Goal: Information Seeking & Learning: Learn about a topic

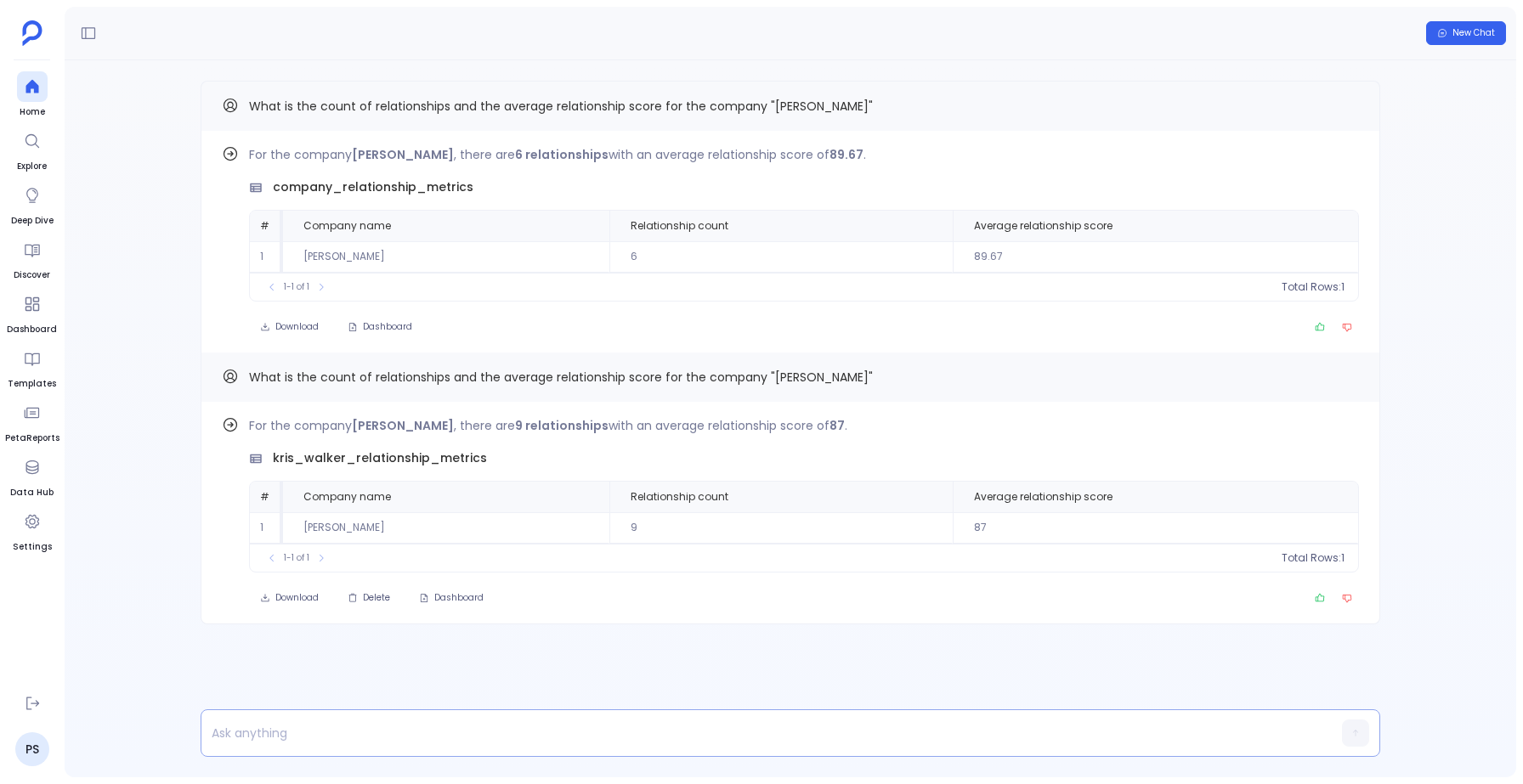
click at [290, 735] on p at bounding box center [757, 733] width 1112 height 24
click at [305, 372] on span "What is the count of relationships and the average relationship score for the c…" at bounding box center [560, 377] width 624 height 17
click at [1349, 375] on icon "Copy" at bounding box center [1349, 377] width 8 height 8
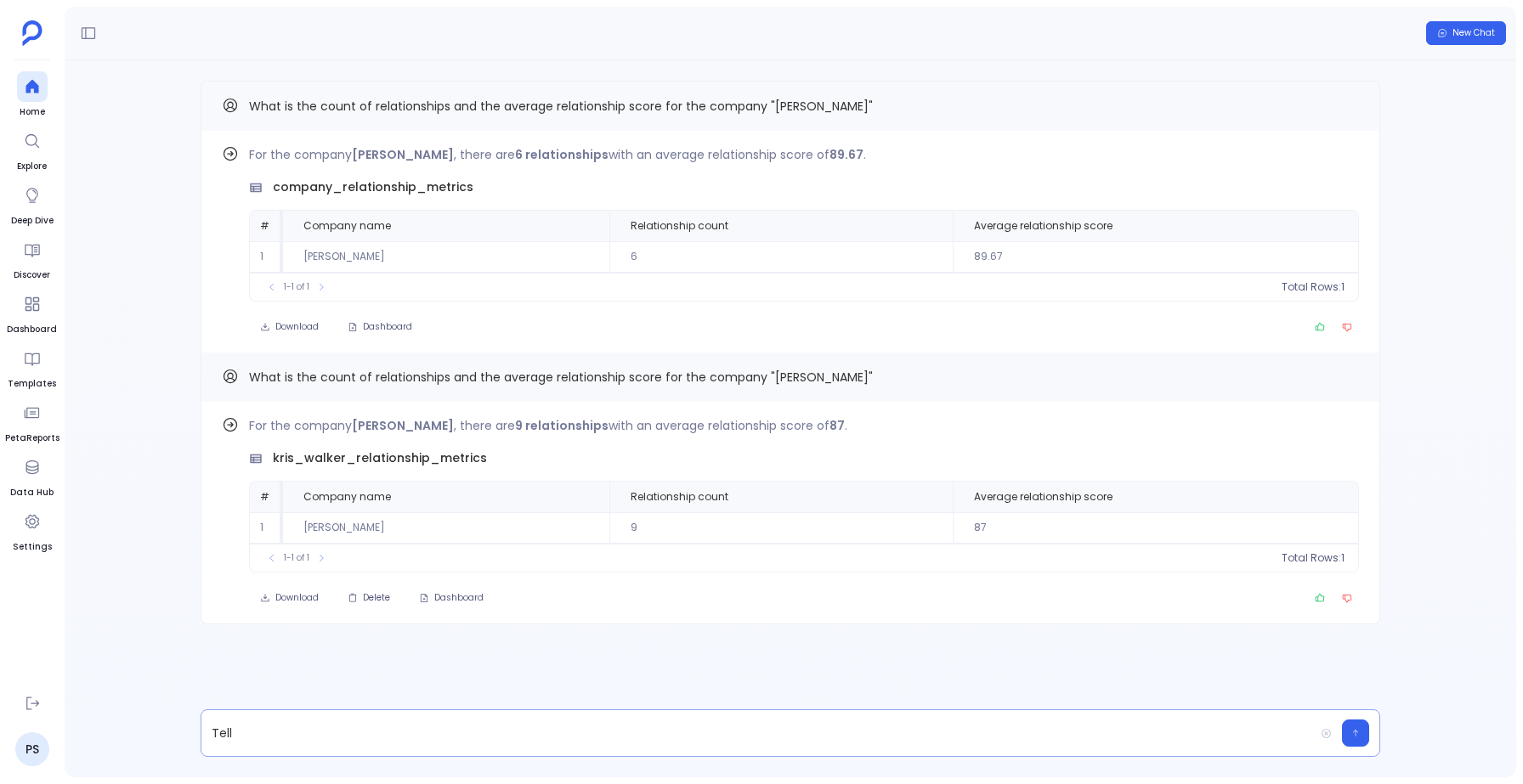
click at [271, 730] on p "Tell" at bounding box center [757, 733] width 1112 height 24
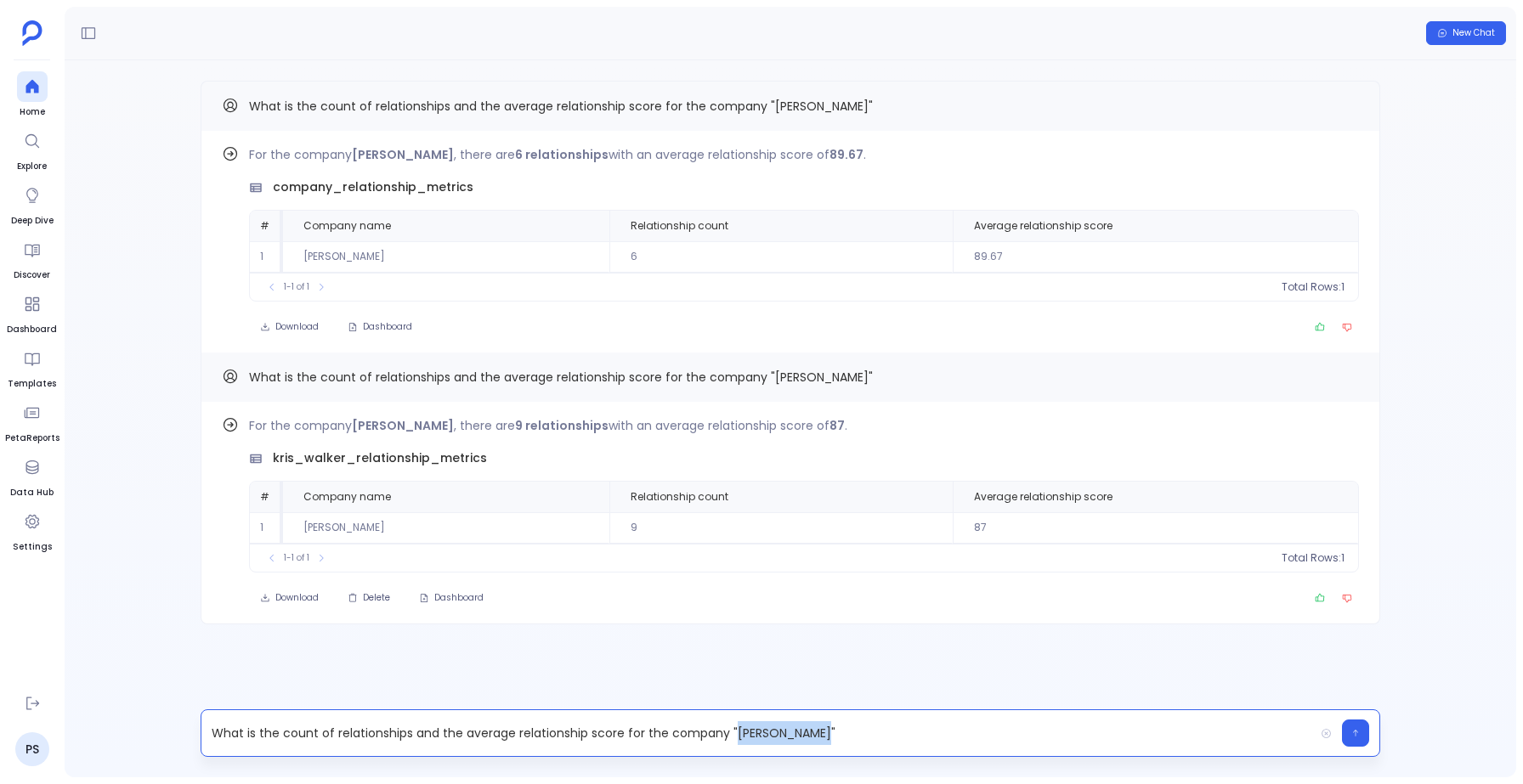
drag, startPoint x: 802, startPoint y: 732, endPoint x: 731, endPoint y: 733, distance: 71.0
click at [731, 733] on p "What is the count of relationships and the average relationship score for the c…" at bounding box center [757, 733] width 1112 height 24
click at [1357, 730] on icon "button" at bounding box center [1355, 733] width 9 height 11
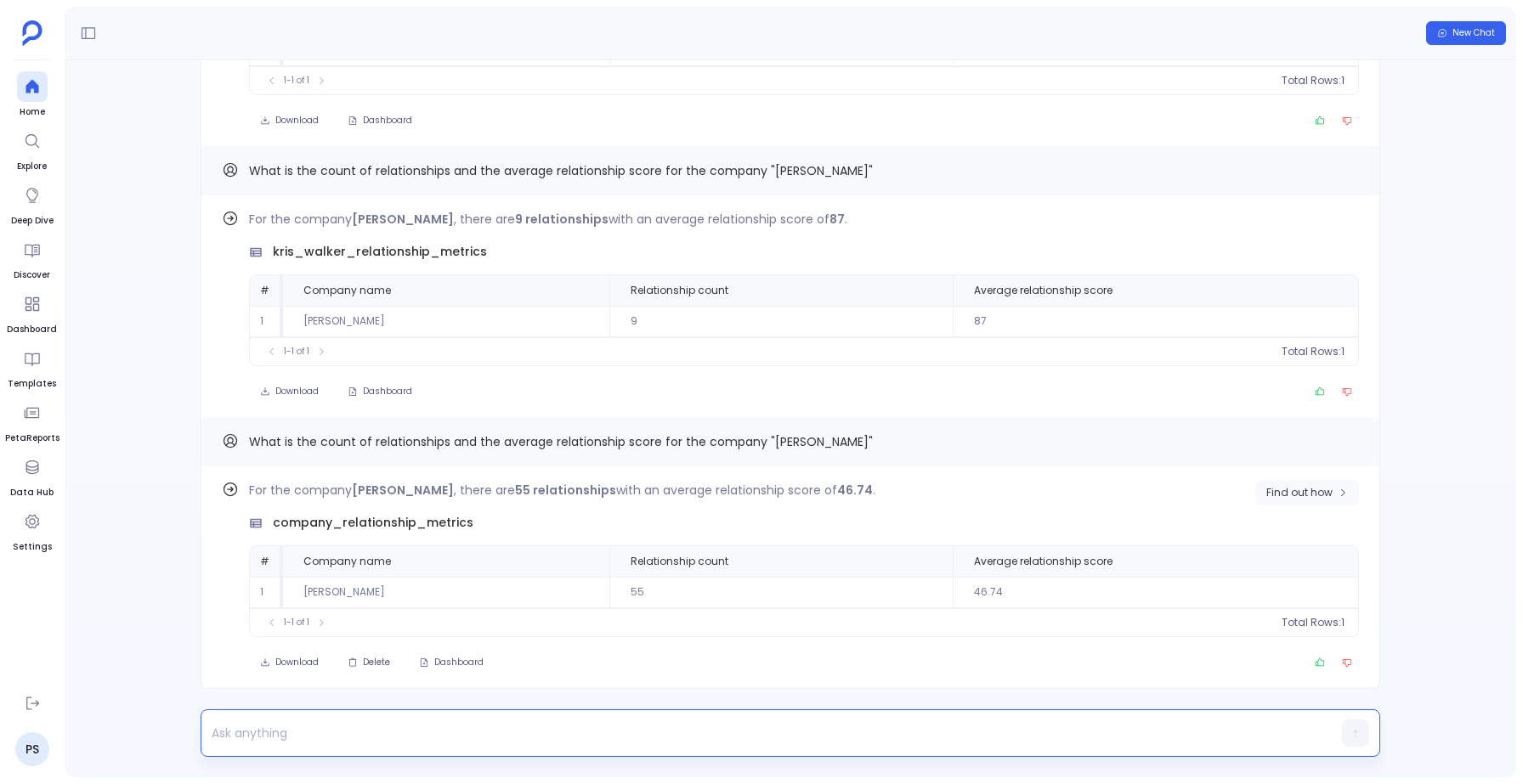
click at [1286, 500] on button "Find out how" at bounding box center [1306, 492] width 103 height 25
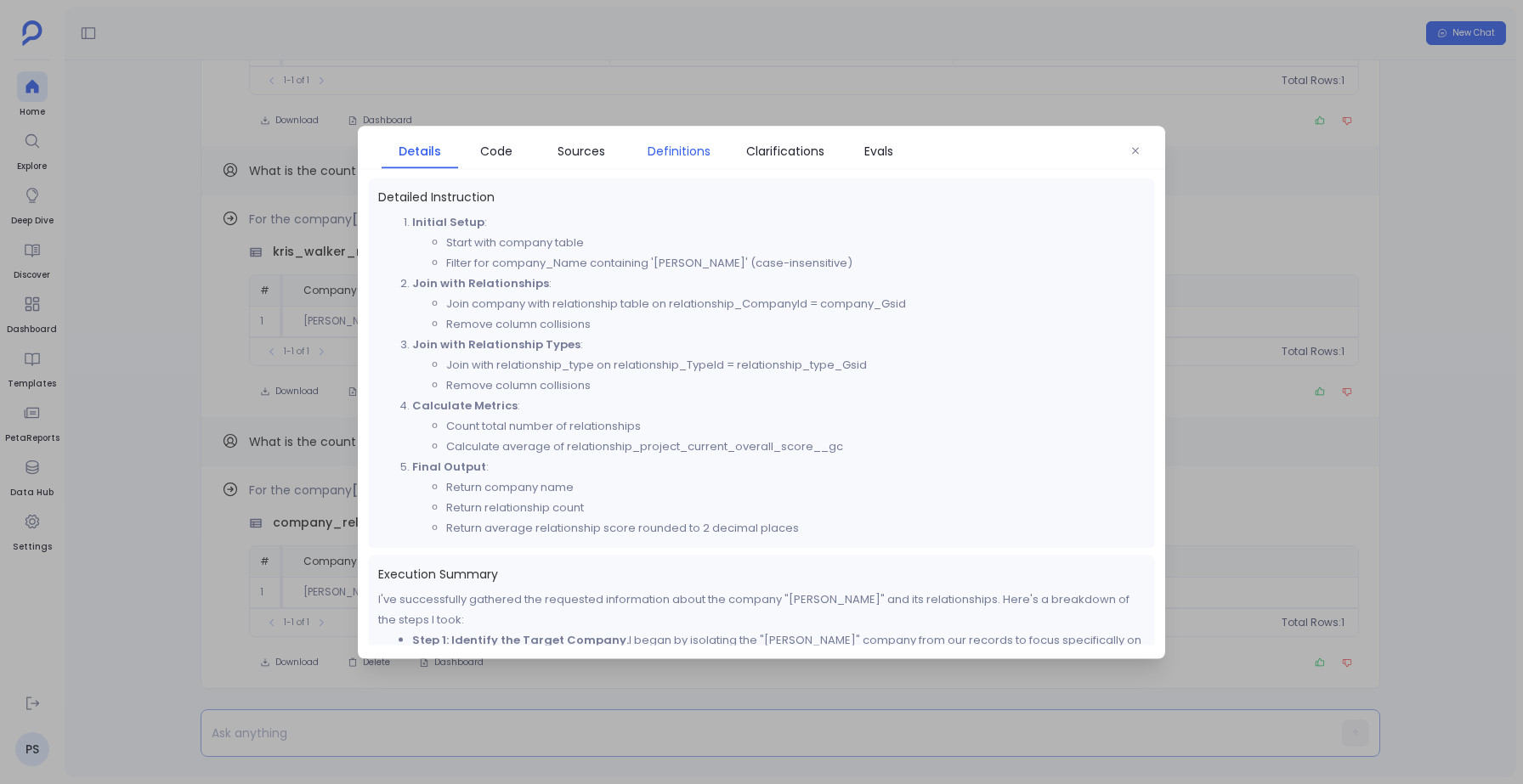
click at [671, 147] on span "Definitions" at bounding box center [679, 150] width 63 height 18
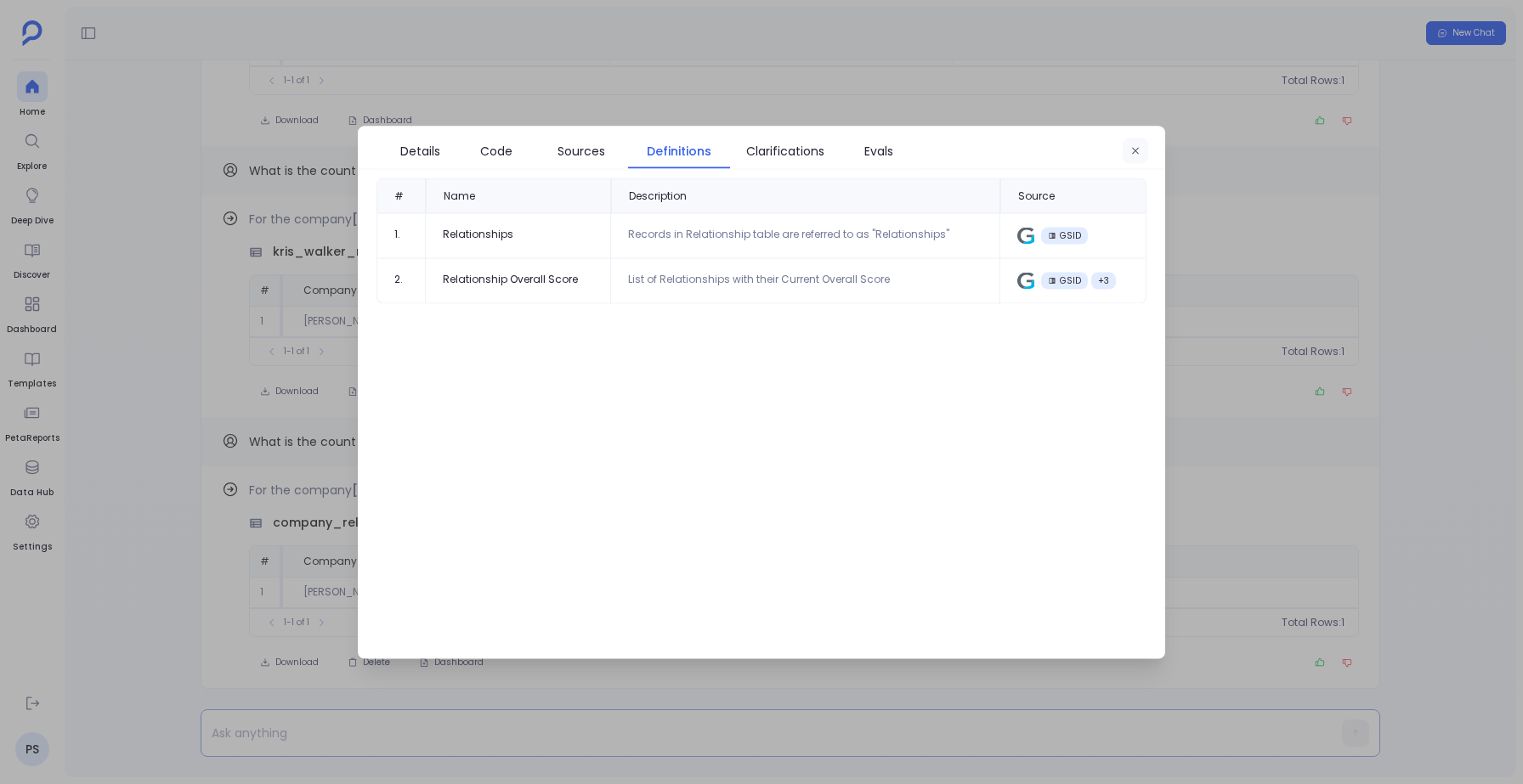
click at [1127, 147] on button "button" at bounding box center [1135, 150] width 25 height 25
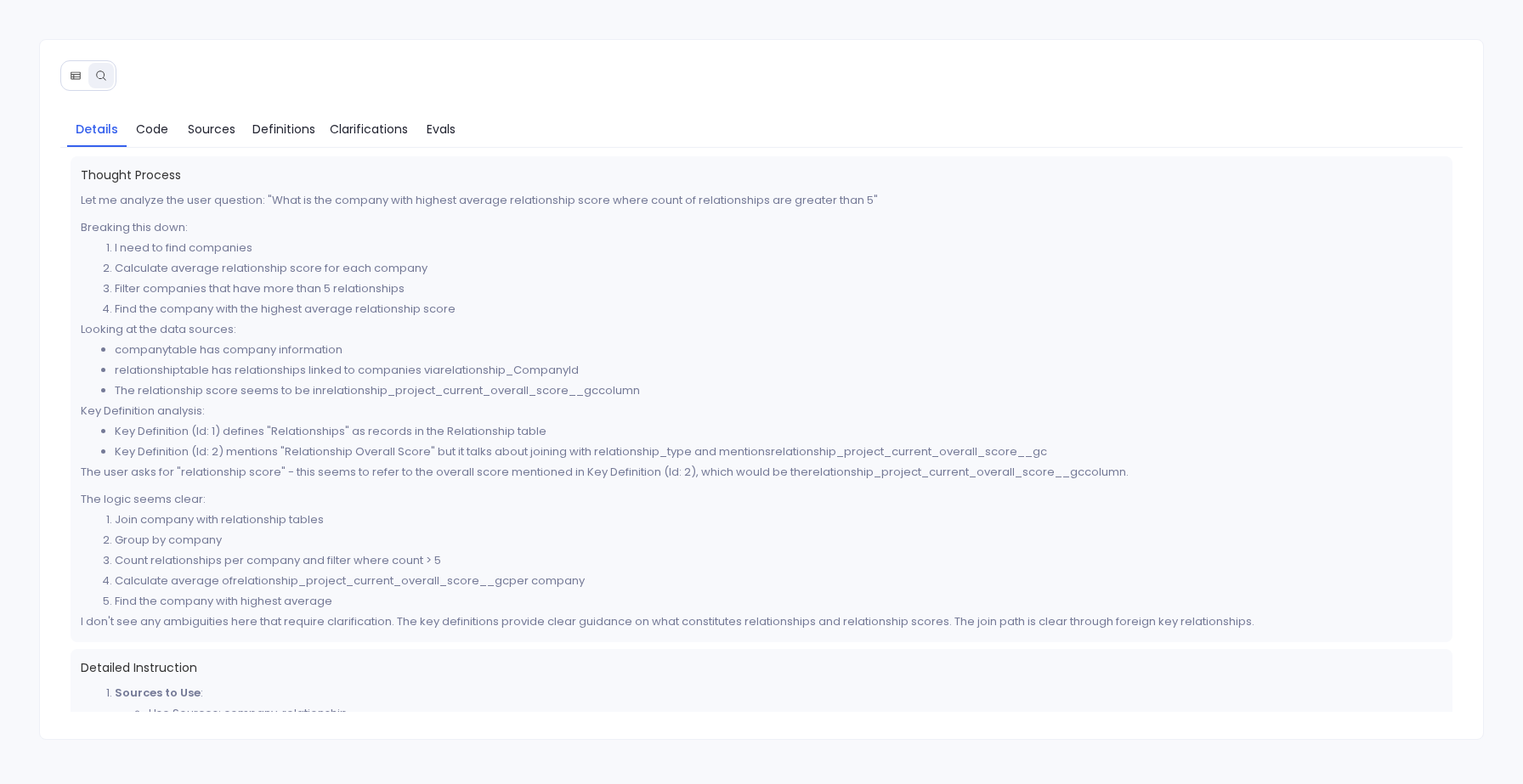
scroll to position [348, 0]
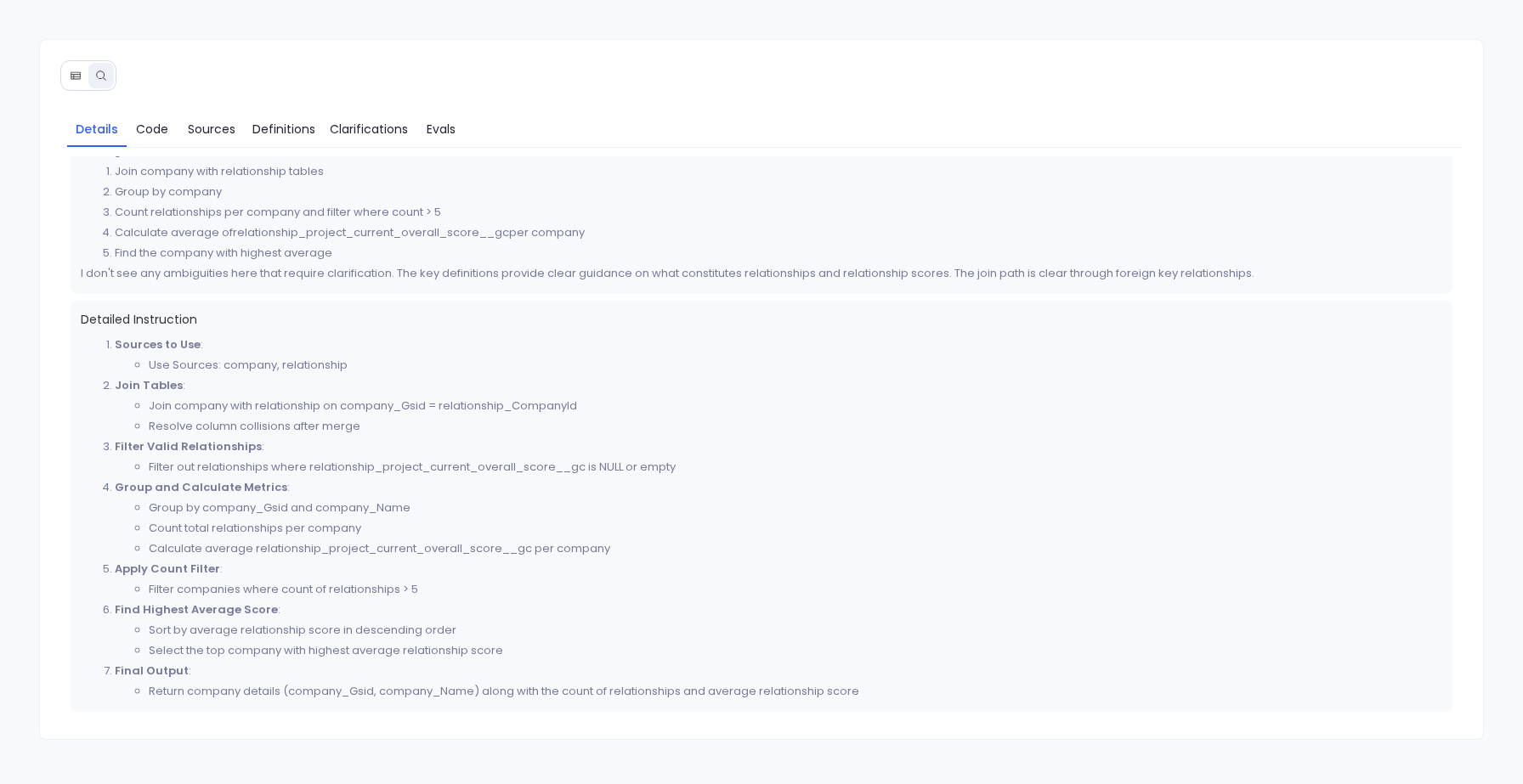
click at [80, 78] on icon at bounding box center [75, 75] width 12 height 12
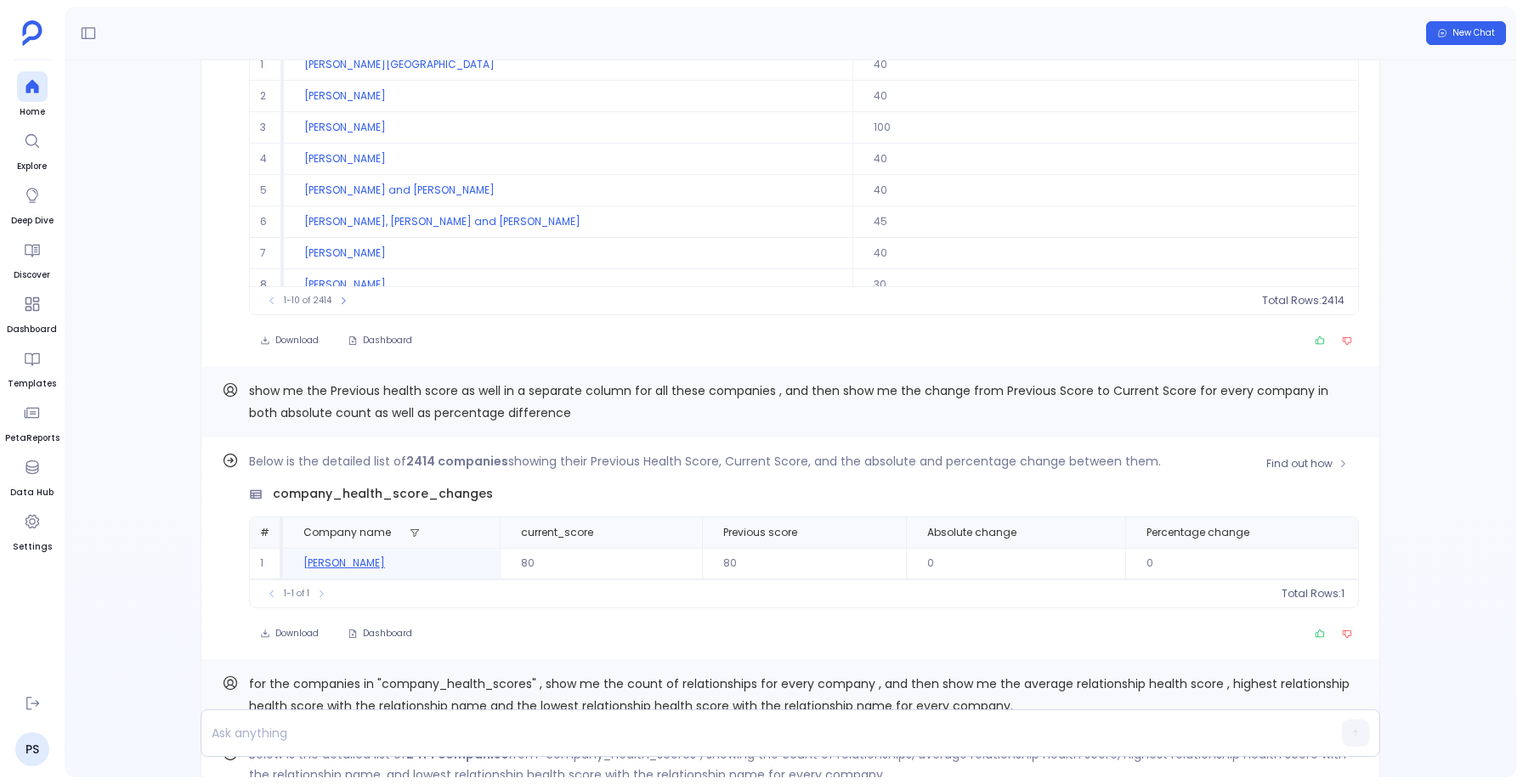
scroll to position [-480, 0]
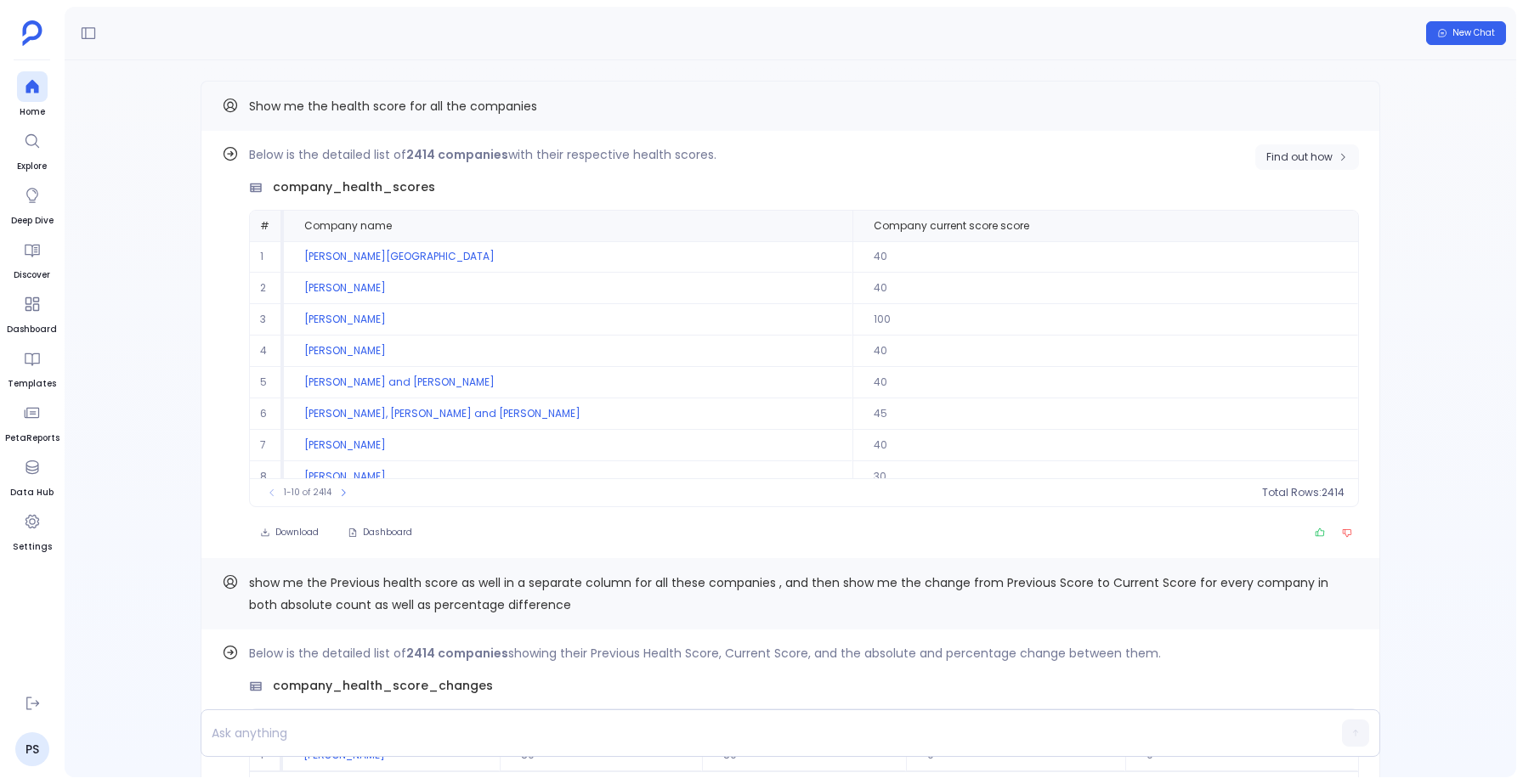
click at [1311, 151] on span "Find out how" at bounding box center [1299, 158] width 67 height 14
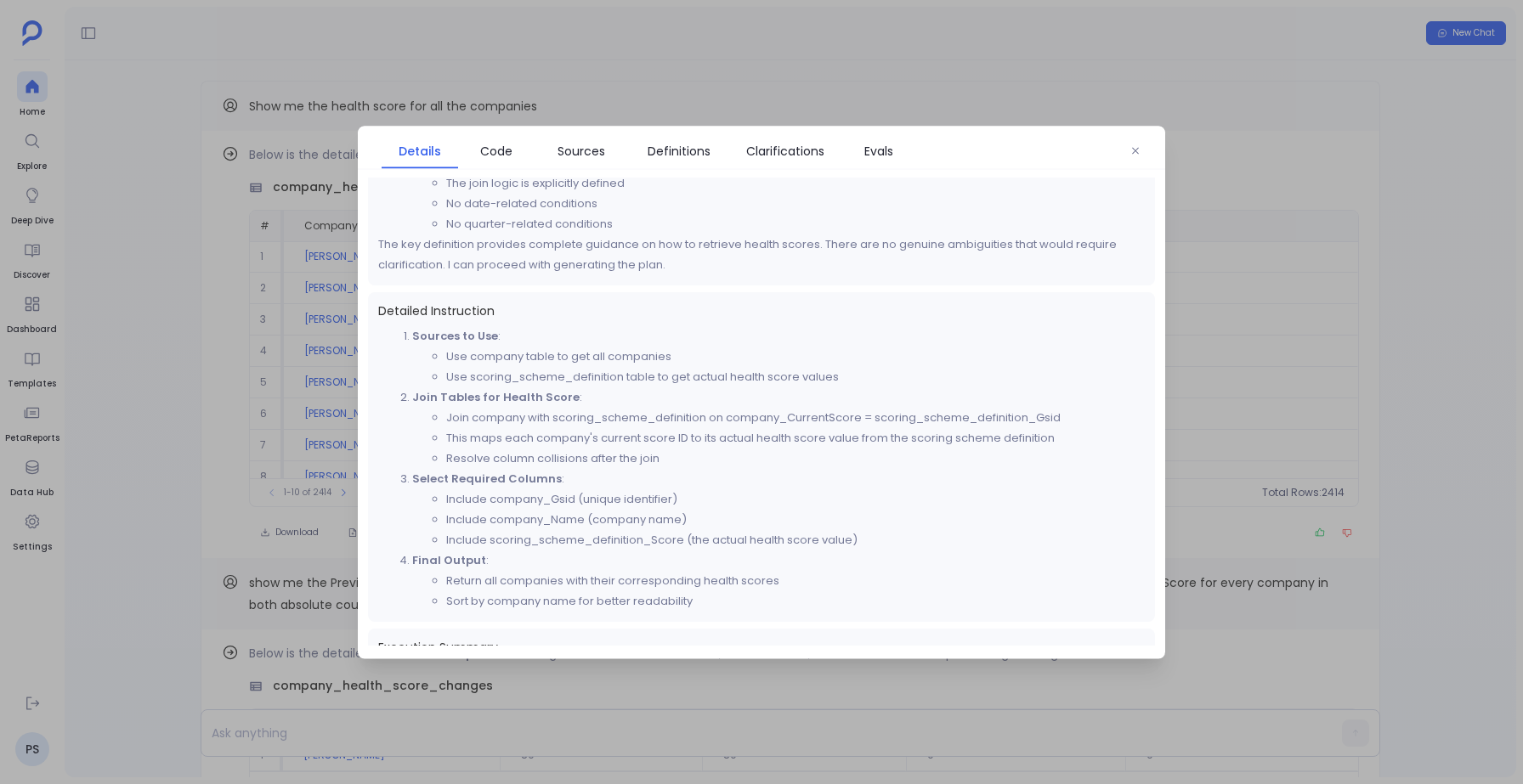
scroll to position [444, 0]
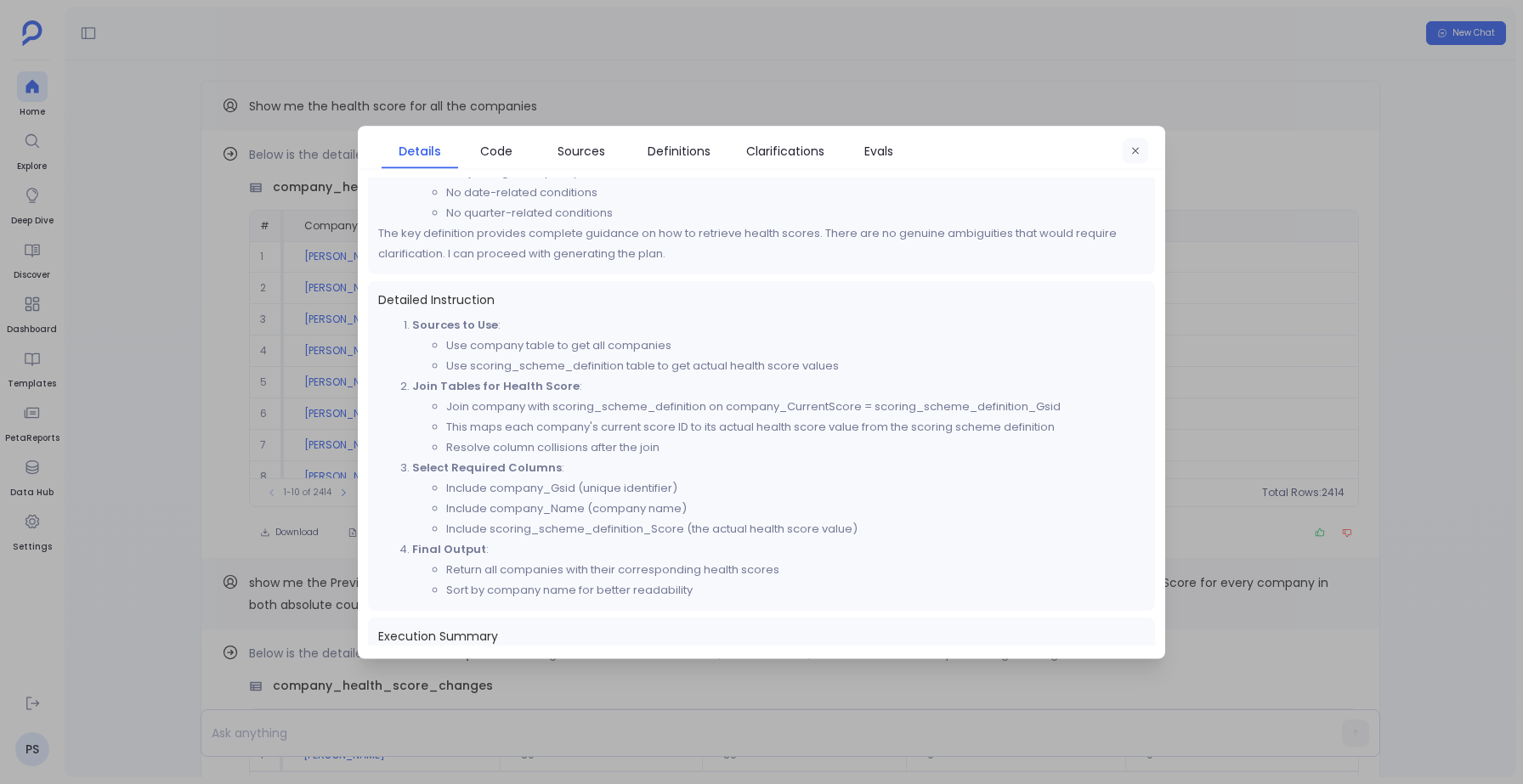
click at [1142, 146] on button "button" at bounding box center [1135, 150] width 25 height 25
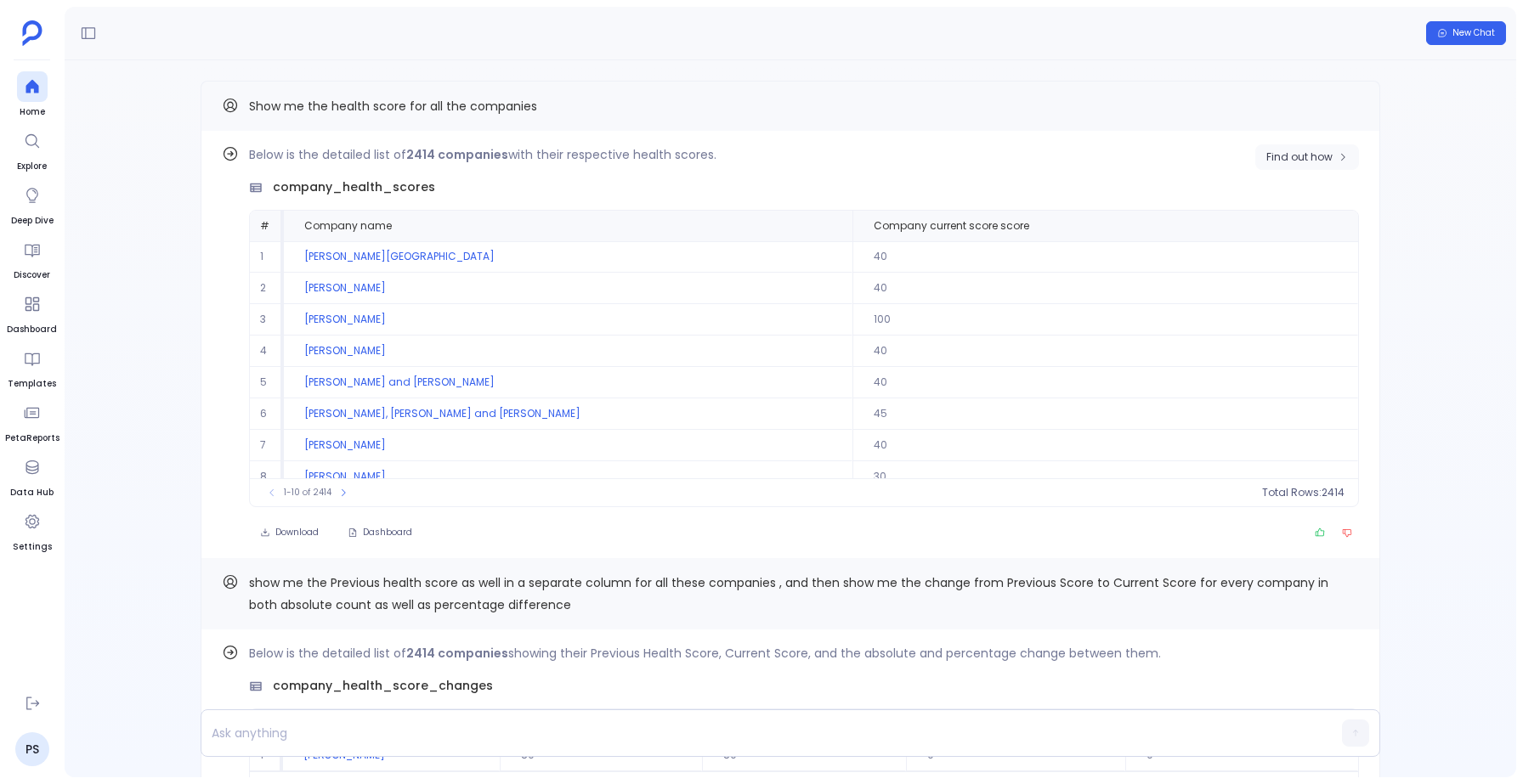
click at [1297, 154] on span "Find out how" at bounding box center [1299, 158] width 67 height 14
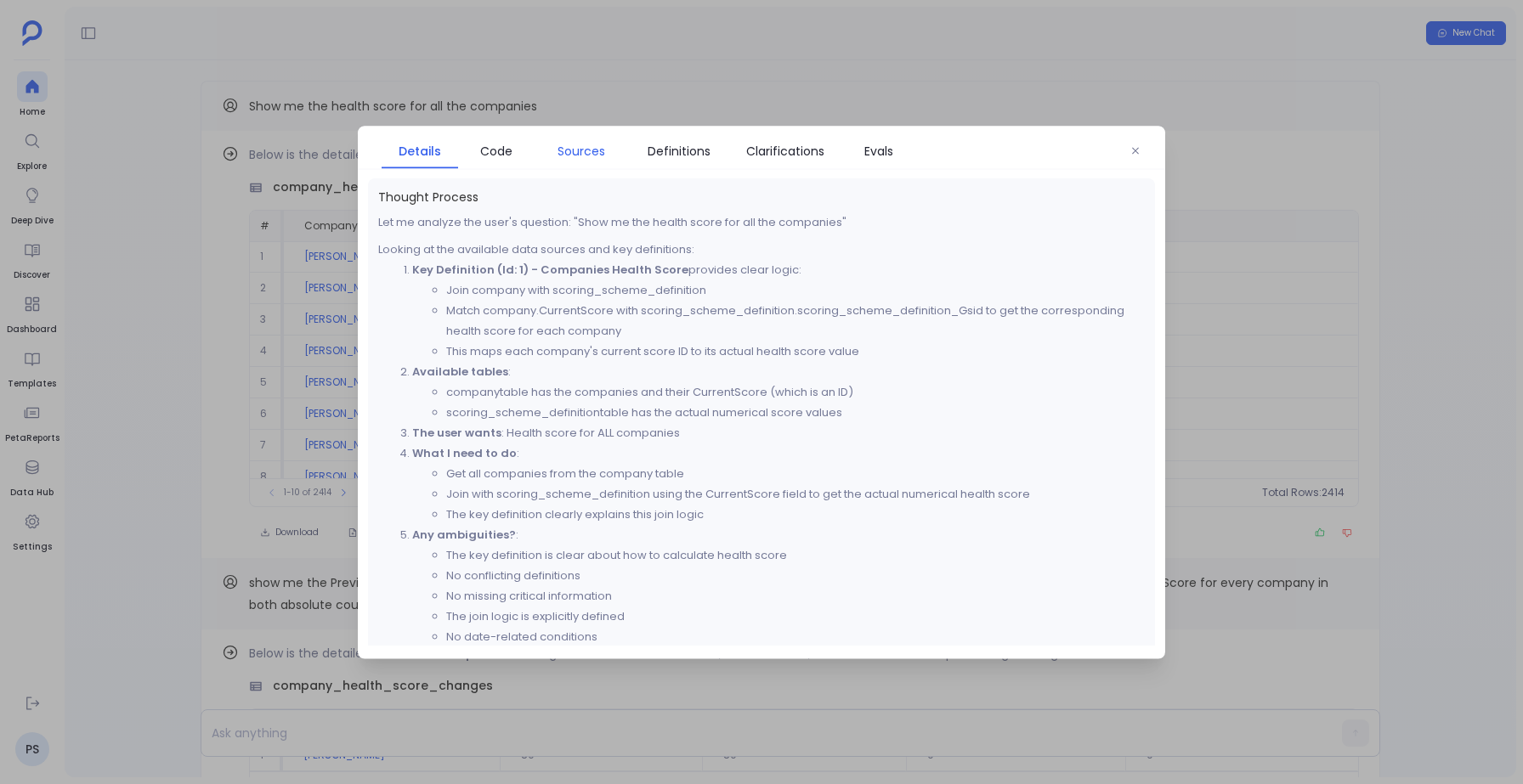
click at [568, 151] on span "Sources" at bounding box center [580, 150] width 47 height 18
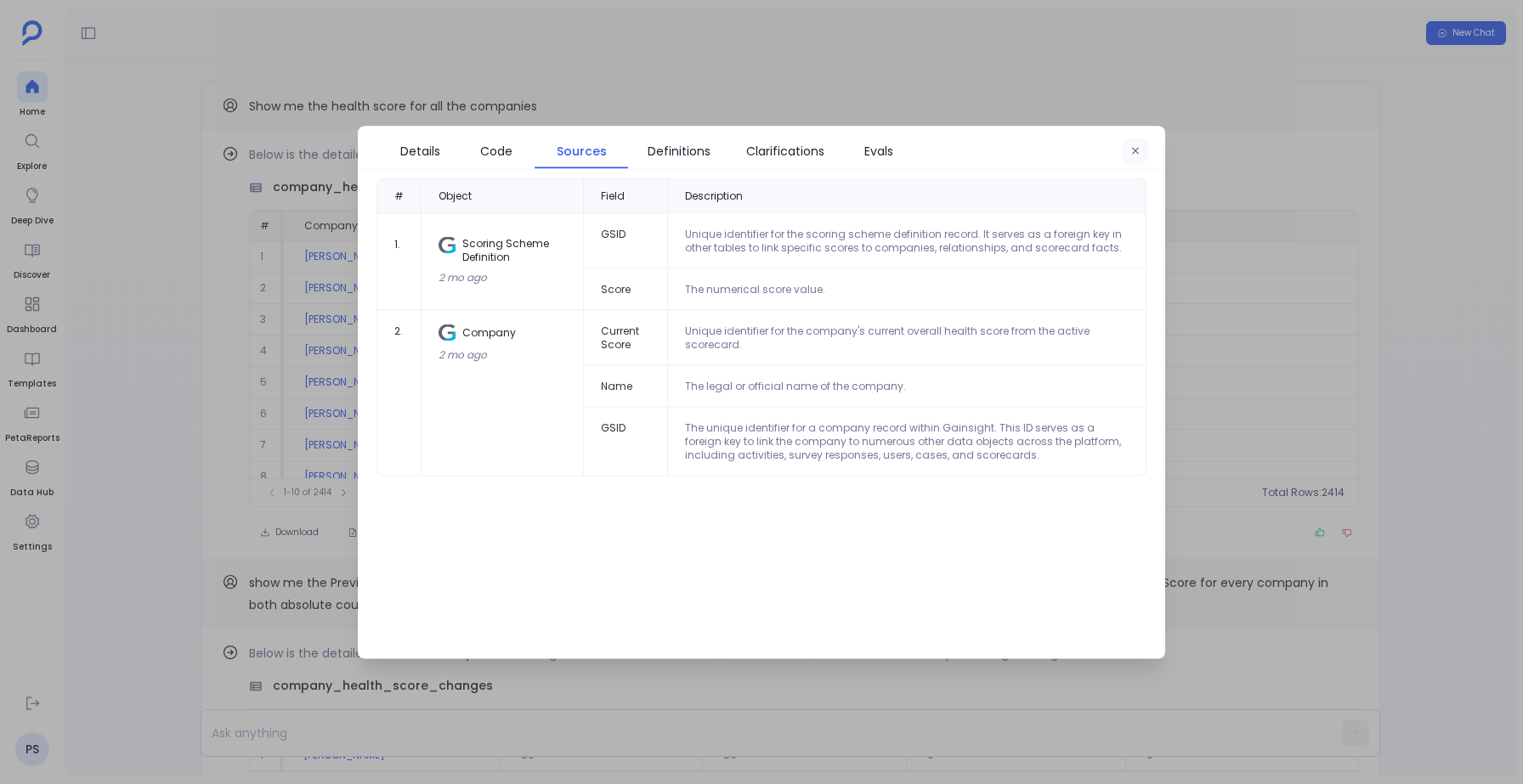
click at [1138, 145] on icon "button" at bounding box center [1135, 150] width 11 height 11
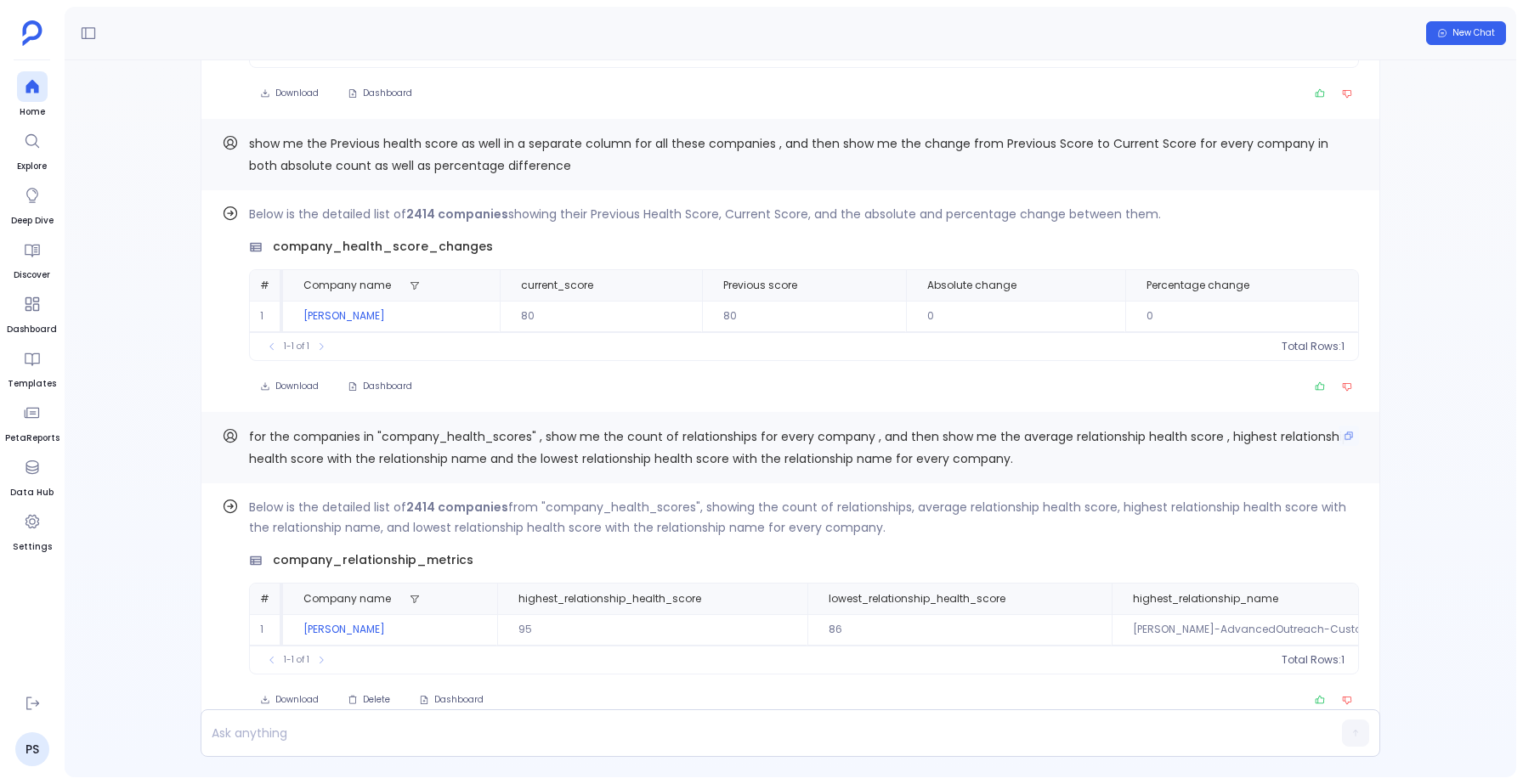
scroll to position [0, 0]
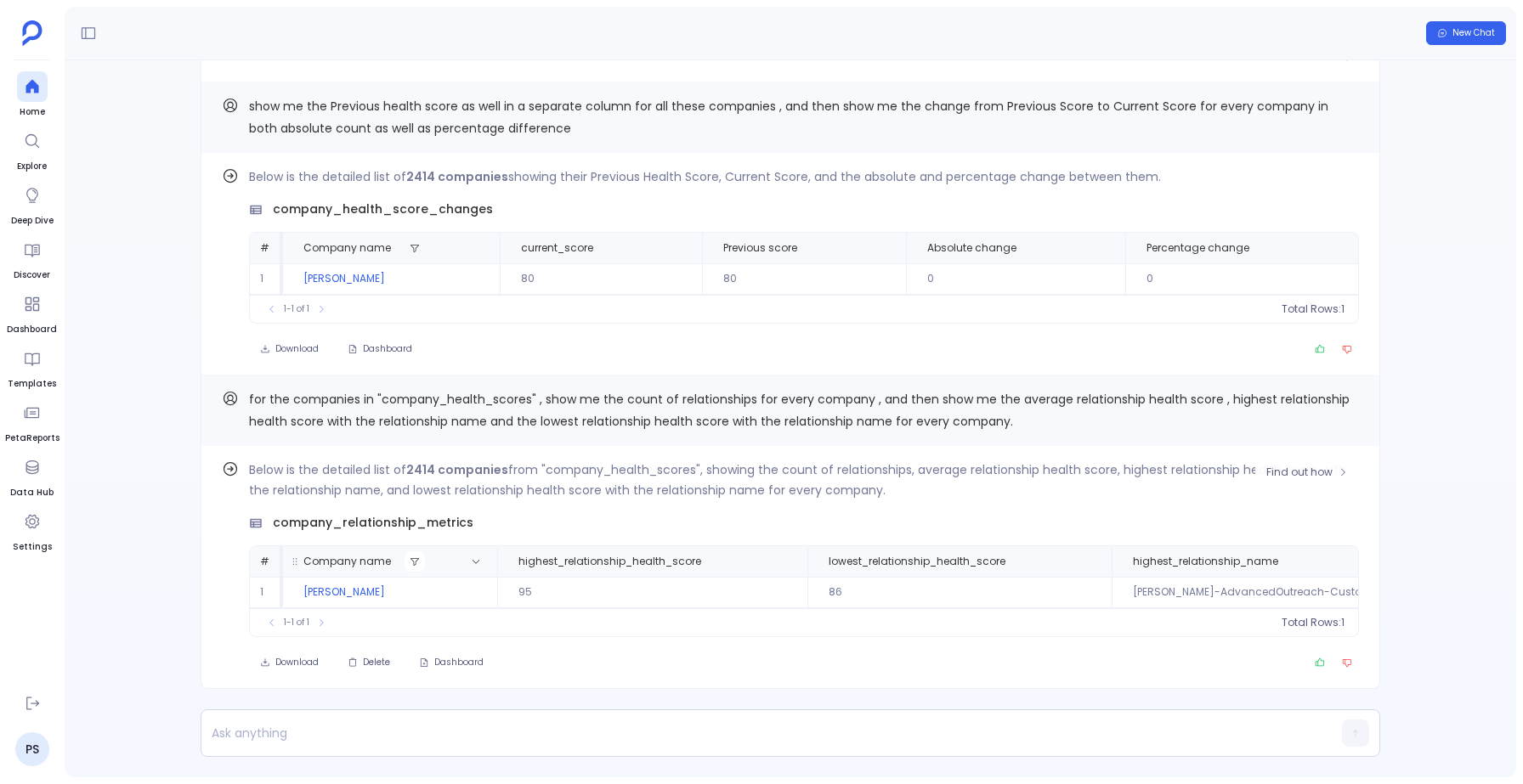
click at [412, 559] on icon at bounding box center [415, 562] width 11 height 11
click at [717, 732] on button "Apply" at bounding box center [707, 732] width 47 height 22
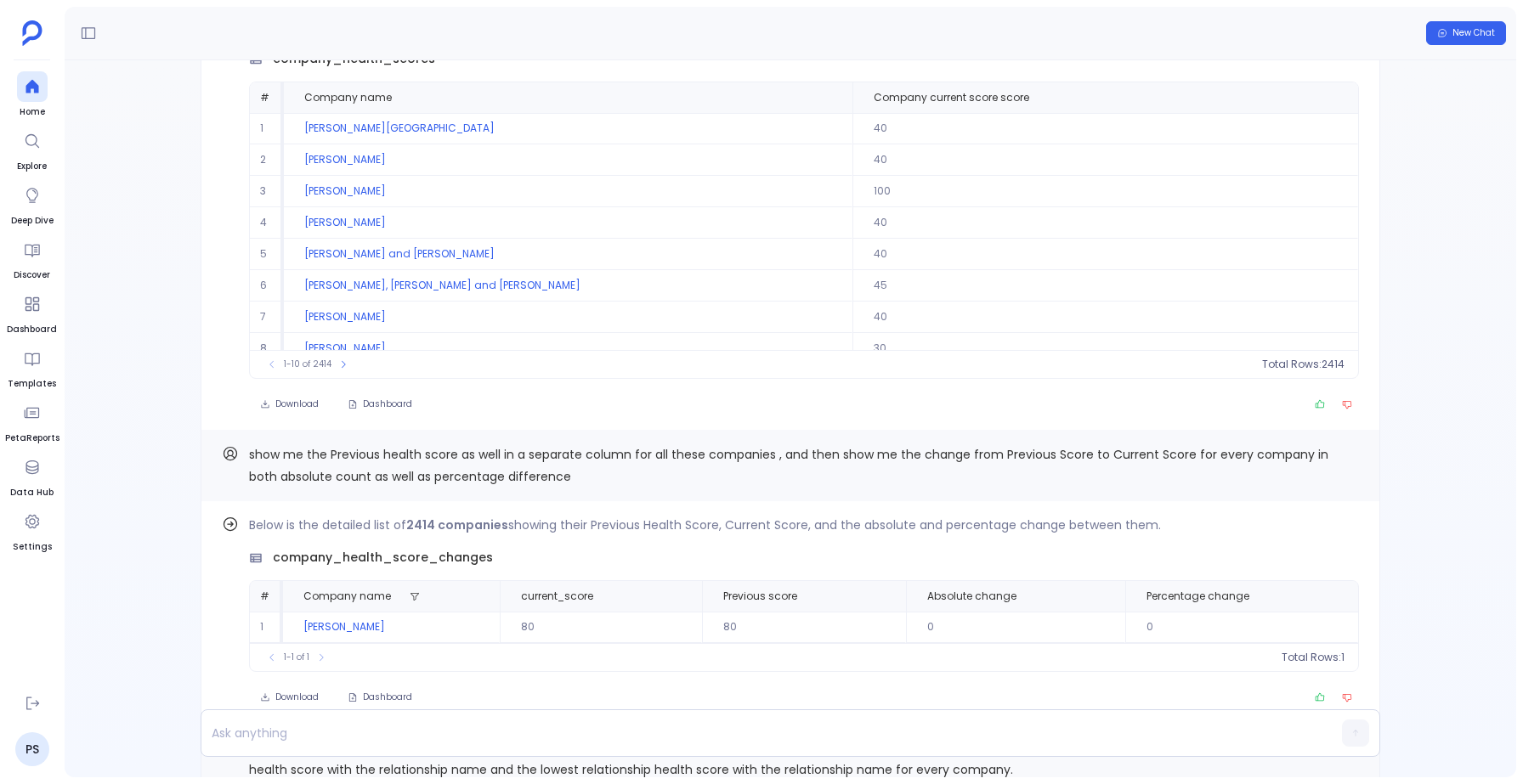
scroll to position [-575, 0]
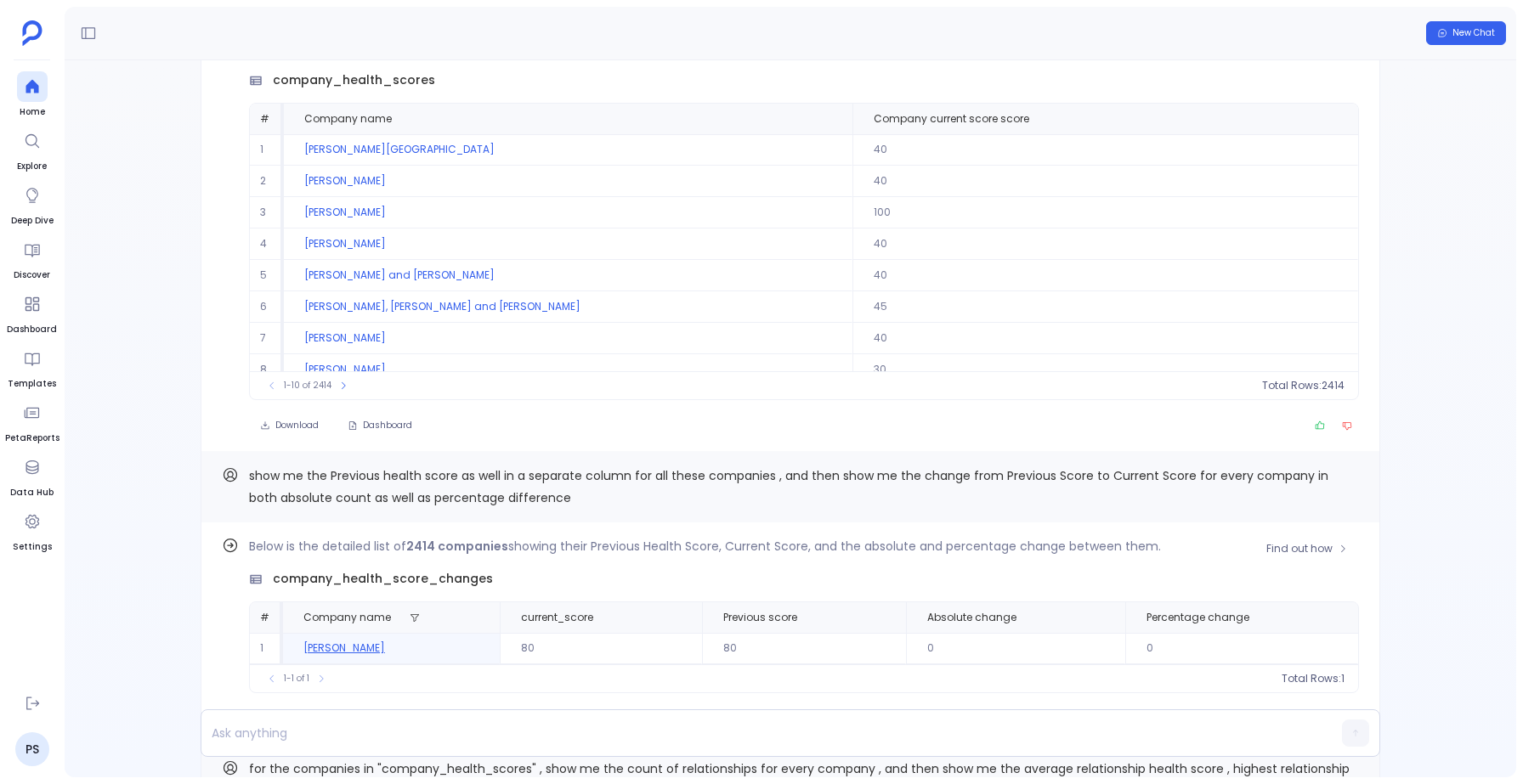
drag, startPoint x: 388, startPoint y: 648, endPoint x: 300, endPoint y: 644, distance: 88.1
click at [300, 644] on td "[PERSON_NAME]" at bounding box center [392, 649] width 217 height 32
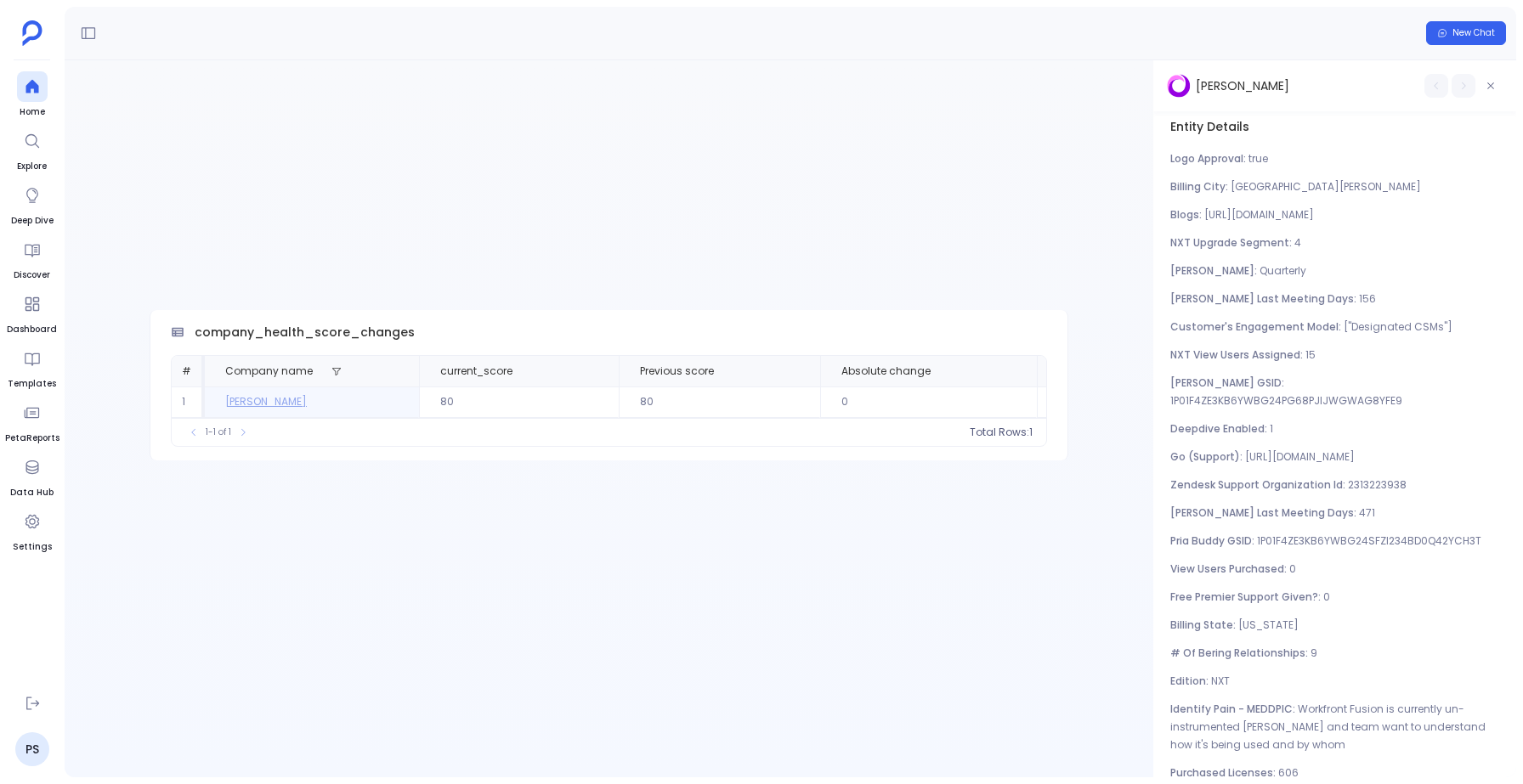
drag, startPoint x: 1299, startPoint y: 89, endPoint x: 1175, endPoint y: 94, distance: 124.1
click at [1175, 94] on div "[PERSON_NAME]" at bounding box center [1291, 85] width 250 height 24
click at [1317, 88] on div "[PERSON_NAME]" at bounding box center [1291, 85] width 250 height 24
click at [1251, 87] on span "[PERSON_NAME]" at bounding box center [1242, 86] width 94 height 17
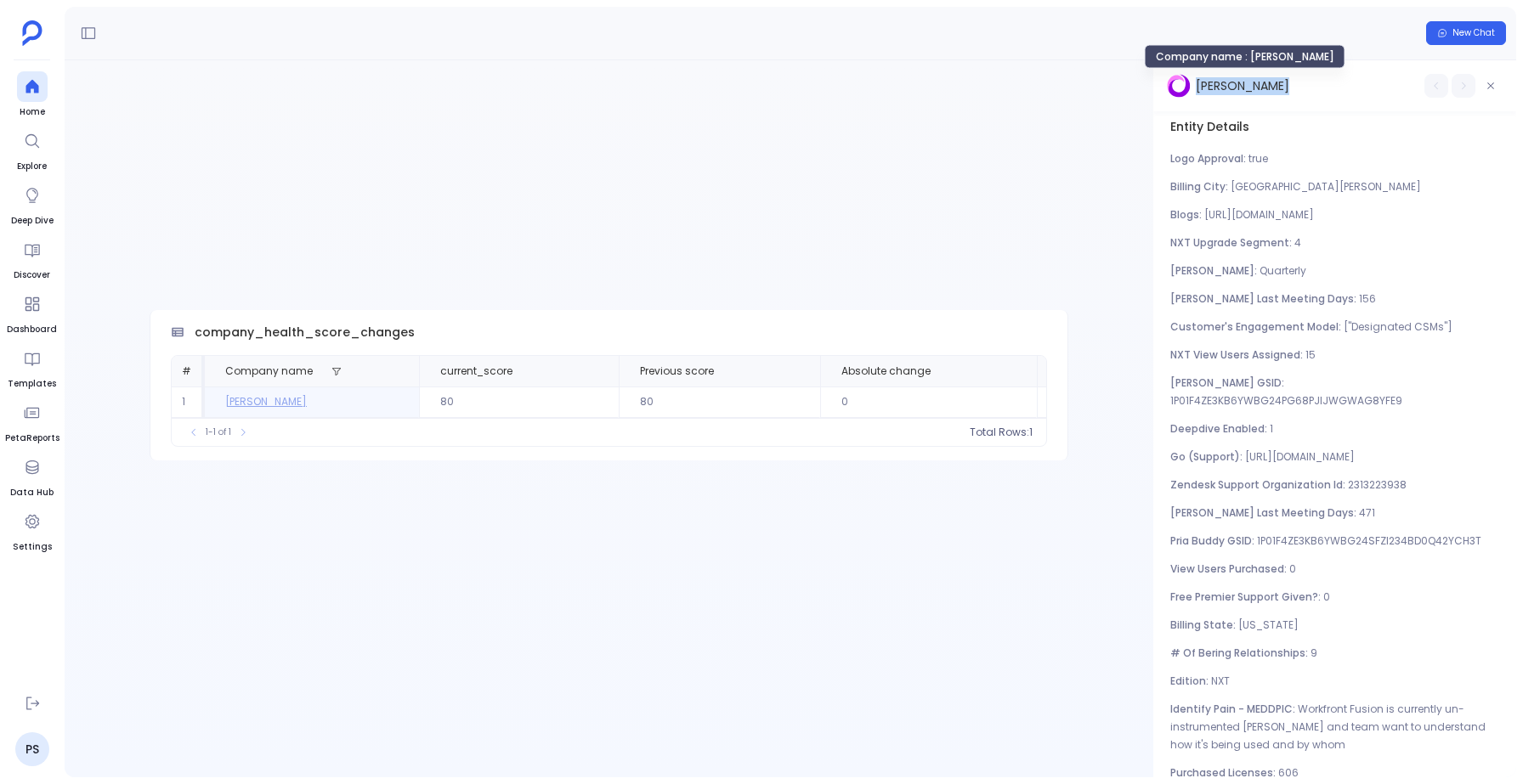
click at [1251, 87] on span "[PERSON_NAME]" at bounding box center [1242, 86] width 94 height 17
copy div "[PERSON_NAME]"
click at [1495, 87] on button "button" at bounding box center [1490, 85] width 24 height 24
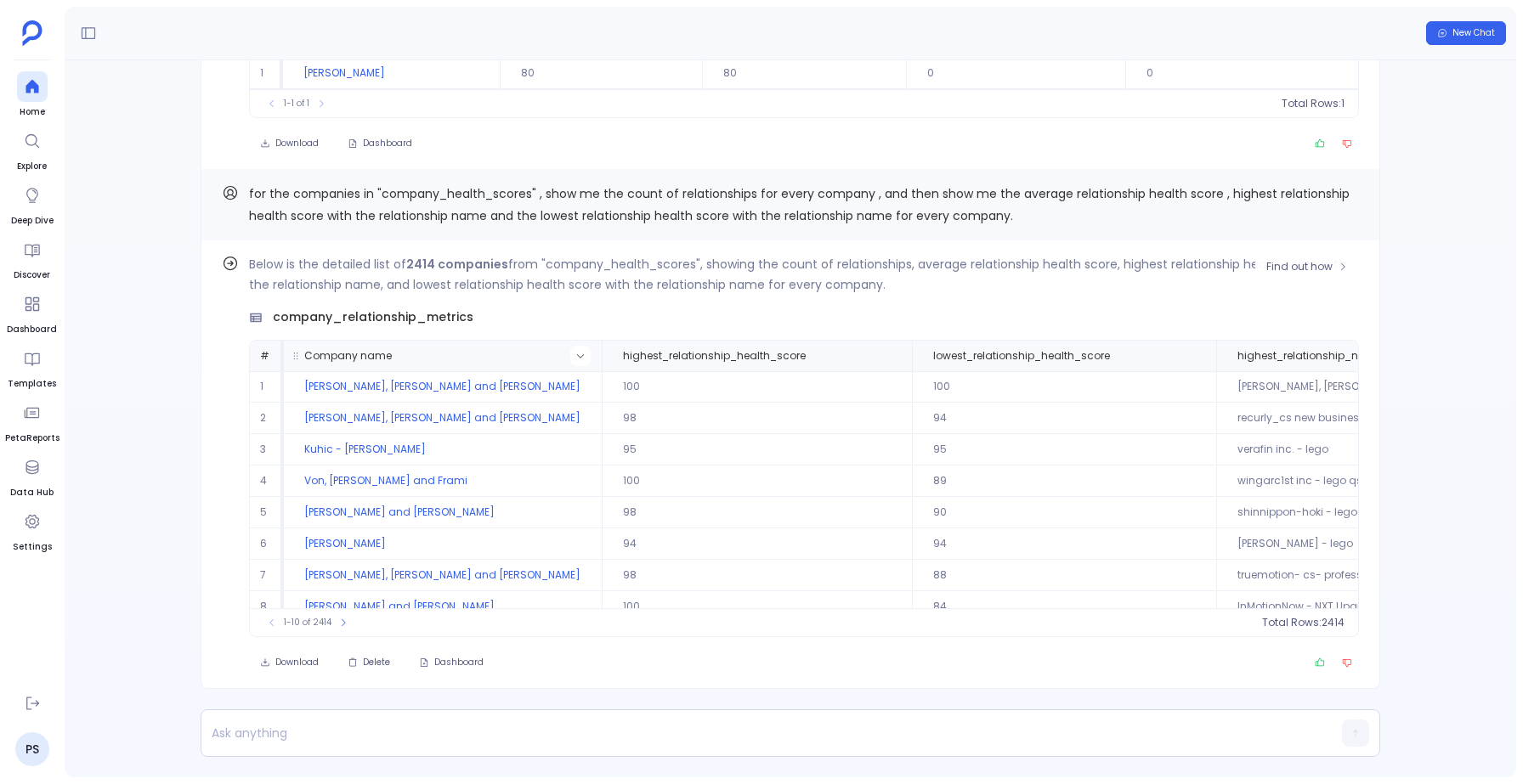
click at [575, 359] on icon at bounding box center [580, 356] width 11 height 11
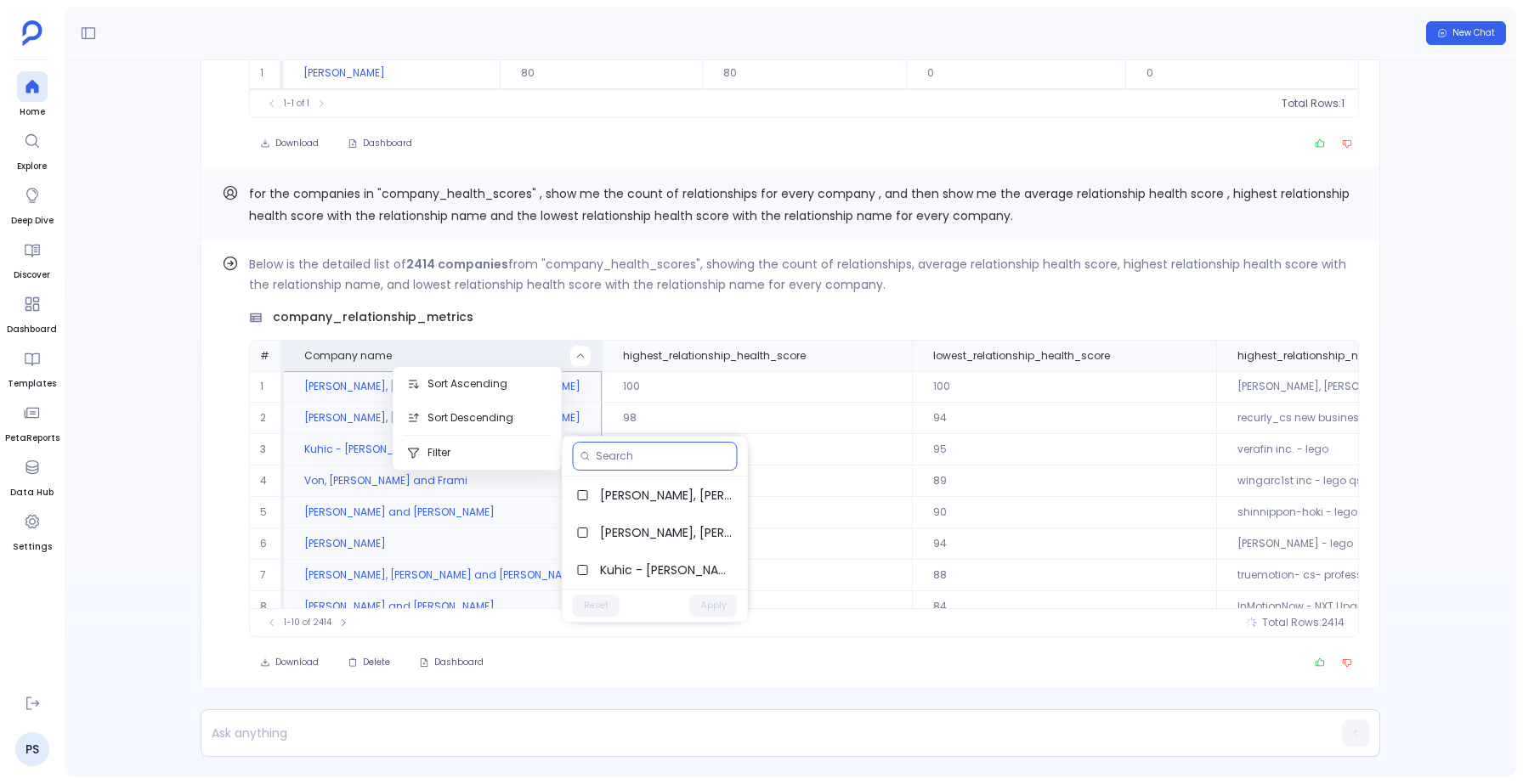
click at [617, 458] on input at bounding box center [662, 456] width 134 height 14
paste input "[PERSON_NAME]"
type input "[PERSON_NAME]"
click at [624, 497] on span "[PERSON_NAME]" at bounding box center [666, 495] width 134 height 17
click at [709, 535] on button "Apply" at bounding box center [713, 531] width 47 height 22
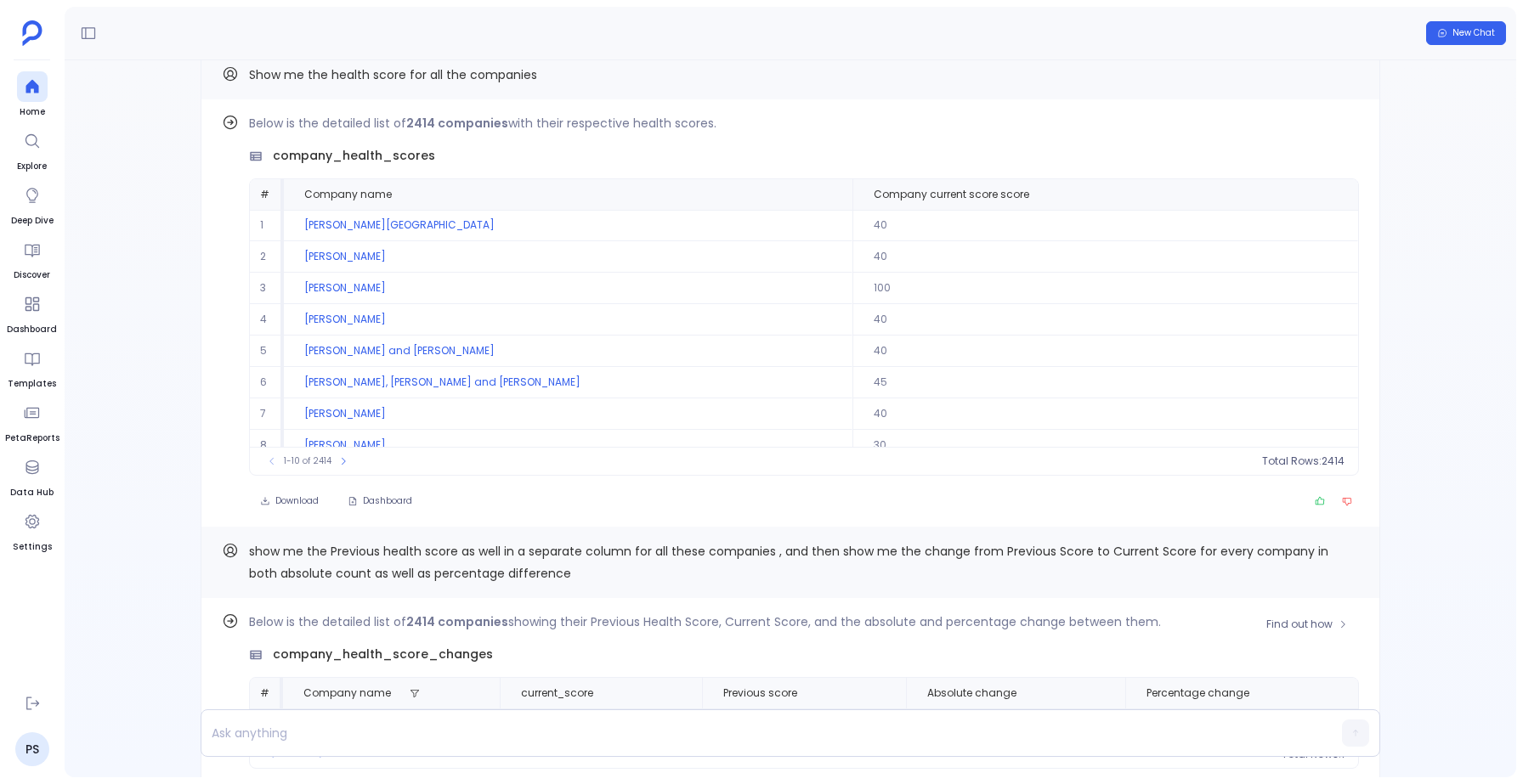
scroll to position [-480, 0]
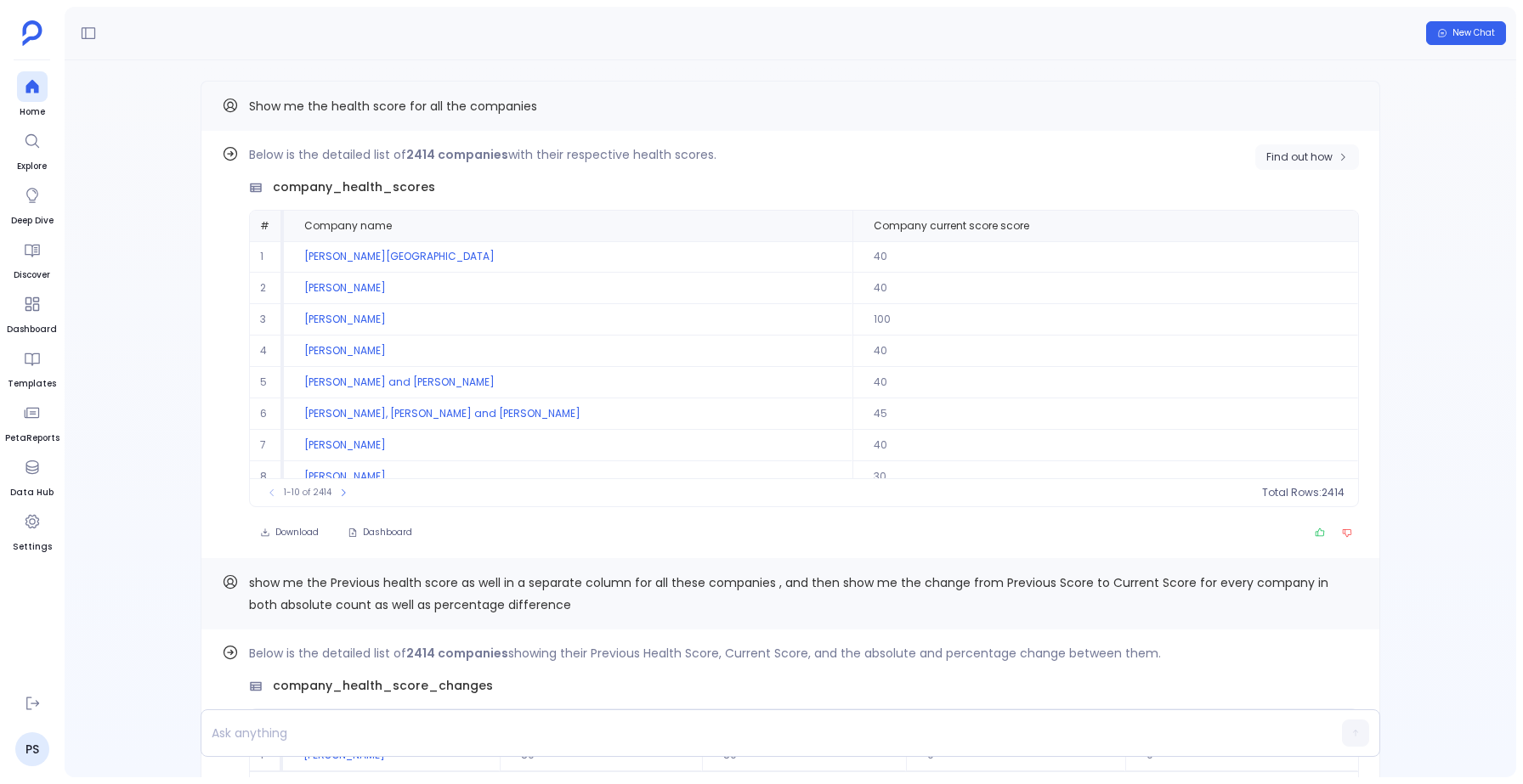
click at [1287, 164] on button "Find out how" at bounding box center [1306, 157] width 103 height 25
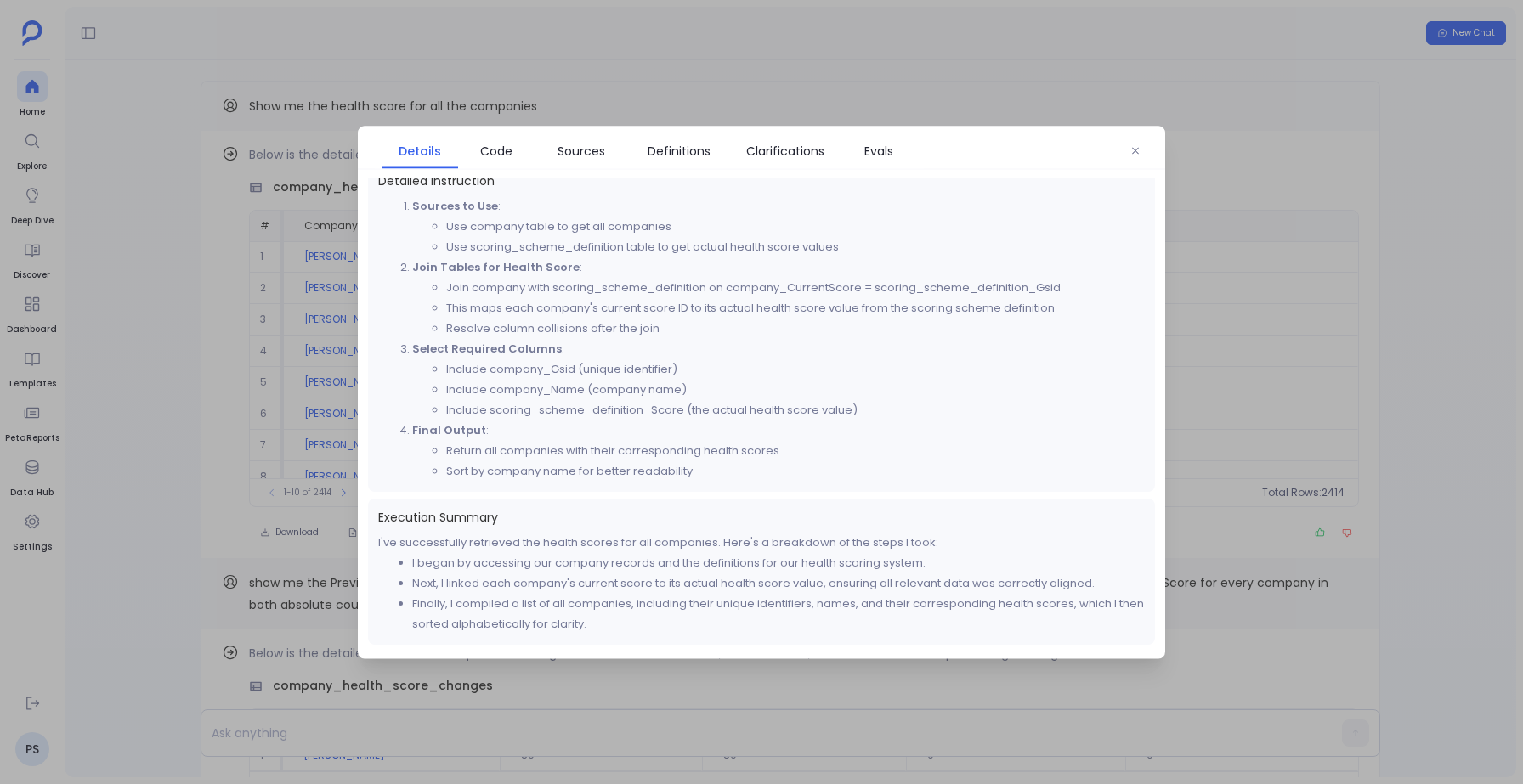
scroll to position [0, 0]
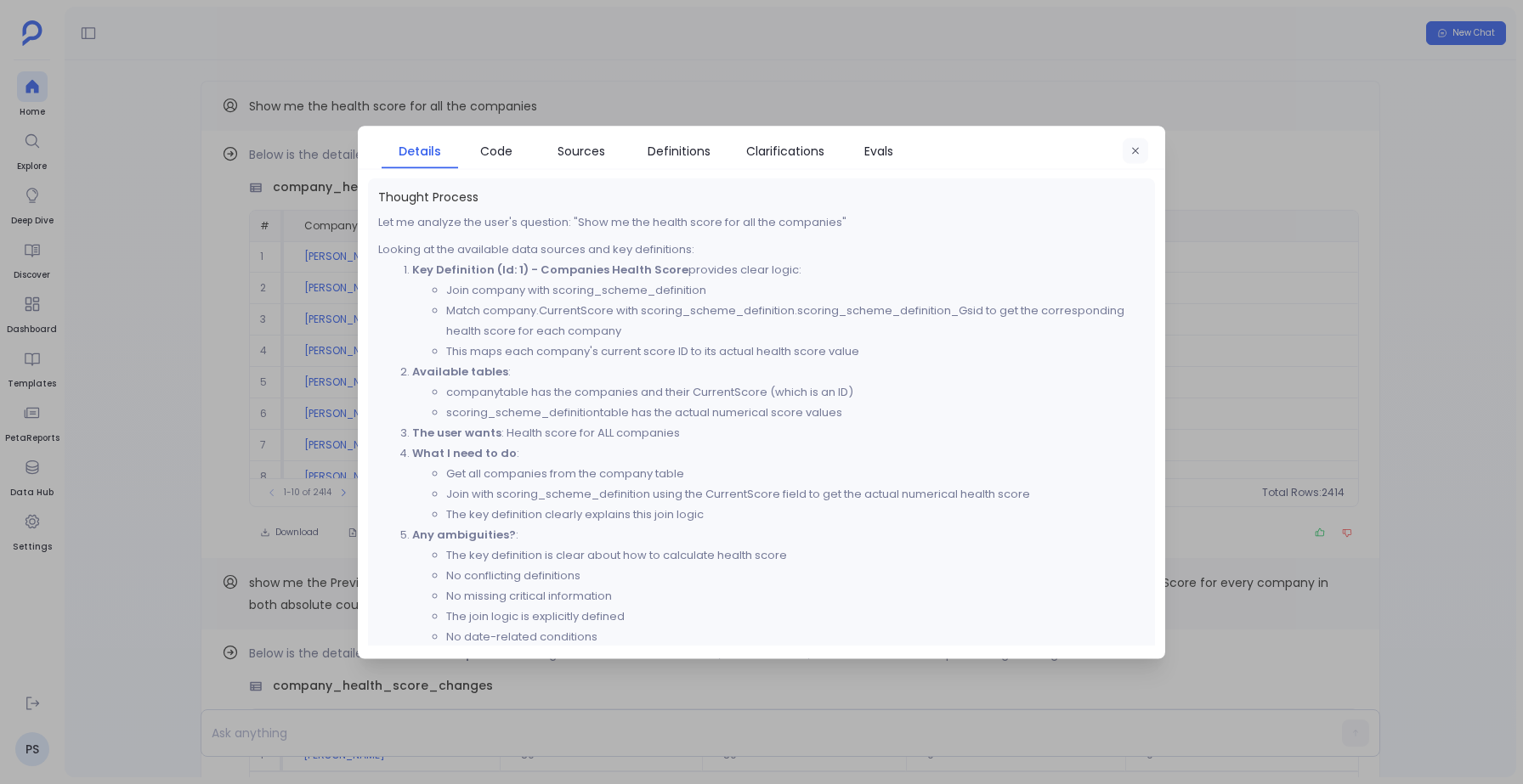
click at [1131, 154] on icon "button" at bounding box center [1135, 150] width 11 height 11
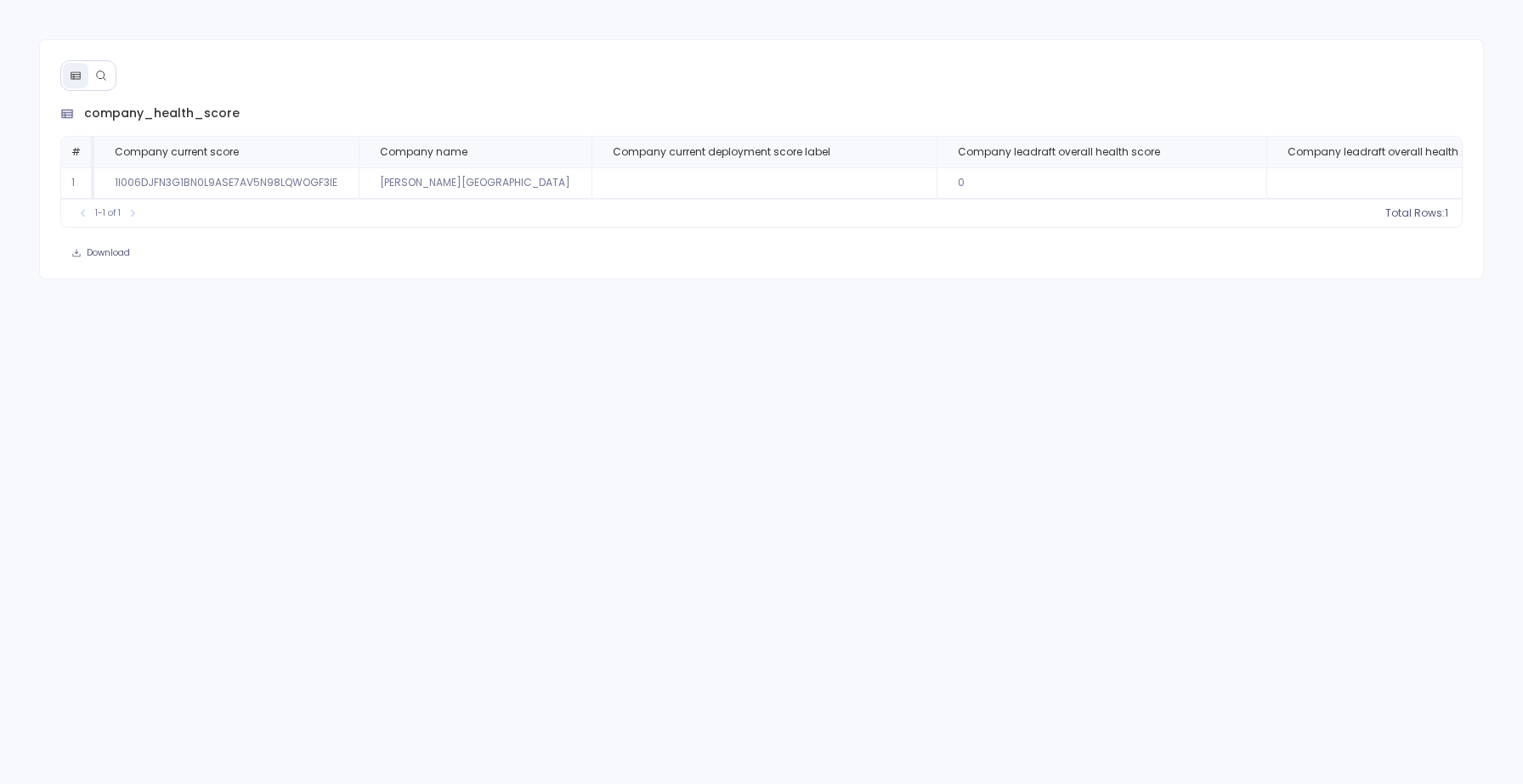
click at [82, 76] on button at bounding box center [75, 75] width 25 height 25
click at [102, 76] on icon at bounding box center [101, 75] width 12 height 12
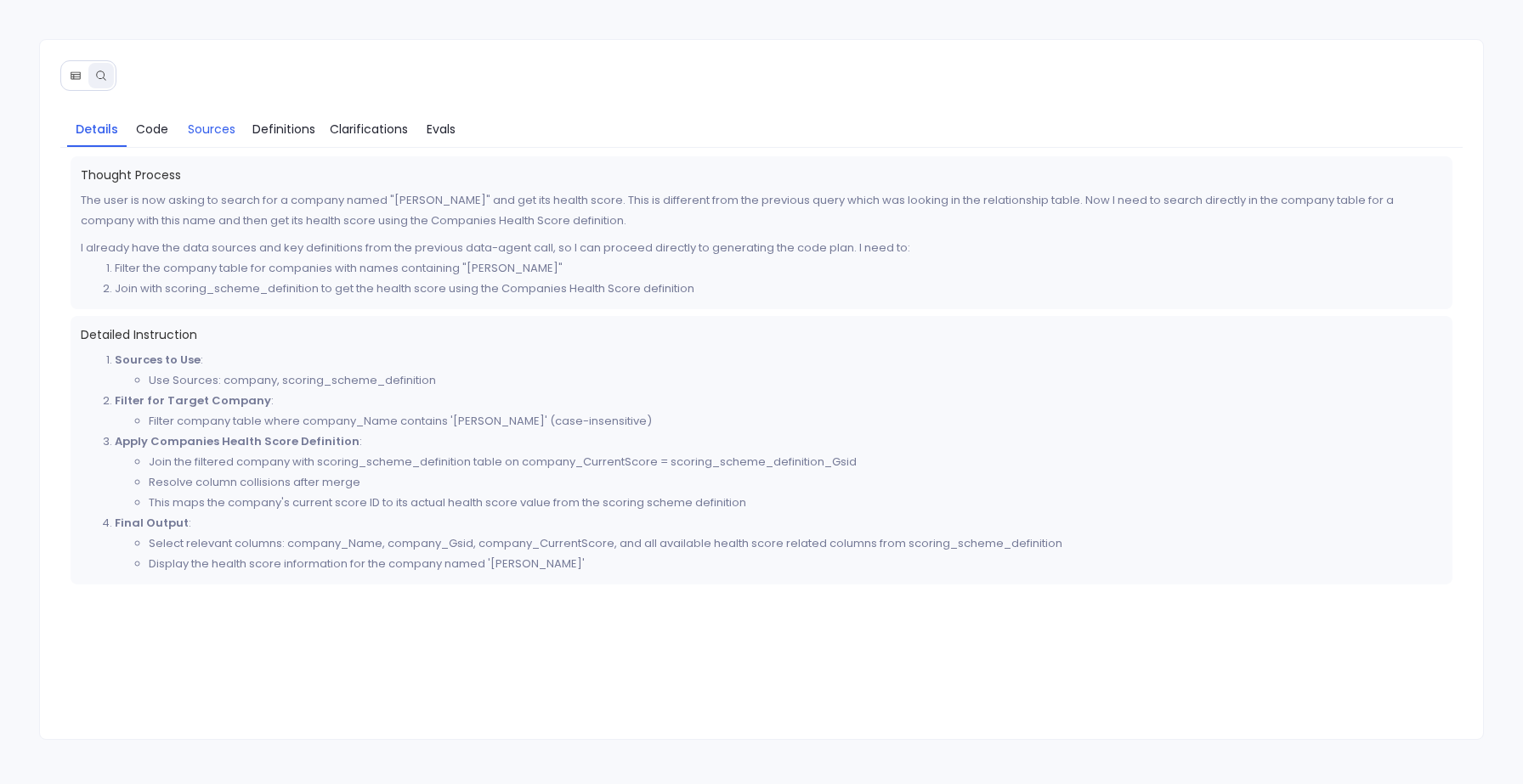
click at [220, 120] on span "Sources" at bounding box center [211, 129] width 47 height 18
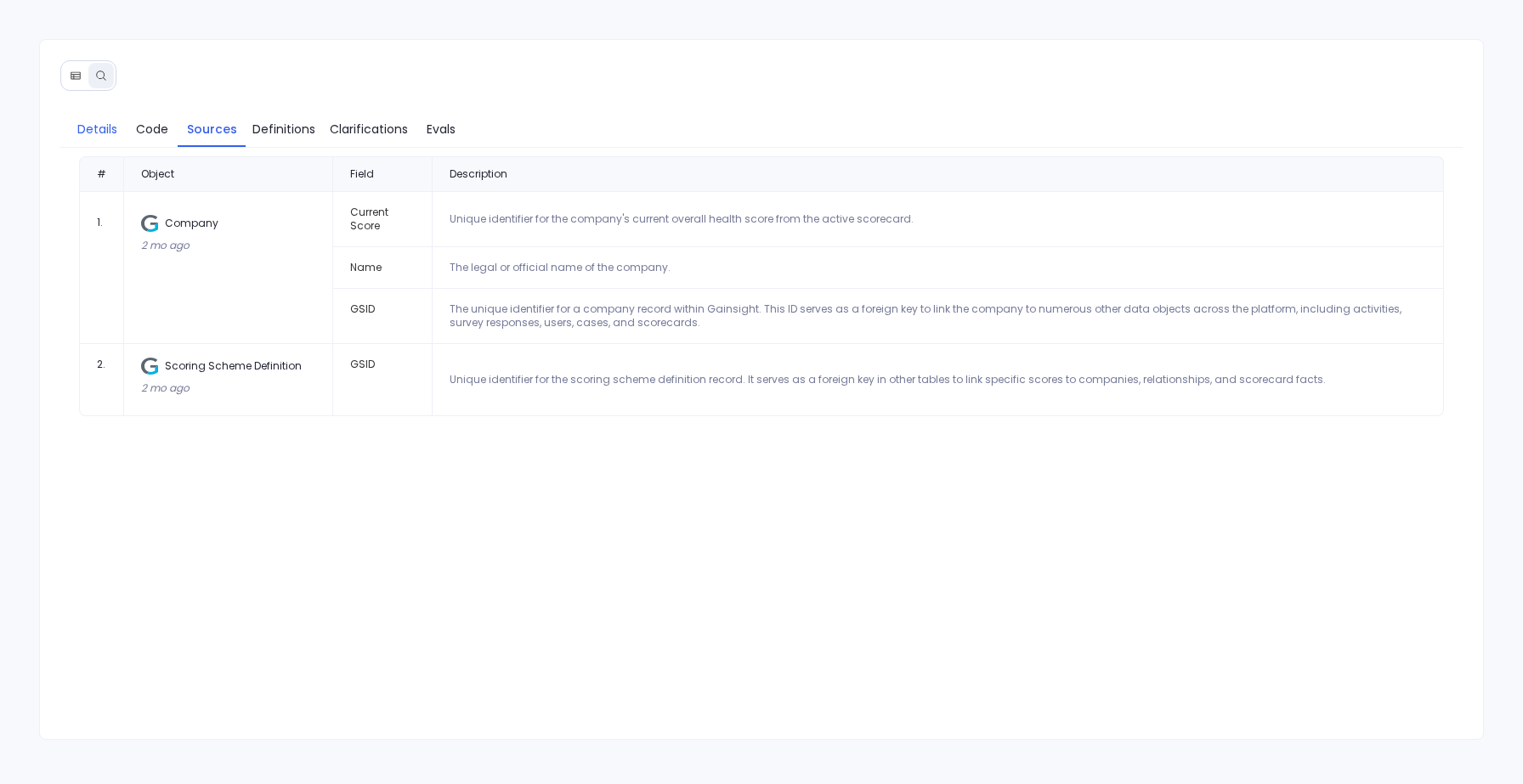
click at [93, 121] on span "Details" at bounding box center [97, 129] width 40 height 18
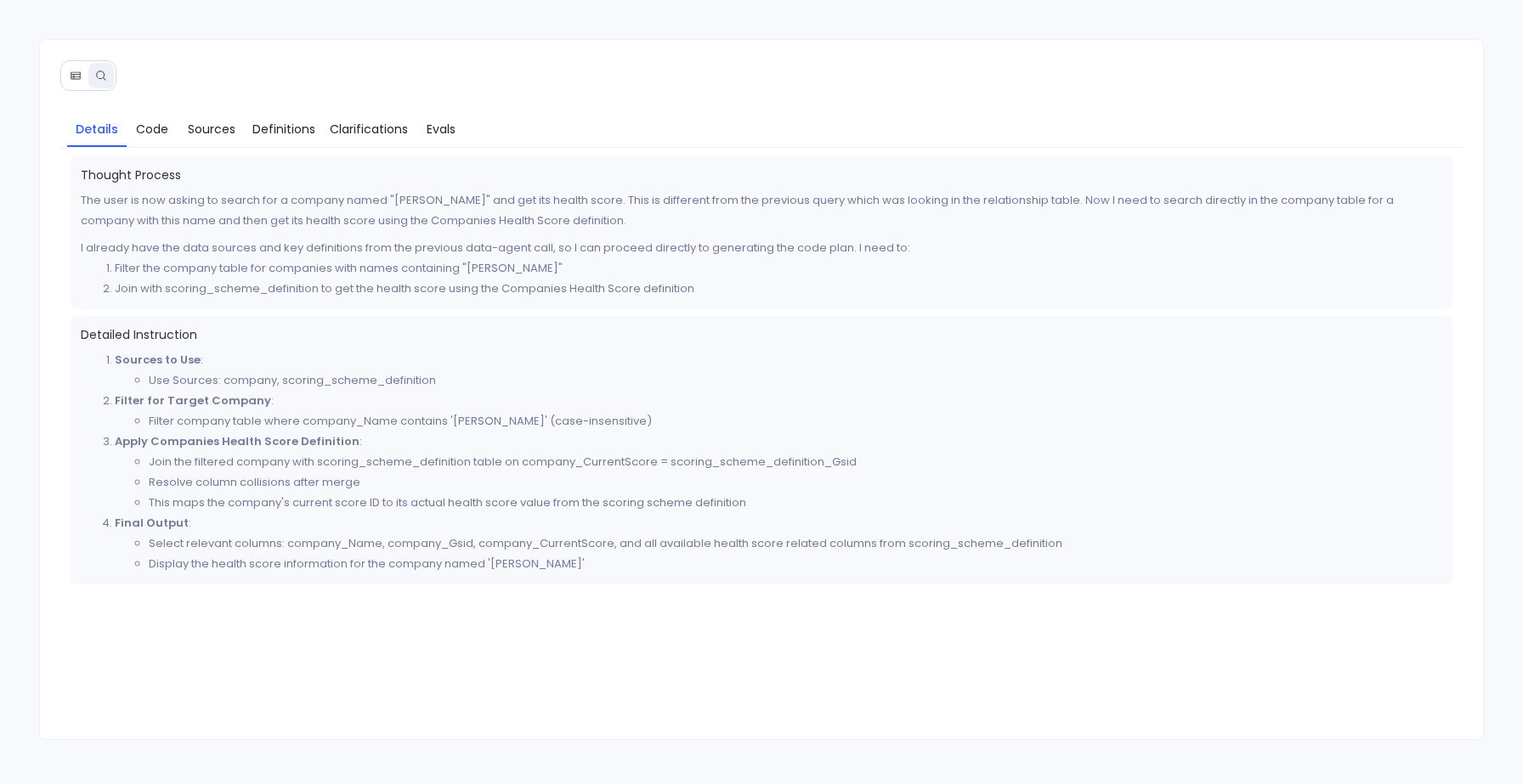
click at [73, 73] on icon at bounding box center [75, 75] width 12 height 12
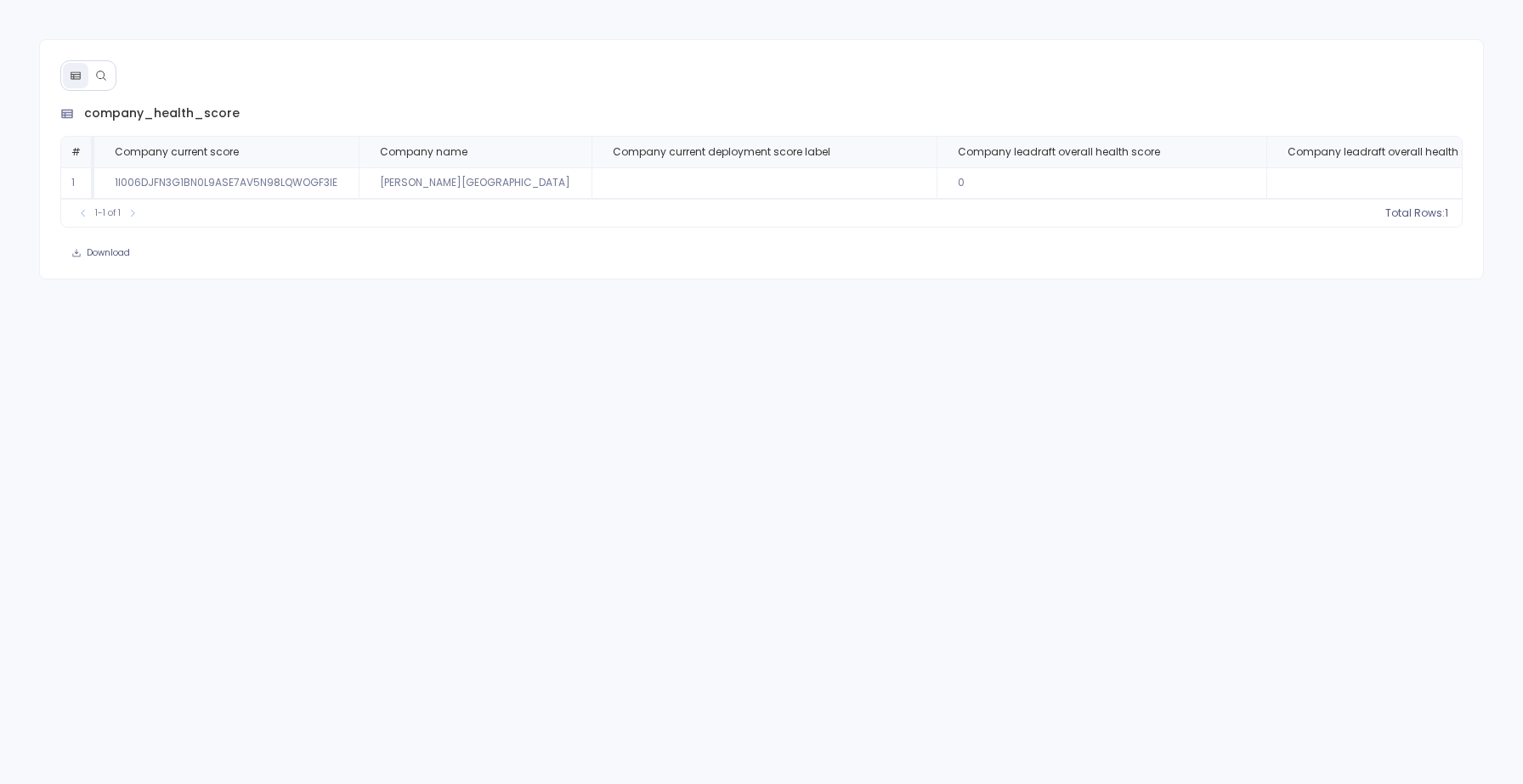
click at [114, 79] on div at bounding box center [88, 75] width 56 height 31
click at [94, 79] on button at bounding box center [101, 75] width 25 height 25
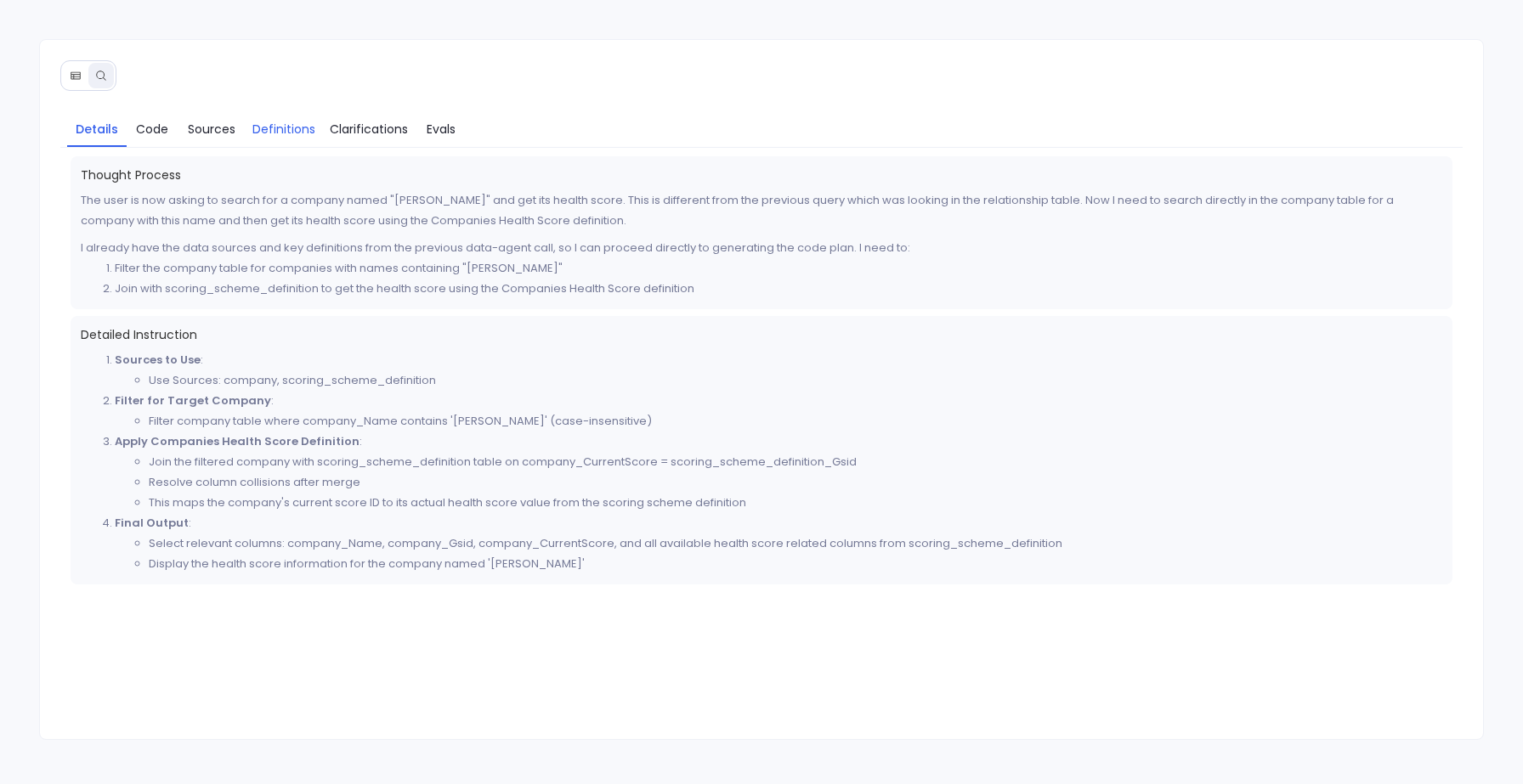
click at [275, 135] on span "Definitions" at bounding box center [283, 129] width 63 height 18
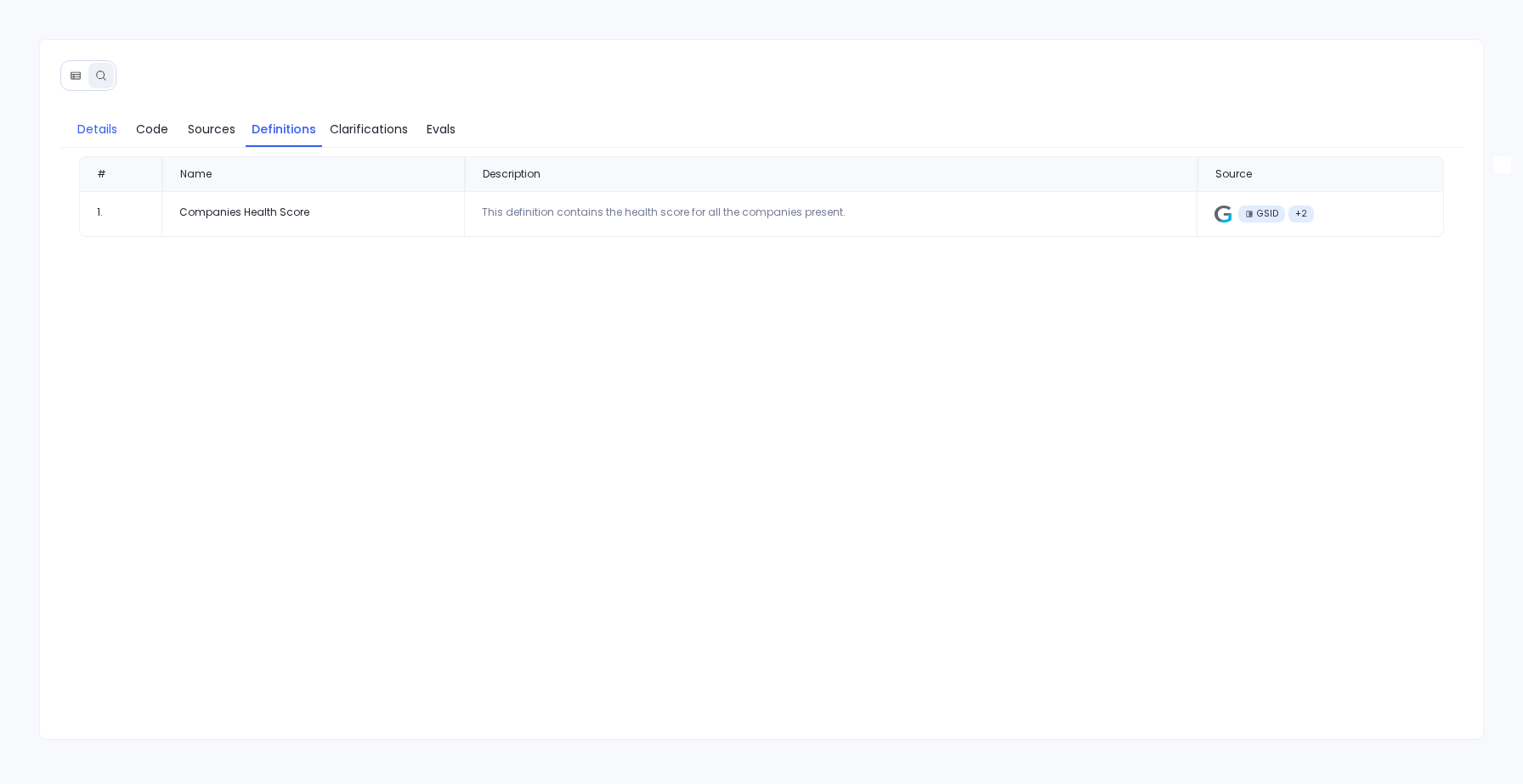
click at [99, 130] on span "Details" at bounding box center [97, 129] width 40 height 18
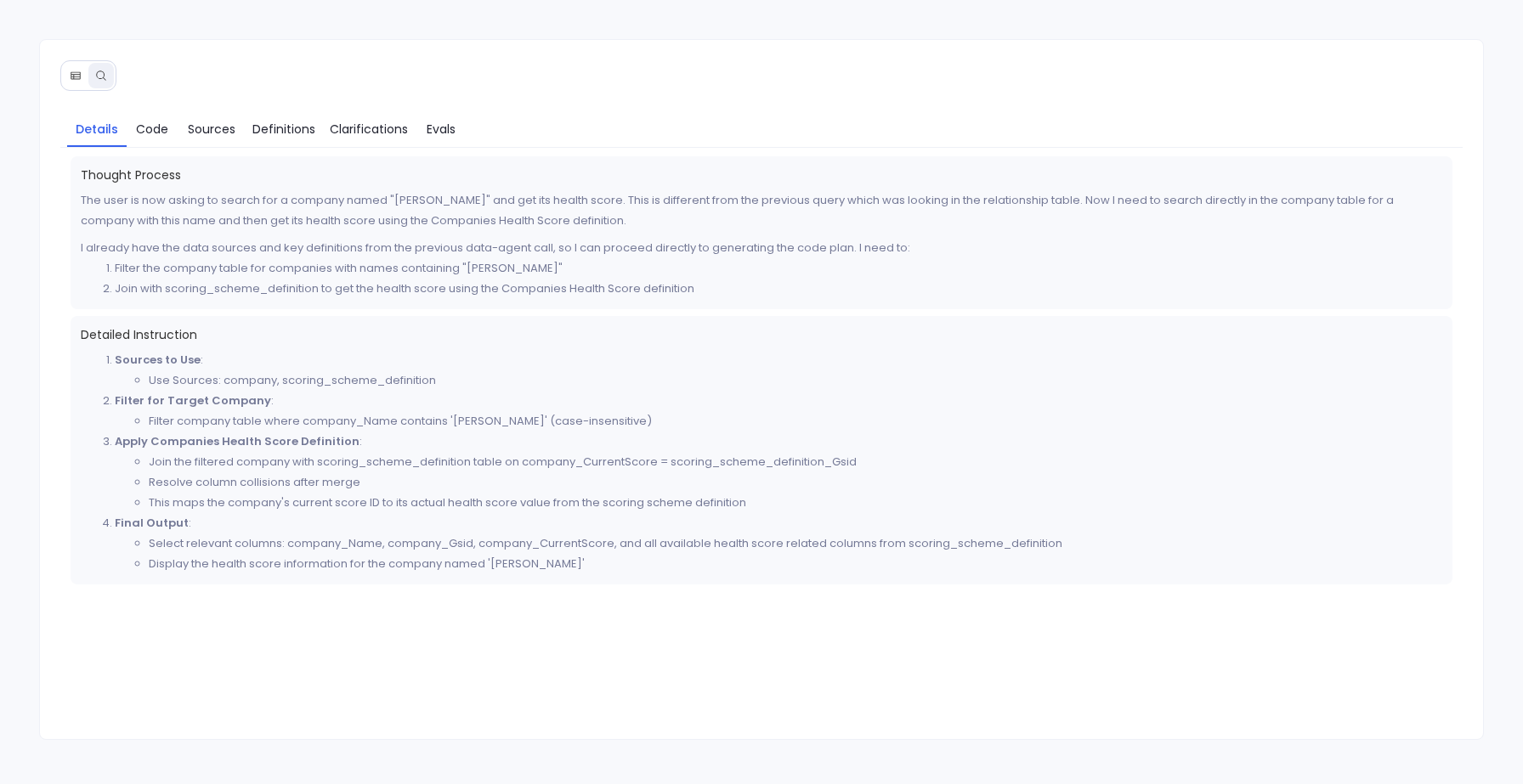
click at [71, 69] on button at bounding box center [75, 75] width 25 height 25
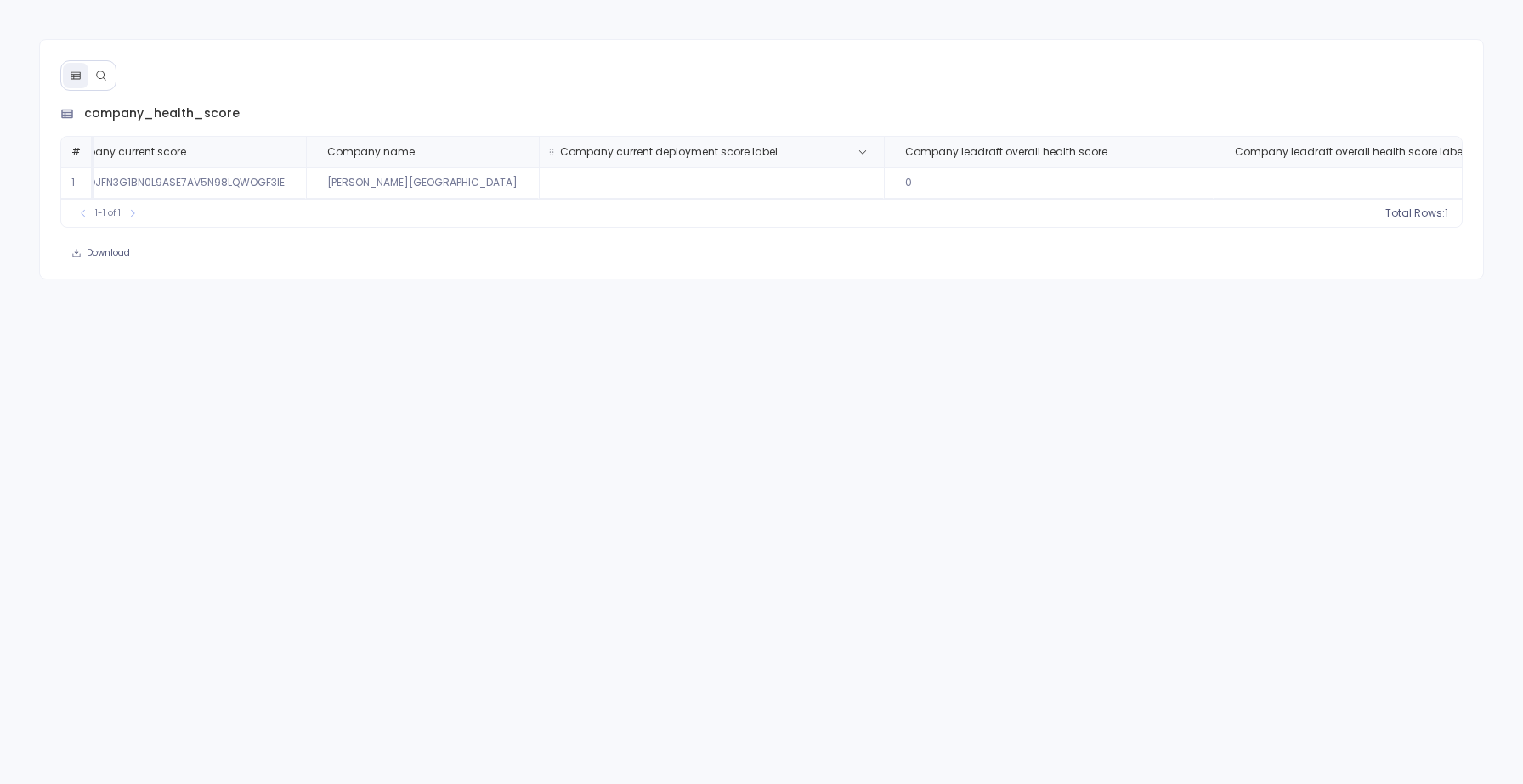
scroll to position [0, 123]
click at [99, 73] on icon at bounding box center [101, 75] width 12 height 12
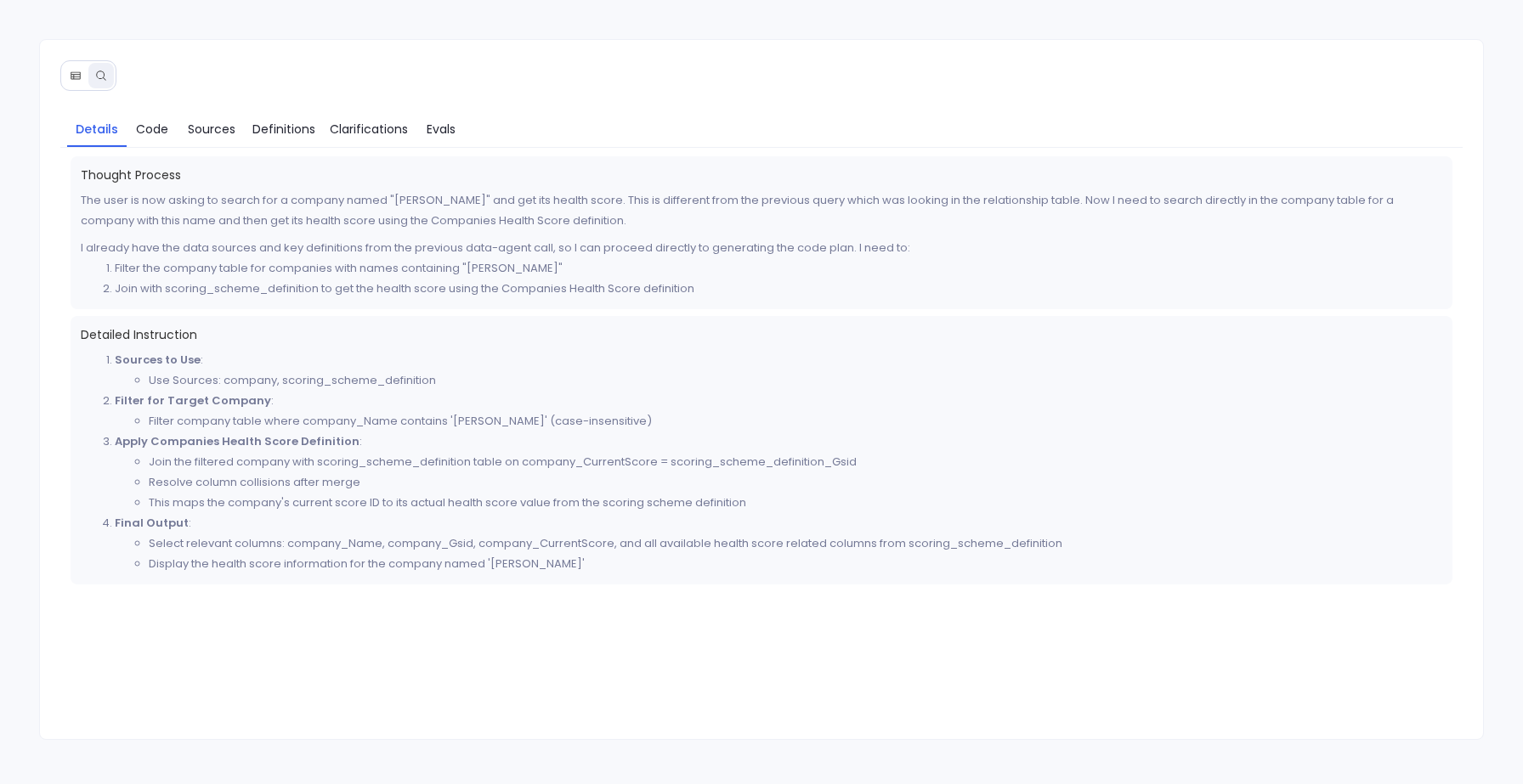
click at [734, 503] on li "This maps the company's current score ID to its actual health score value from …" at bounding box center [795, 503] width 1293 height 20
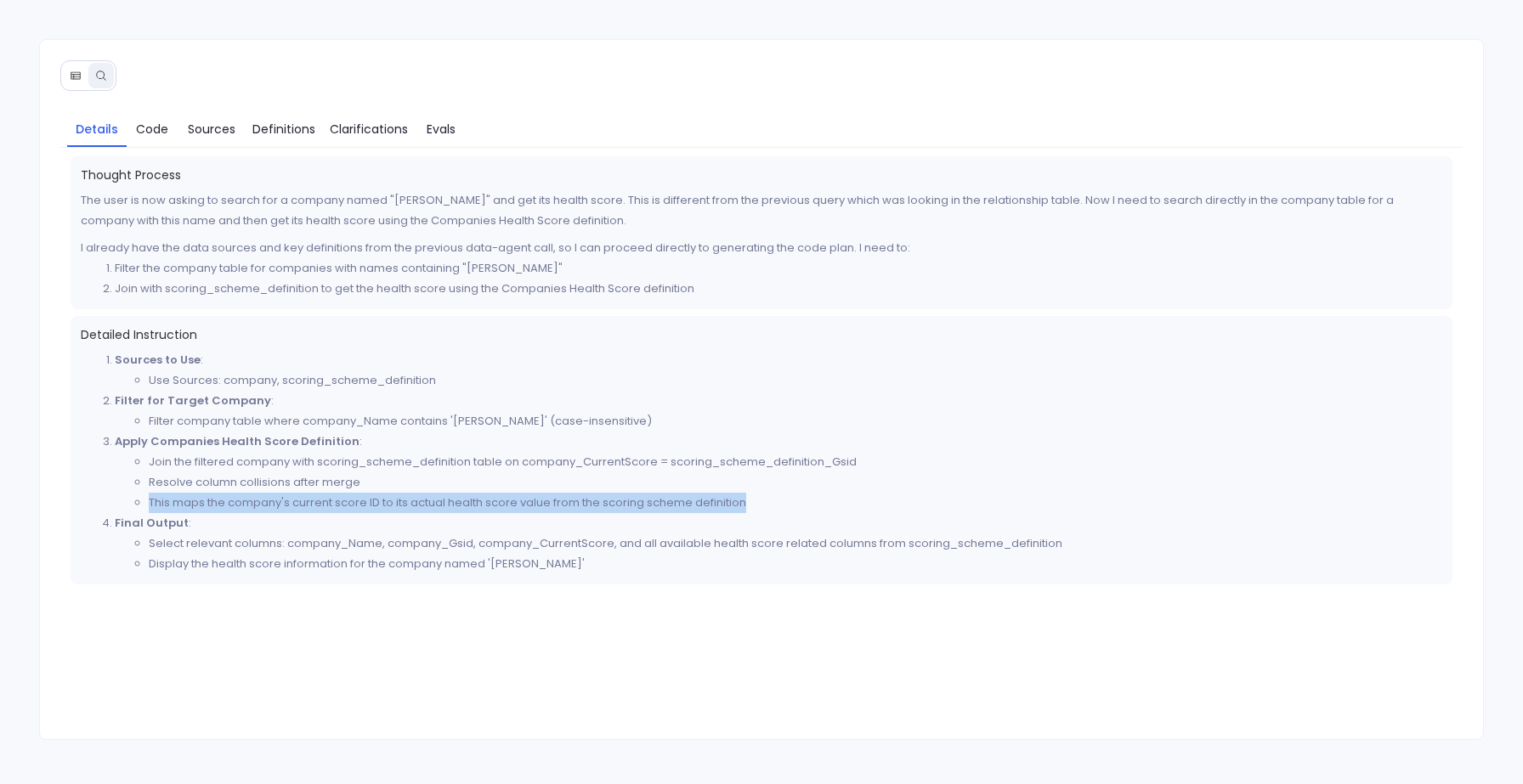
click at [734, 503] on li "This maps the company's current score ID to its actual health score value from …" at bounding box center [795, 503] width 1293 height 20
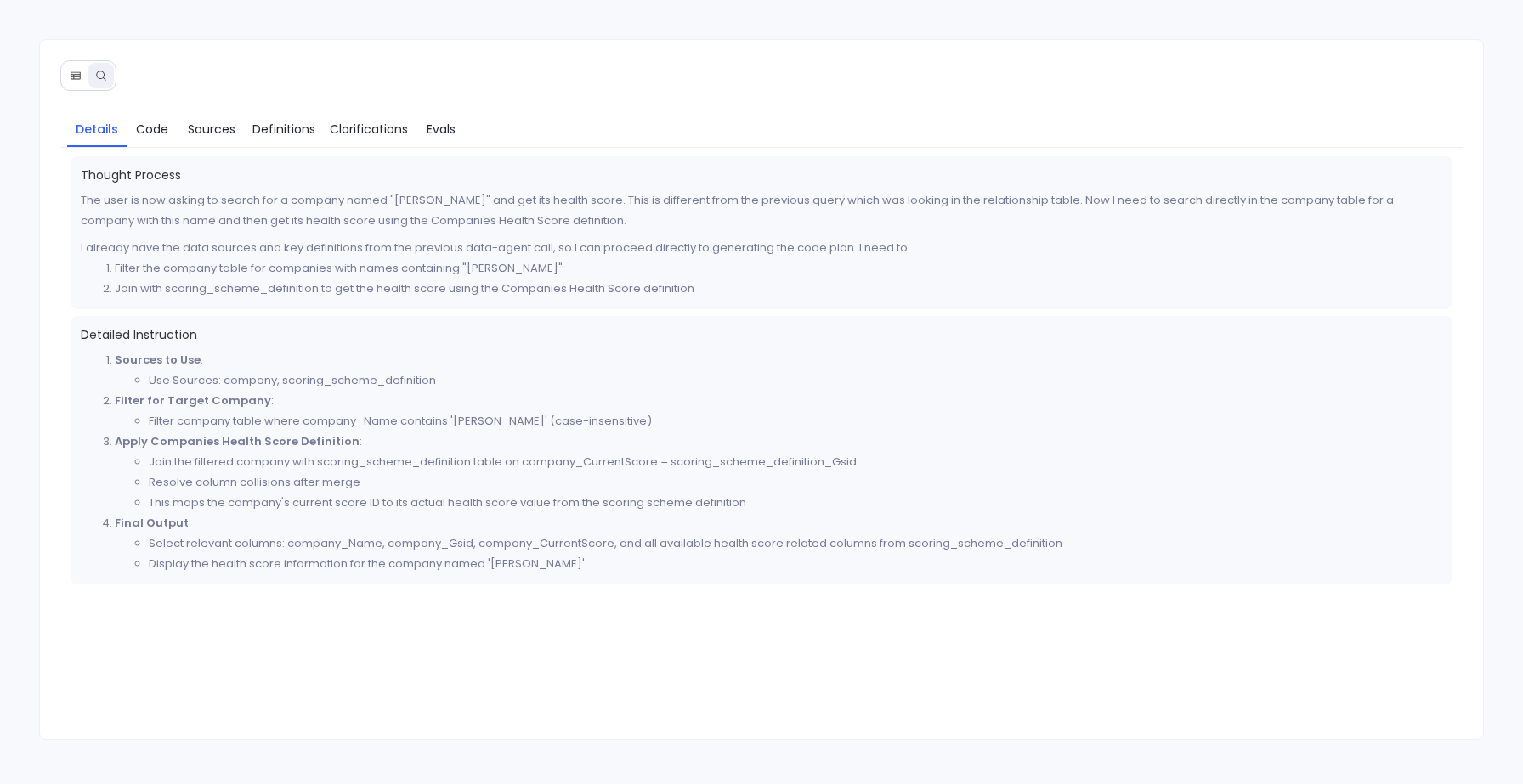
click at [788, 508] on li "This maps the company's current score ID to its actual health score value from …" at bounding box center [795, 503] width 1293 height 20
click at [67, 69] on button at bounding box center [75, 75] width 25 height 25
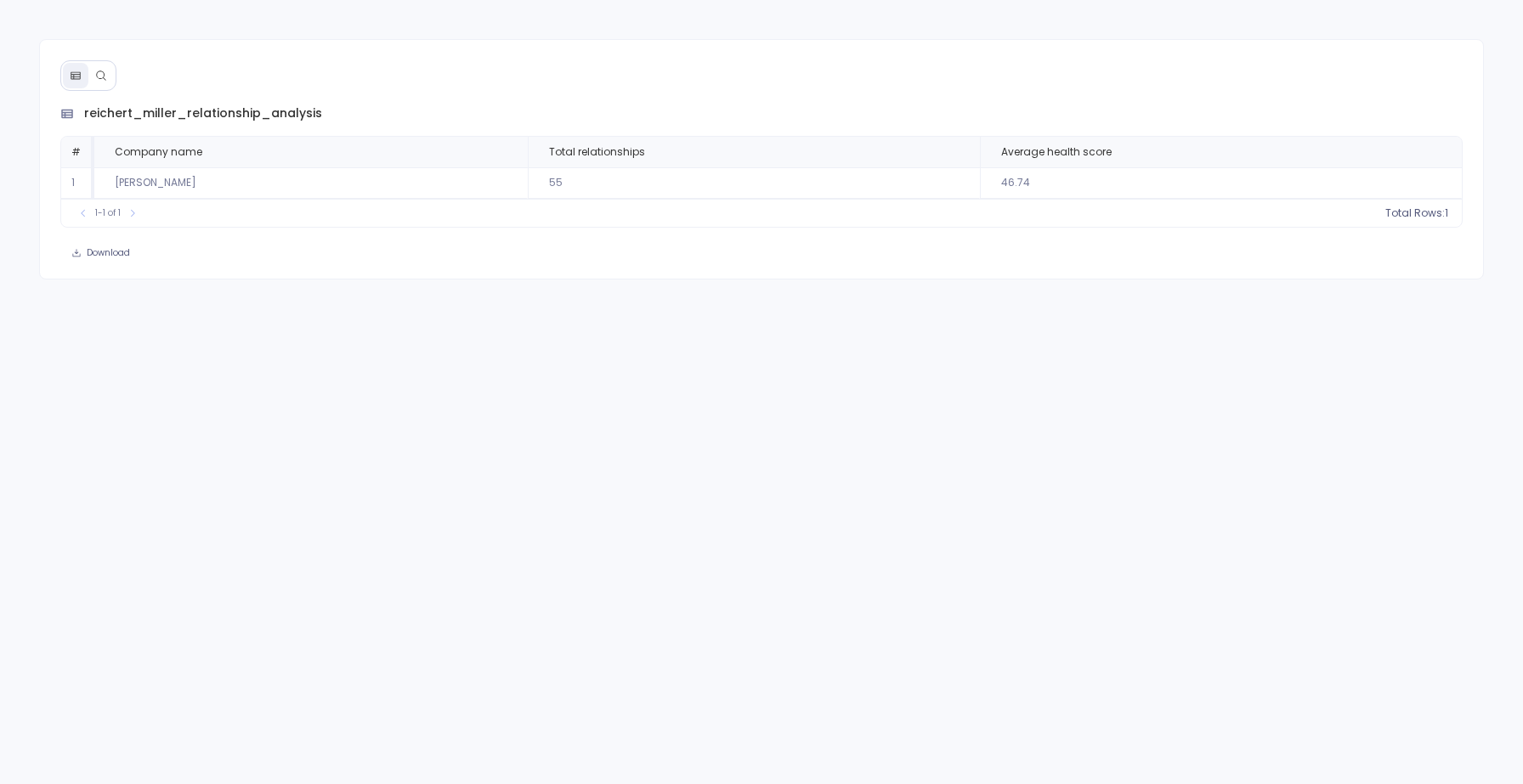
click at [105, 75] on icon at bounding box center [101, 75] width 12 height 12
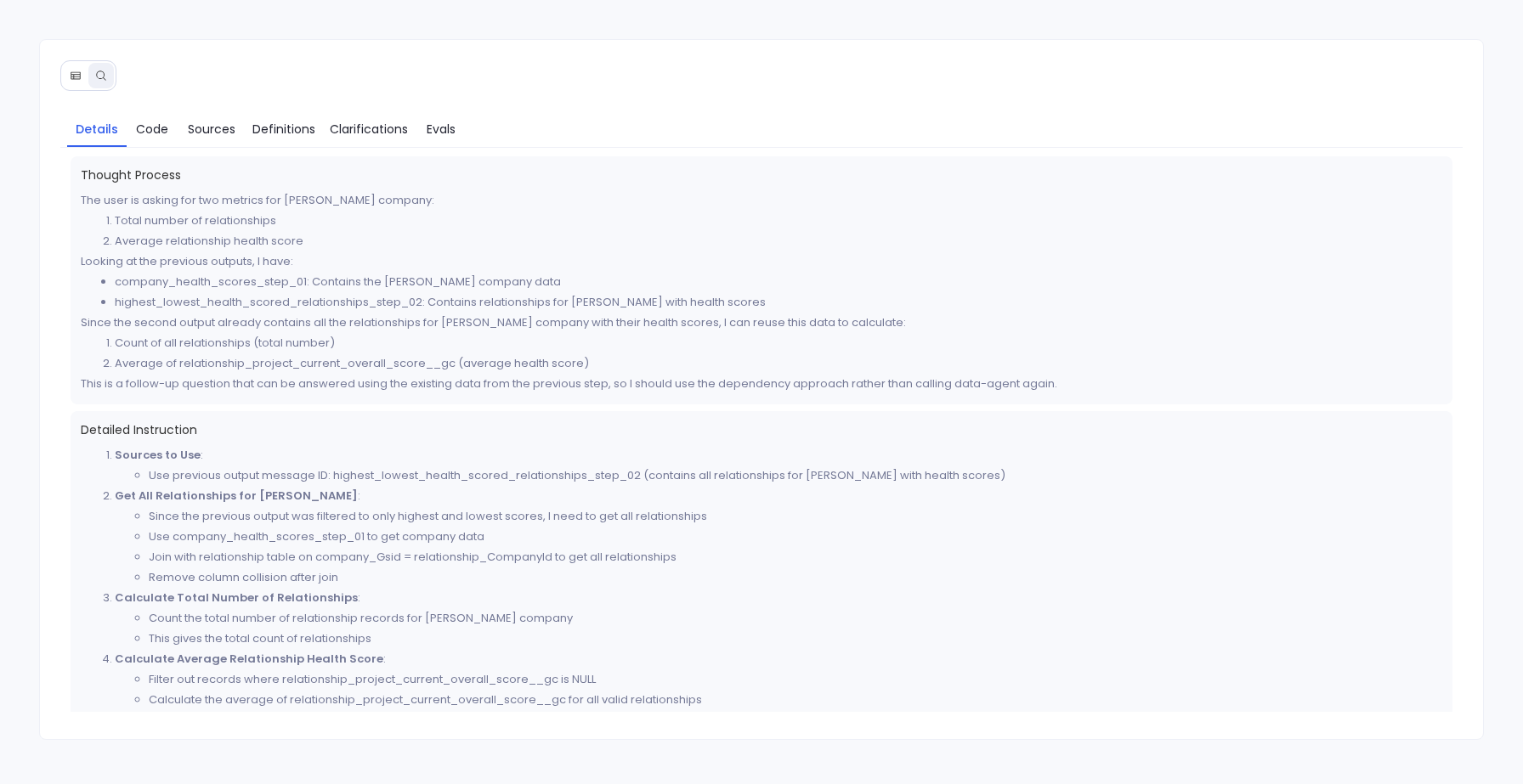
scroll to position [90, 0]
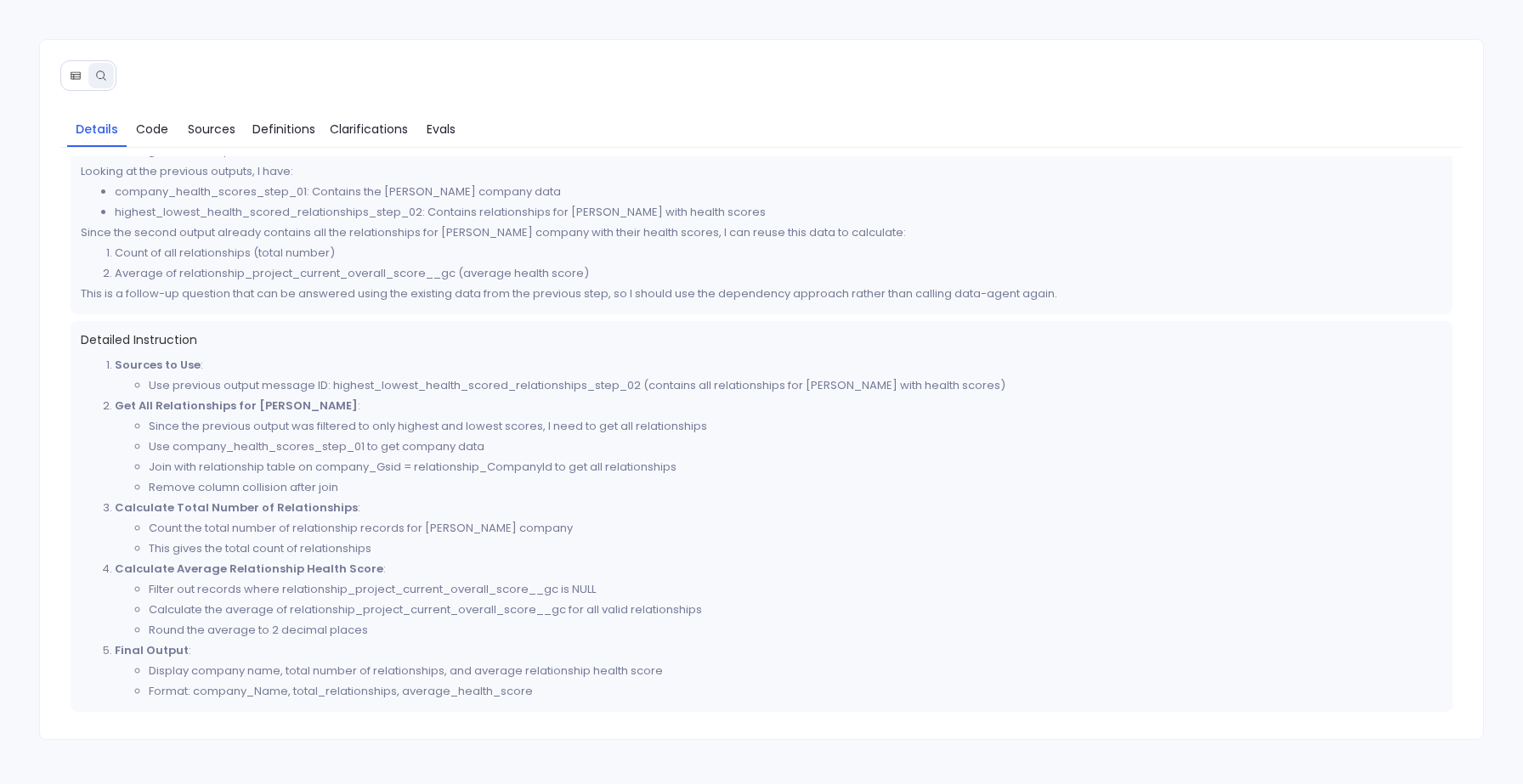
click at [76, 73] on icon at bounding box center [75, 75] width 12 height 12
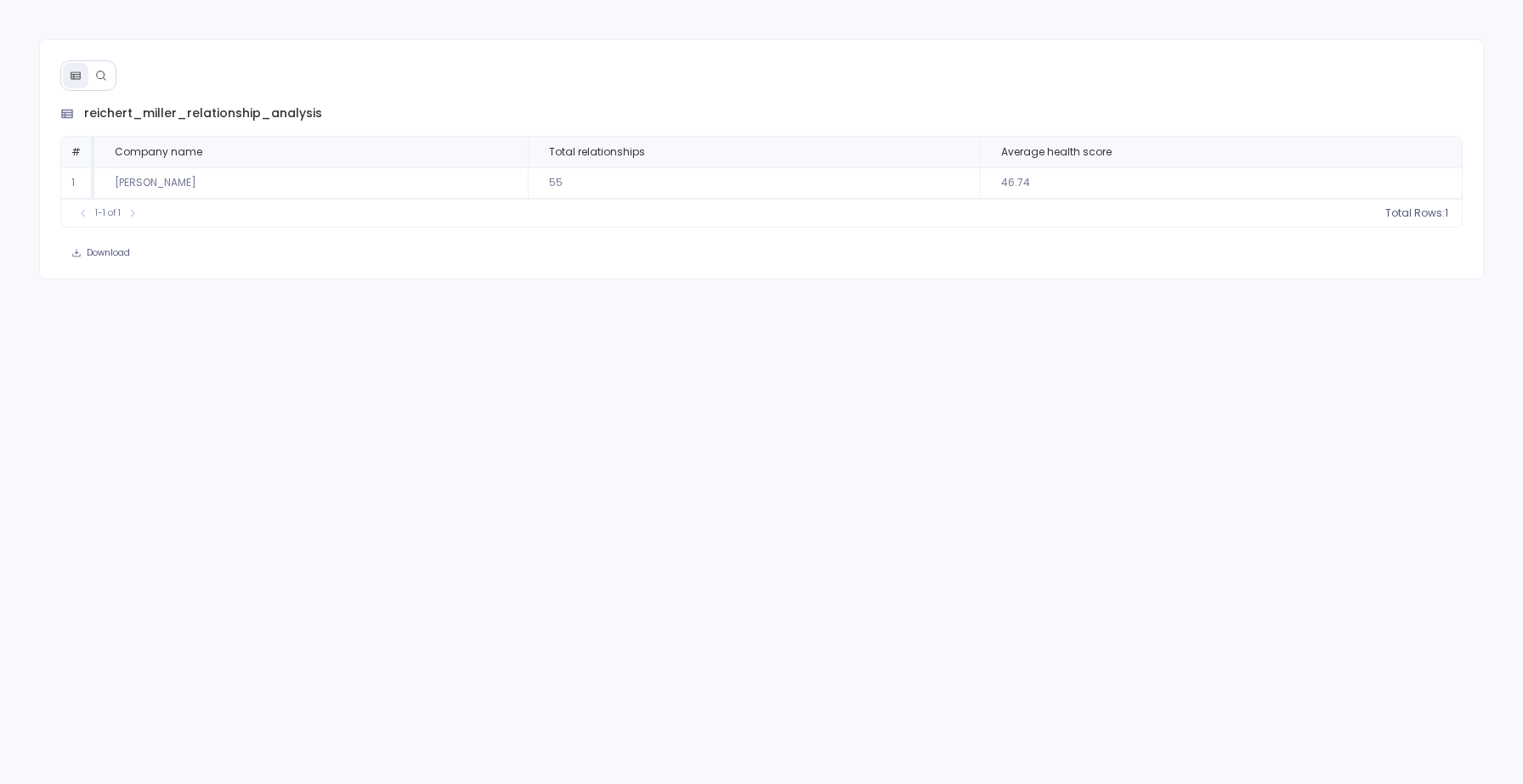
click at [103, 76] on icon at bounding box center [101, 75] width 10 height 10
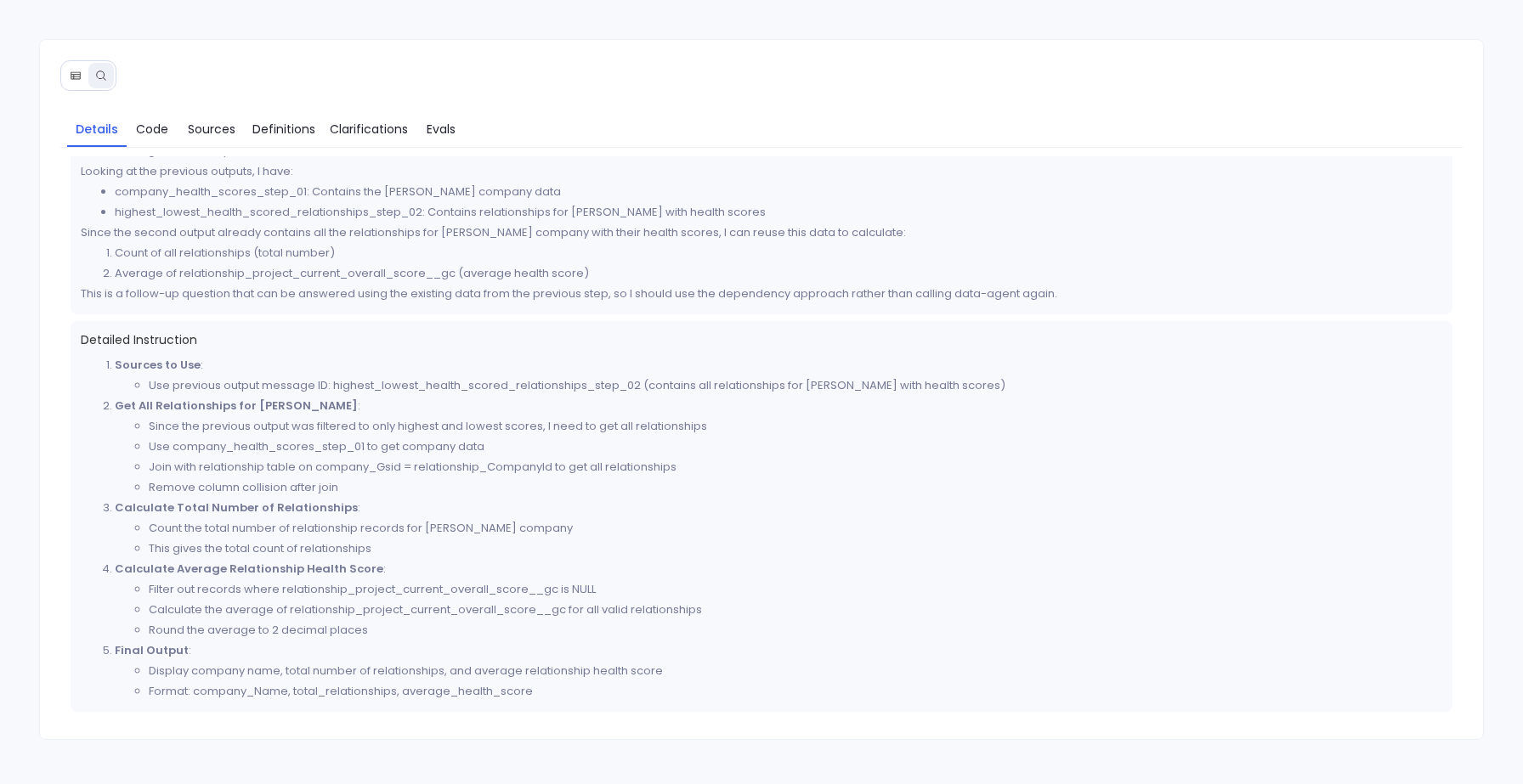
click at [75, 73] on icon at bounding box center [75, 76] width 10 height 8
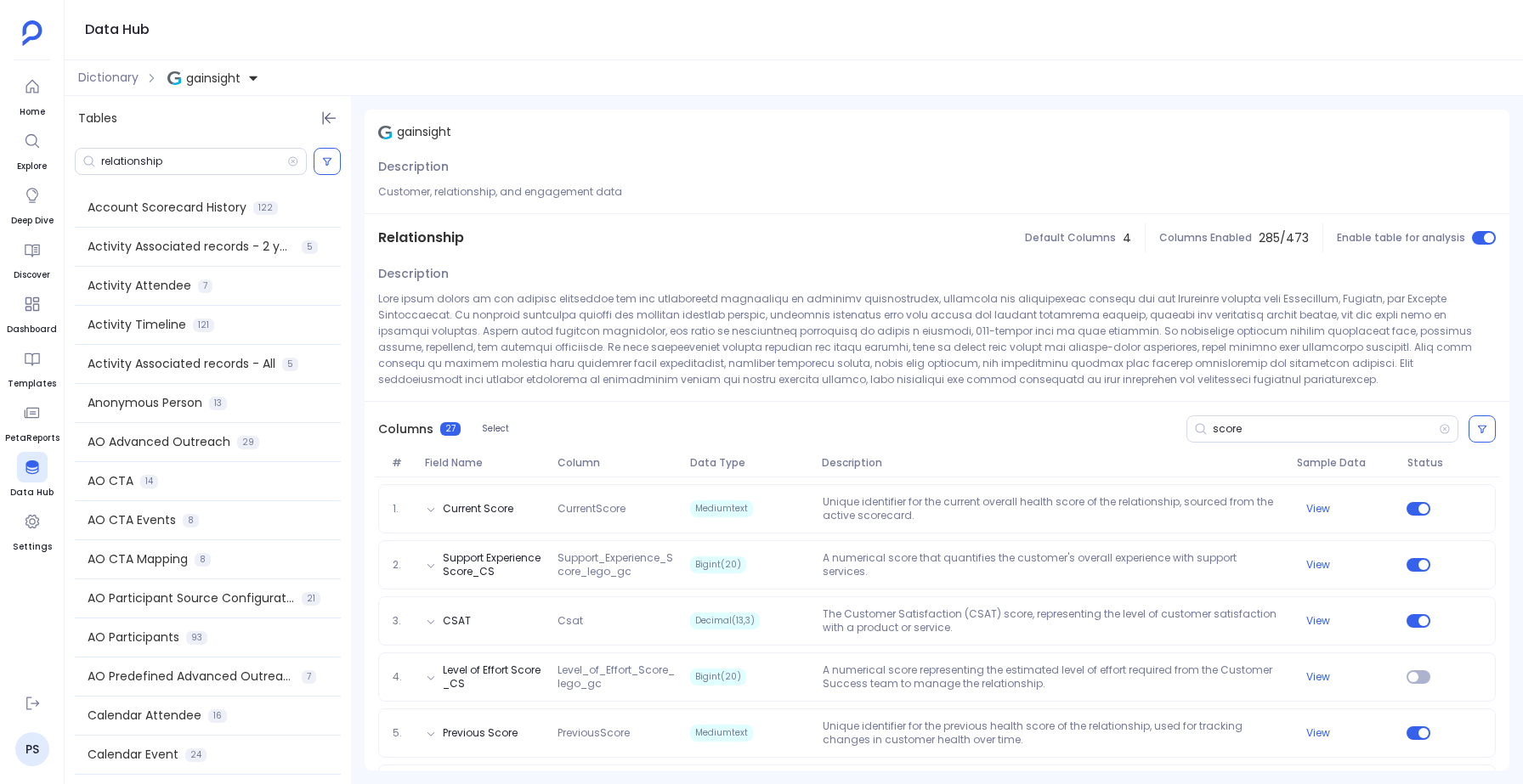
scroll to position [491, 0]
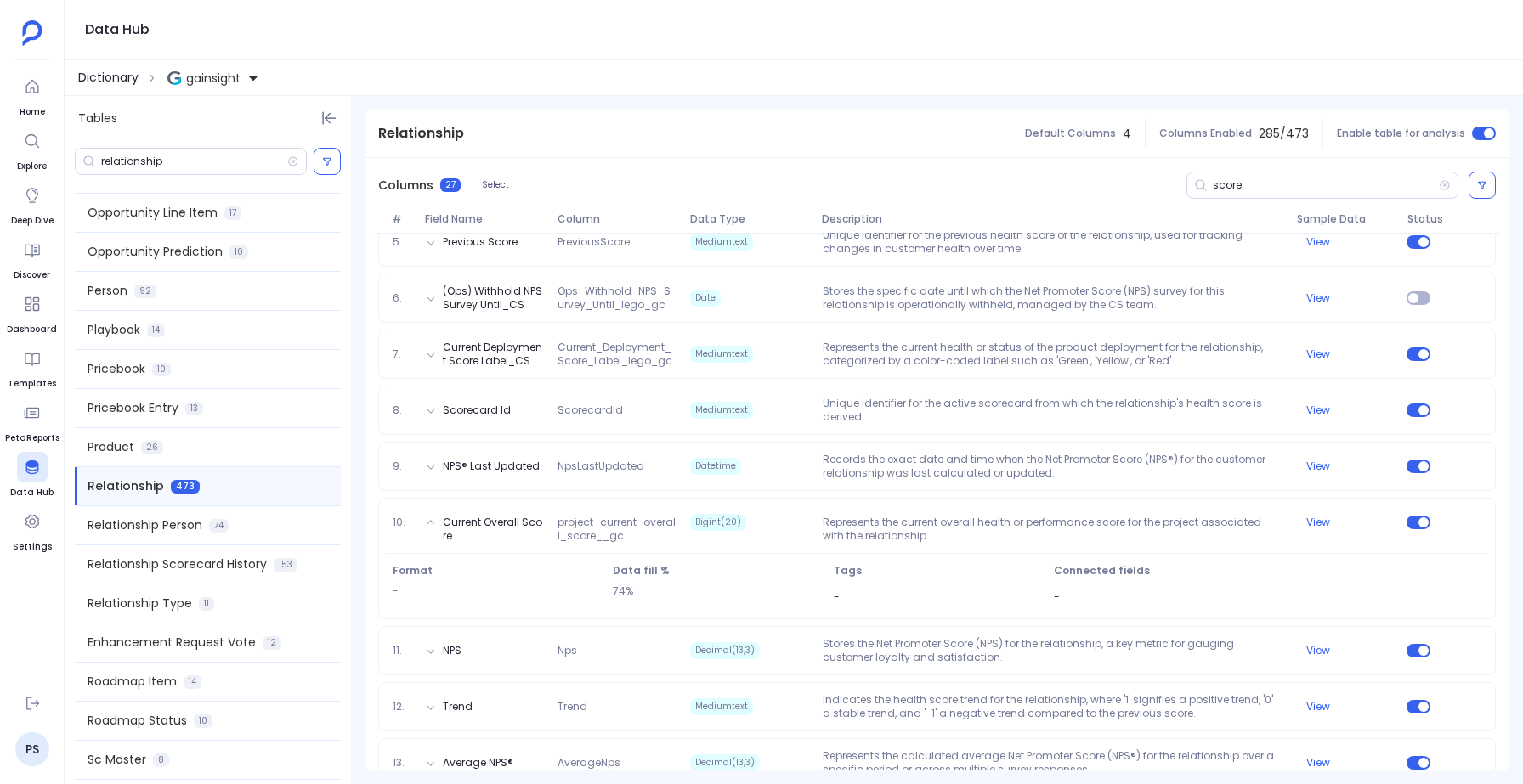
click at [108, 74] on span "Dictionary" at bounding box center [108, 77] width 60 height 17
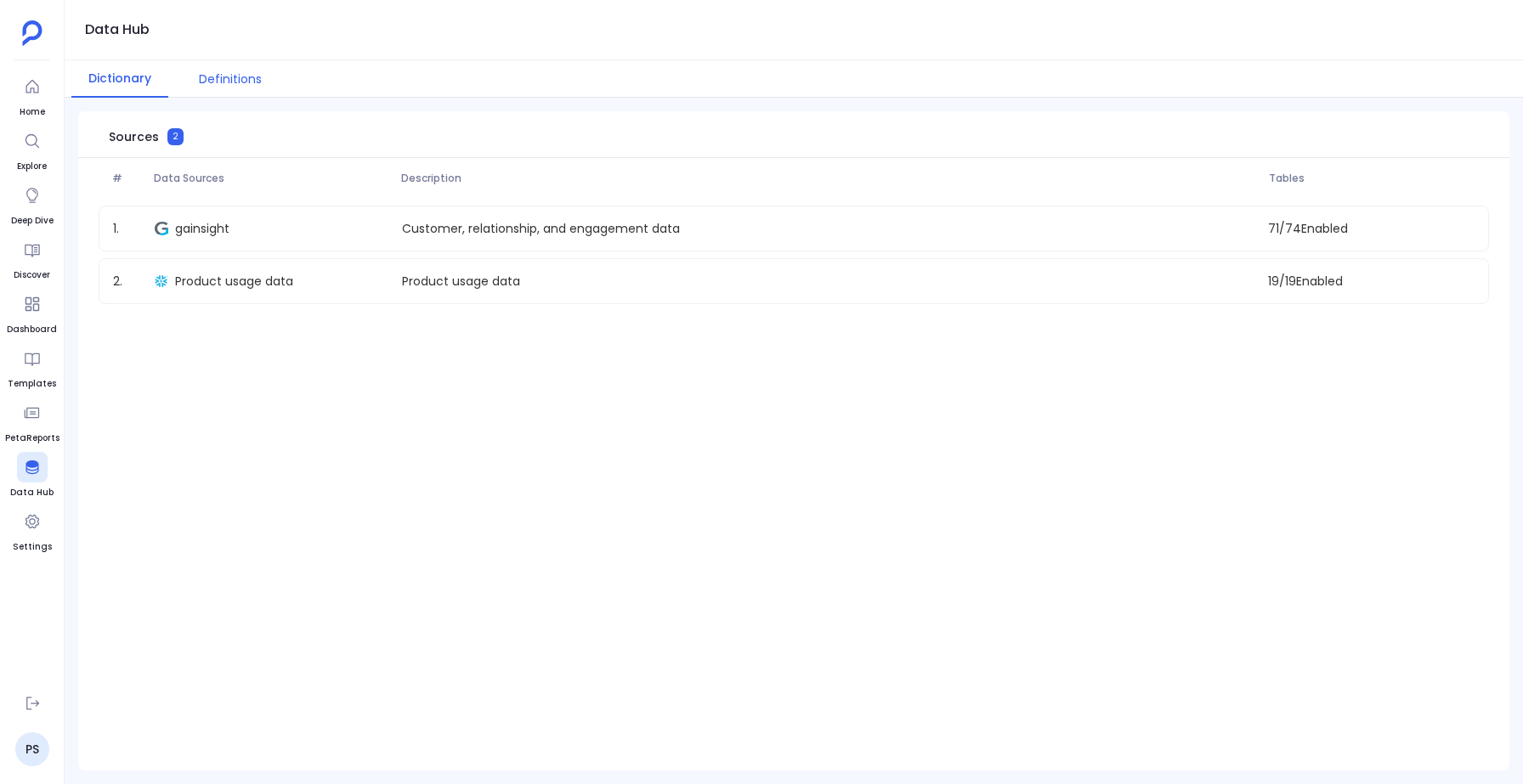
click at [216, 88] on button "Definitions" at bounding box center [230, 78] width 97 height 38
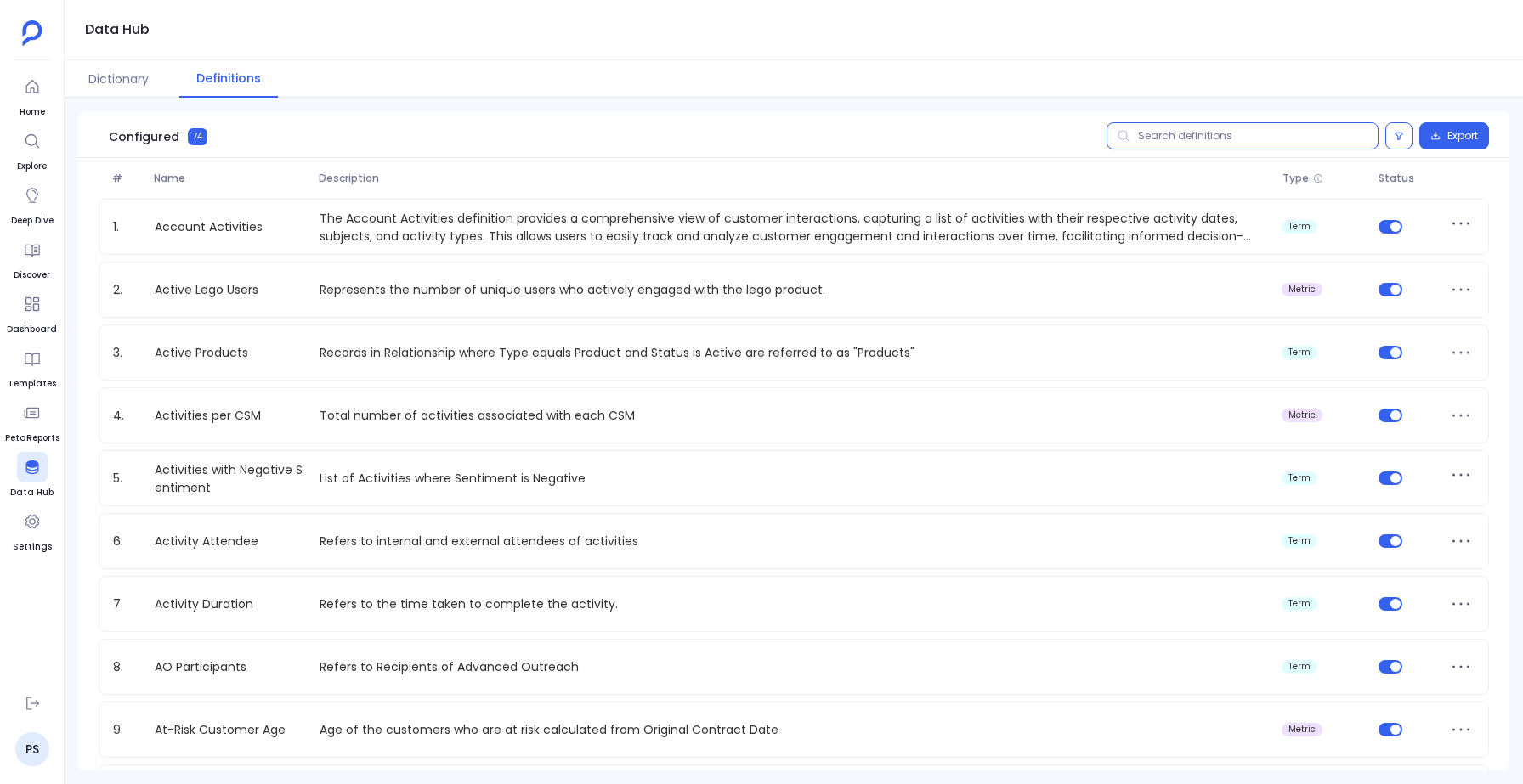
click at [1176, 135] on input "text" at bounding box center [1242, 136] width 272 height 27
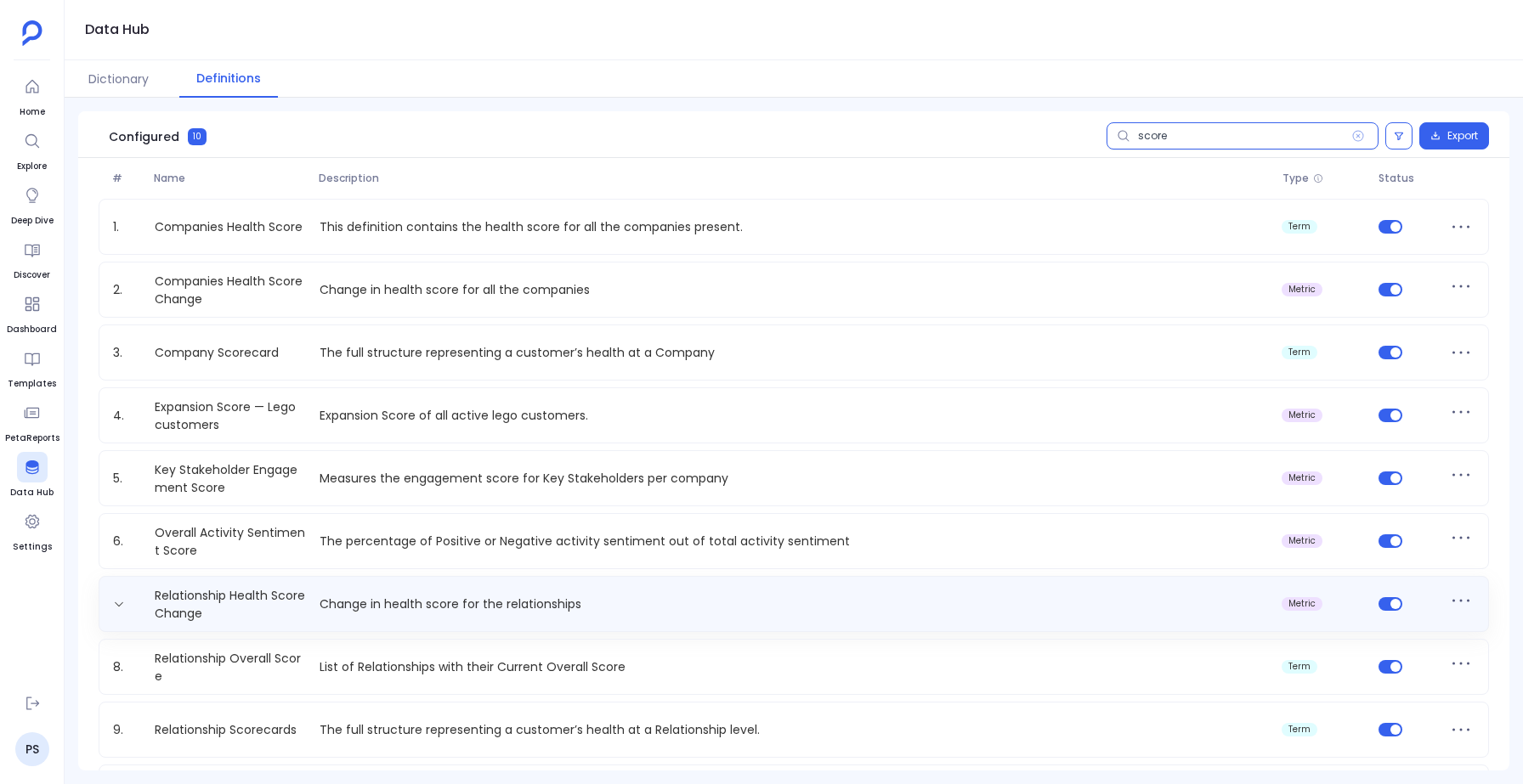
type input "score"
click at [385, 615] on div "Relationship Health Score Change Change in health score for the relationships m…" at bounding box center [794, 603] width 1375 height 34
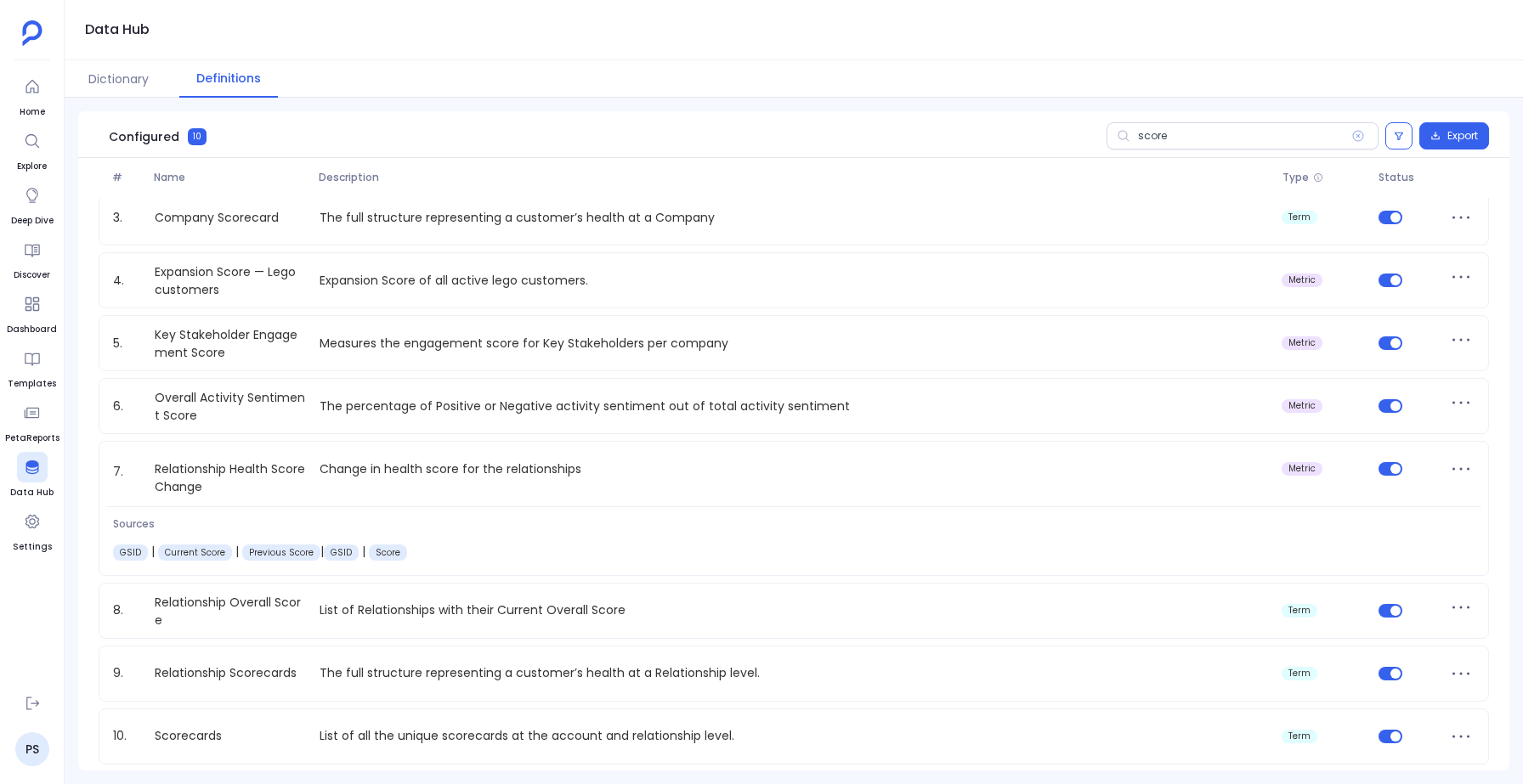
scroll to position [148, 0]
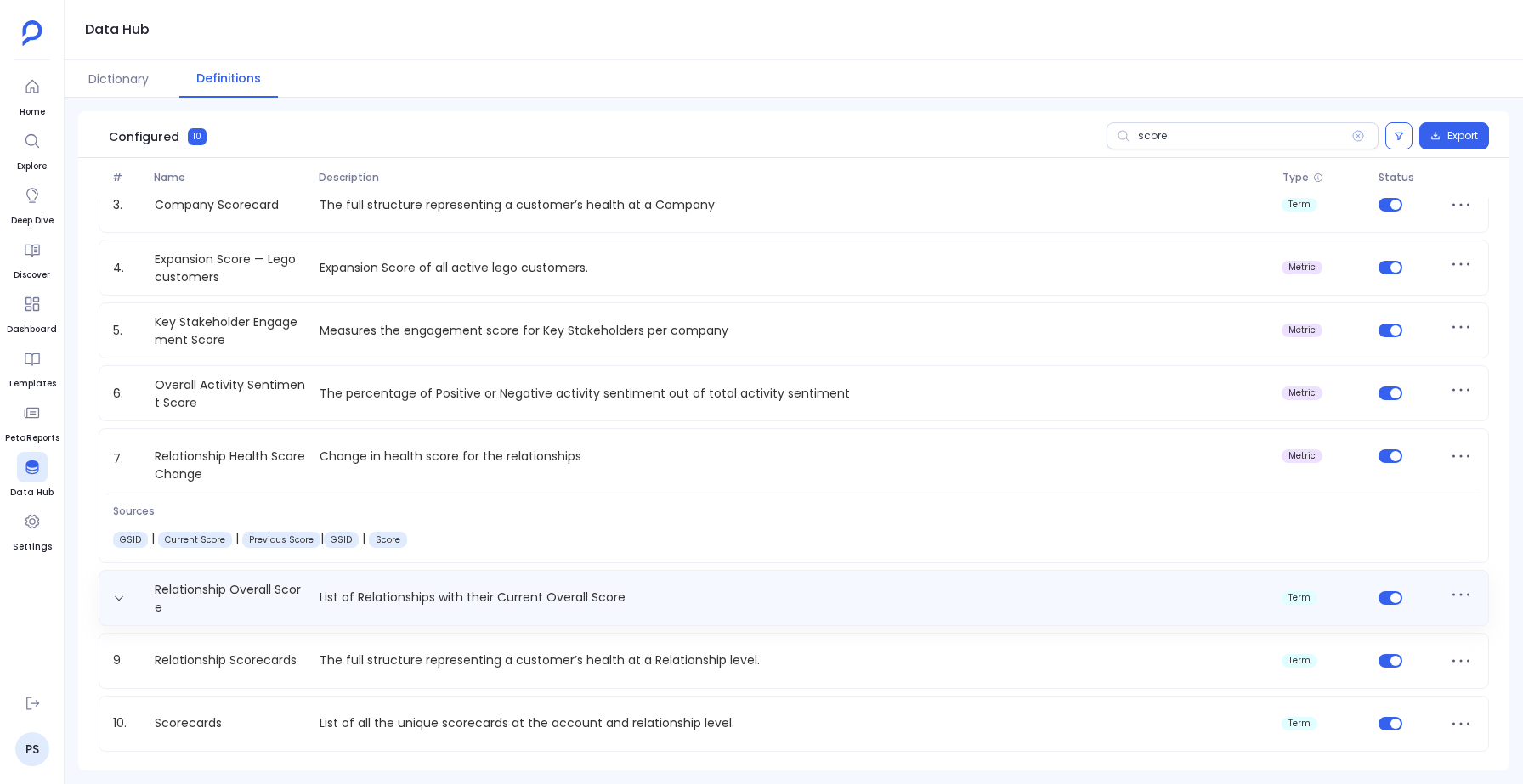
click at [455, 588] on div "Relationship Overall Score List of Relationships with their Current Overall Sco…" at bounding box center [794, 597] width 1375 height 34
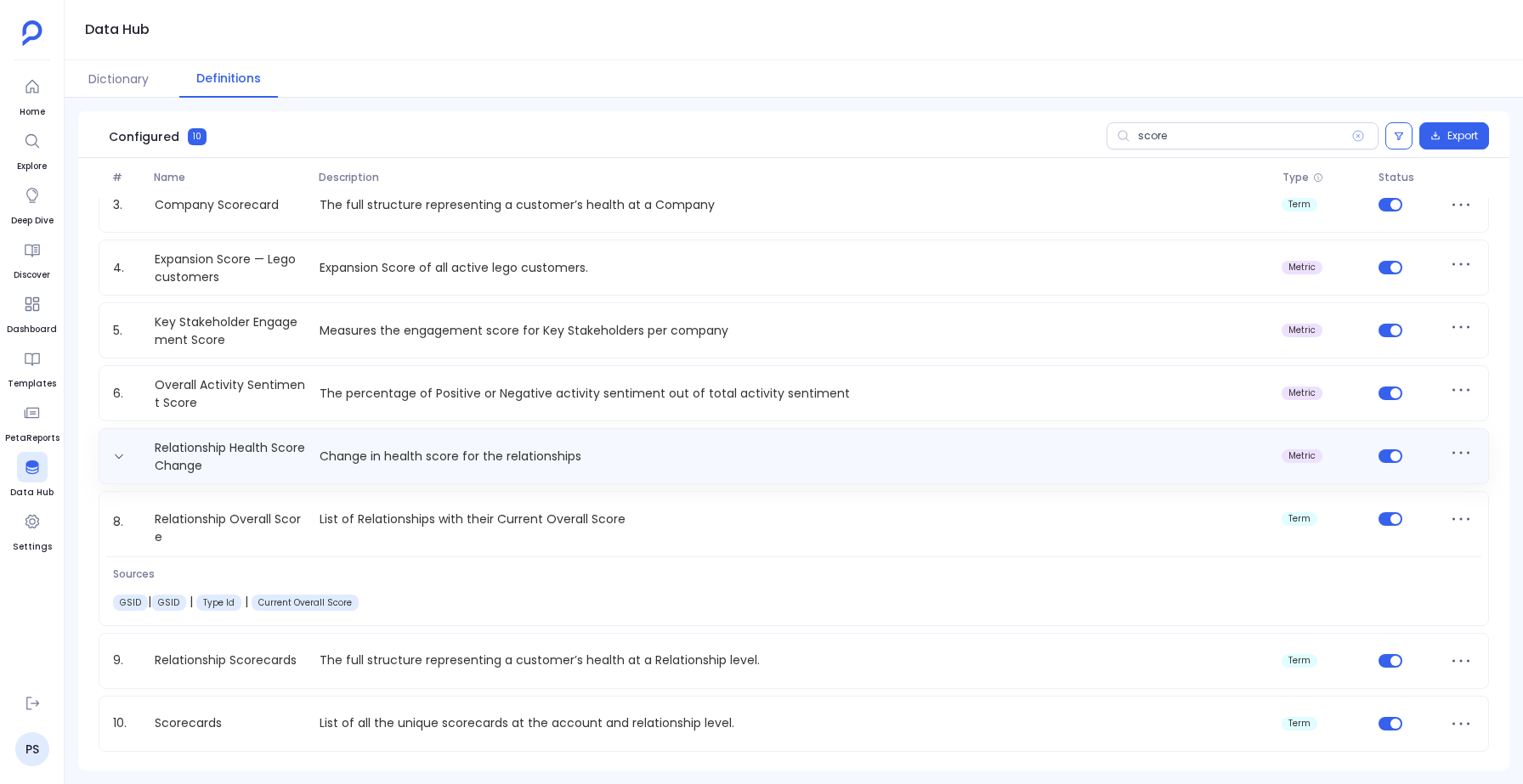
click at [498, 439] on div "Relationship Health Score Change Change in health score for the relationships m…" at bounding box center [794, 455] width 1375 height 34
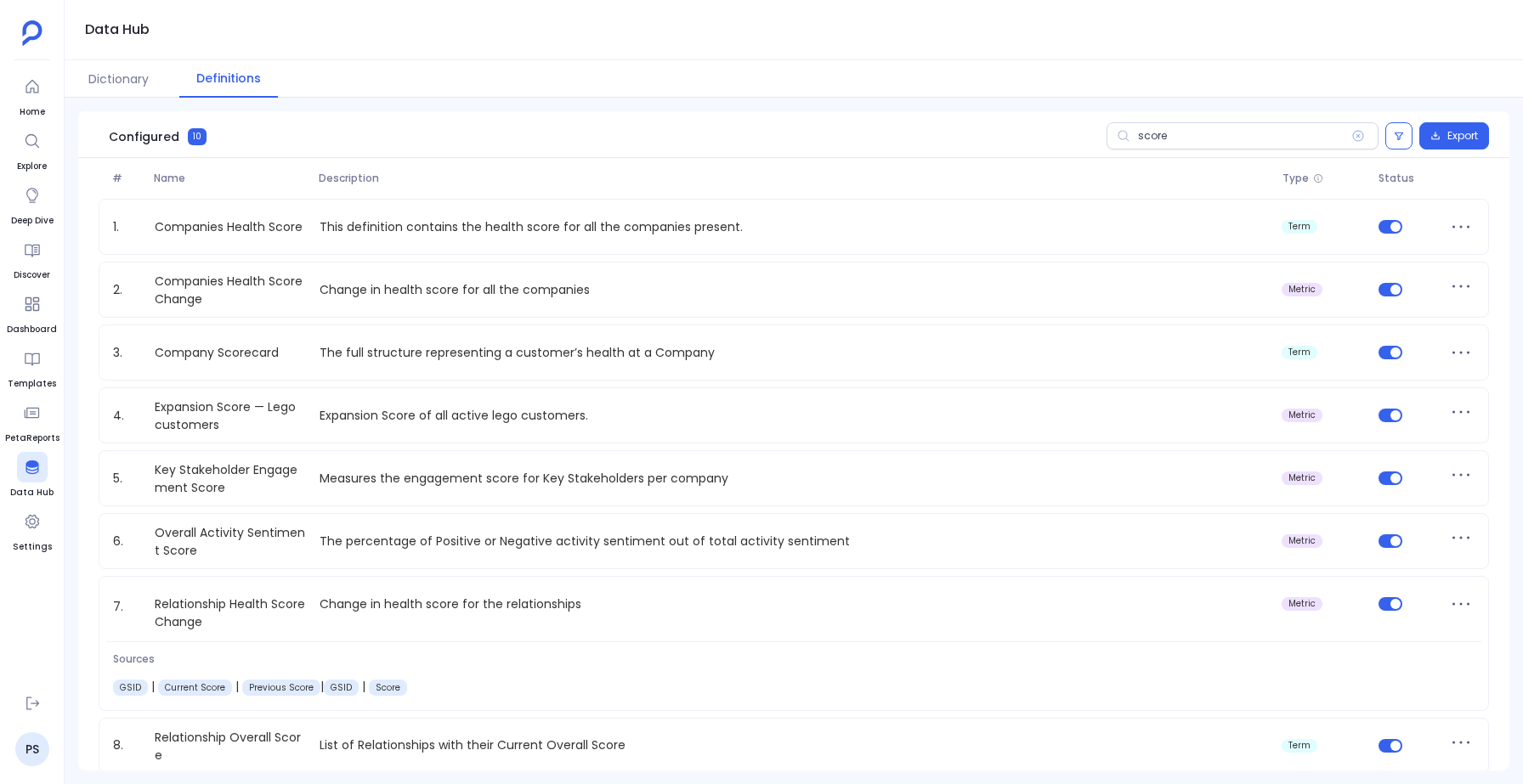
scroll to position [149, 0]
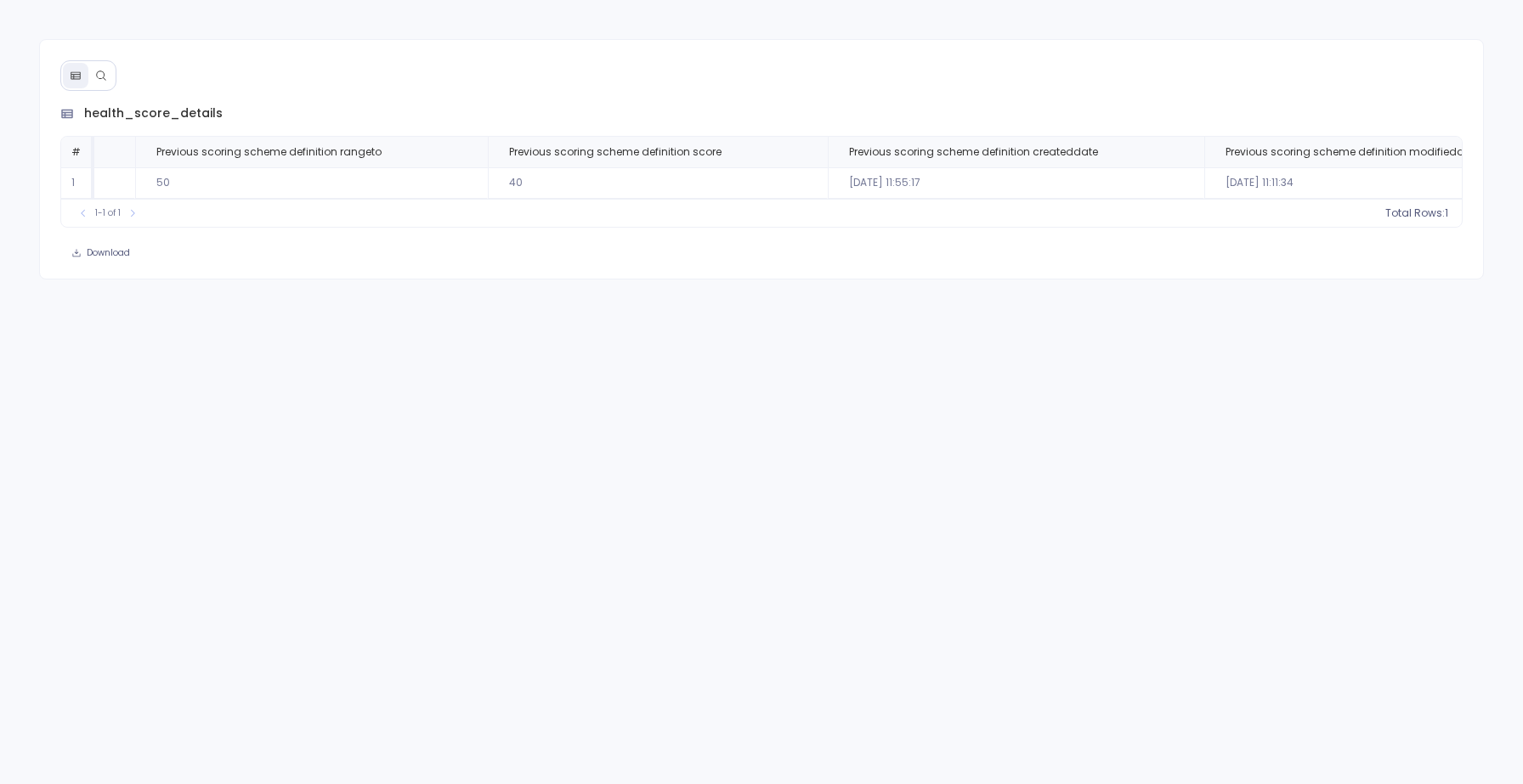
scroll to position [0, 10227]
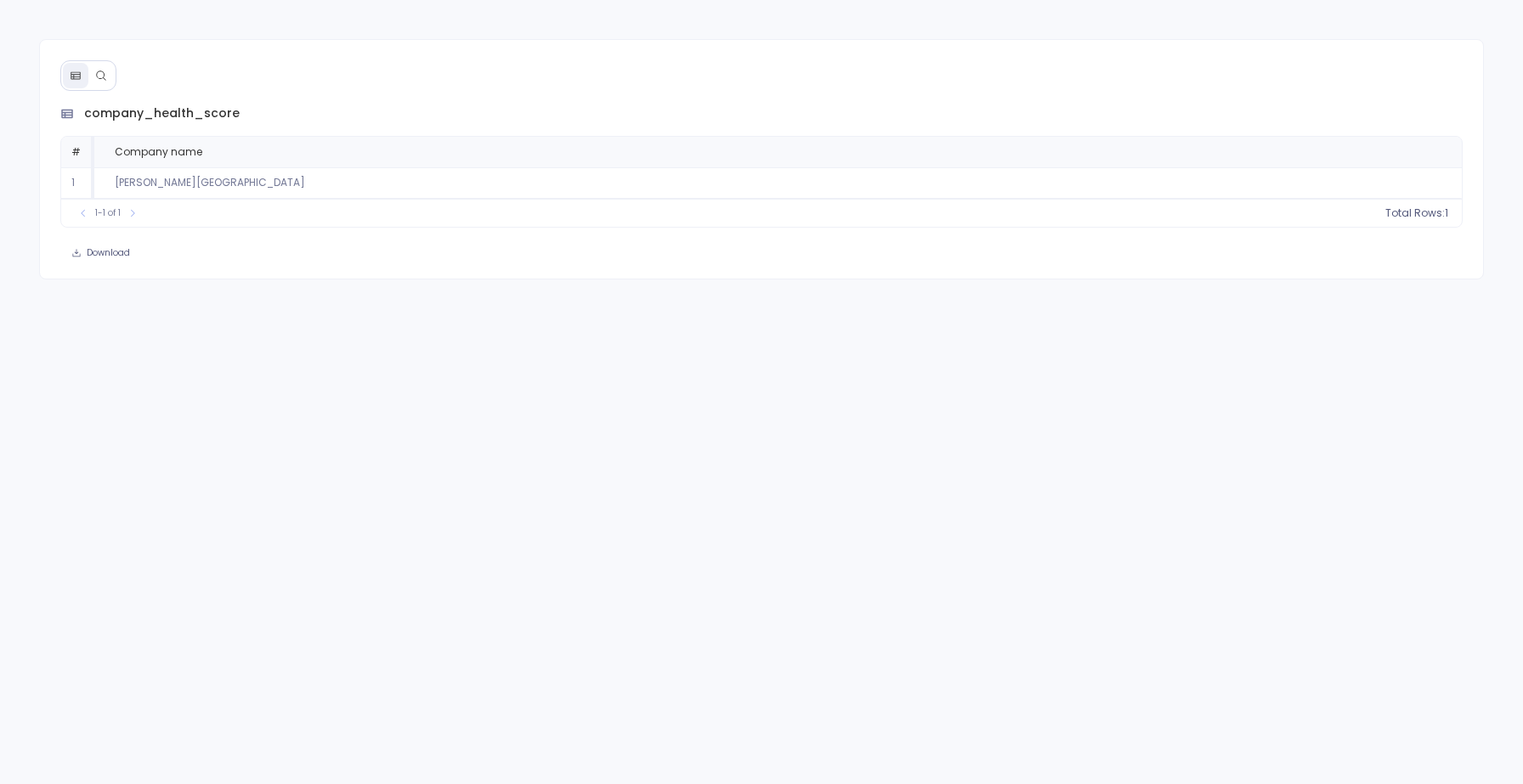
click at [102, 73] on icon at bounding box center [101, 75] width 12 height 12
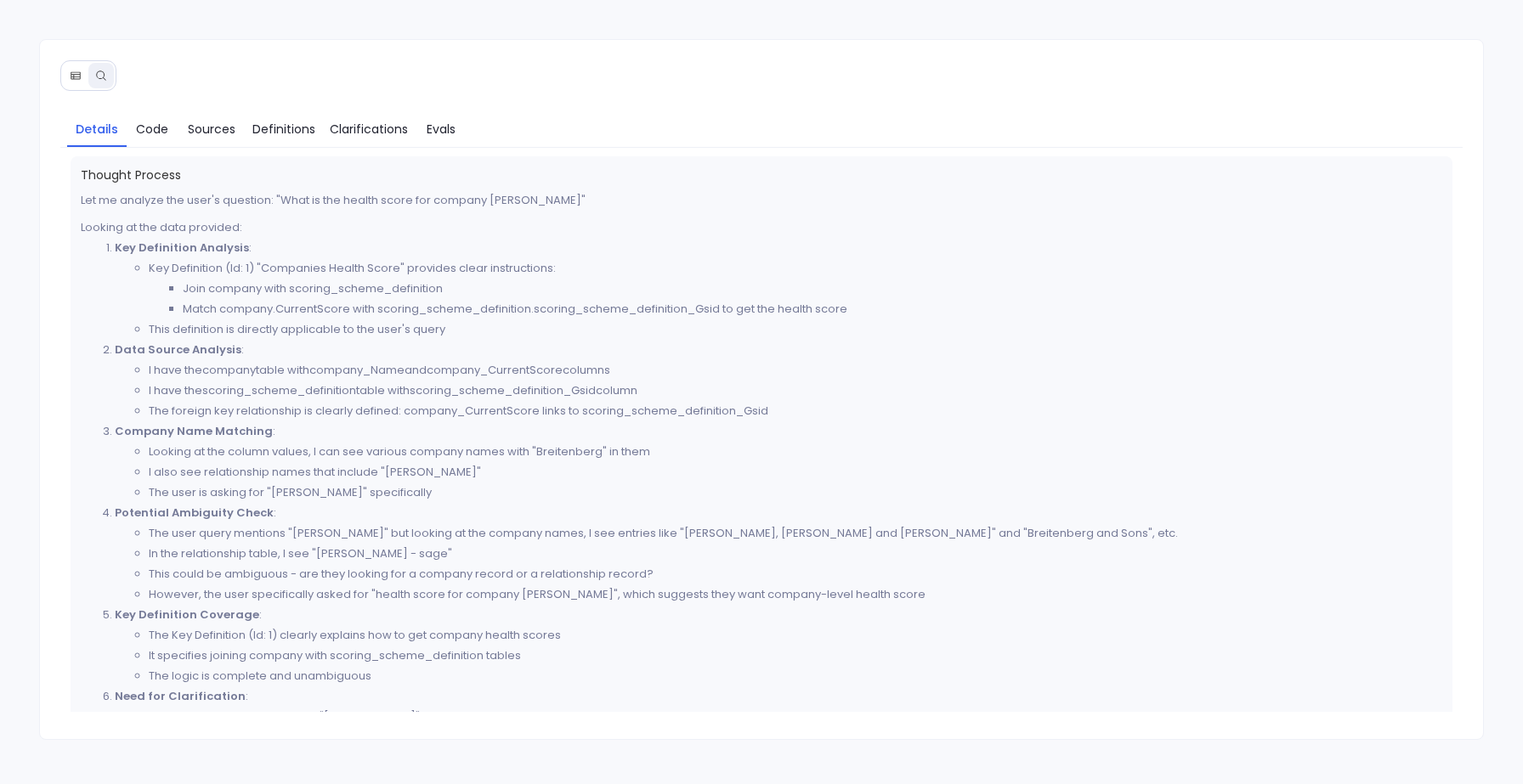
click at [77, 87] on button at bounding box center [75, 75] width 25 height 25
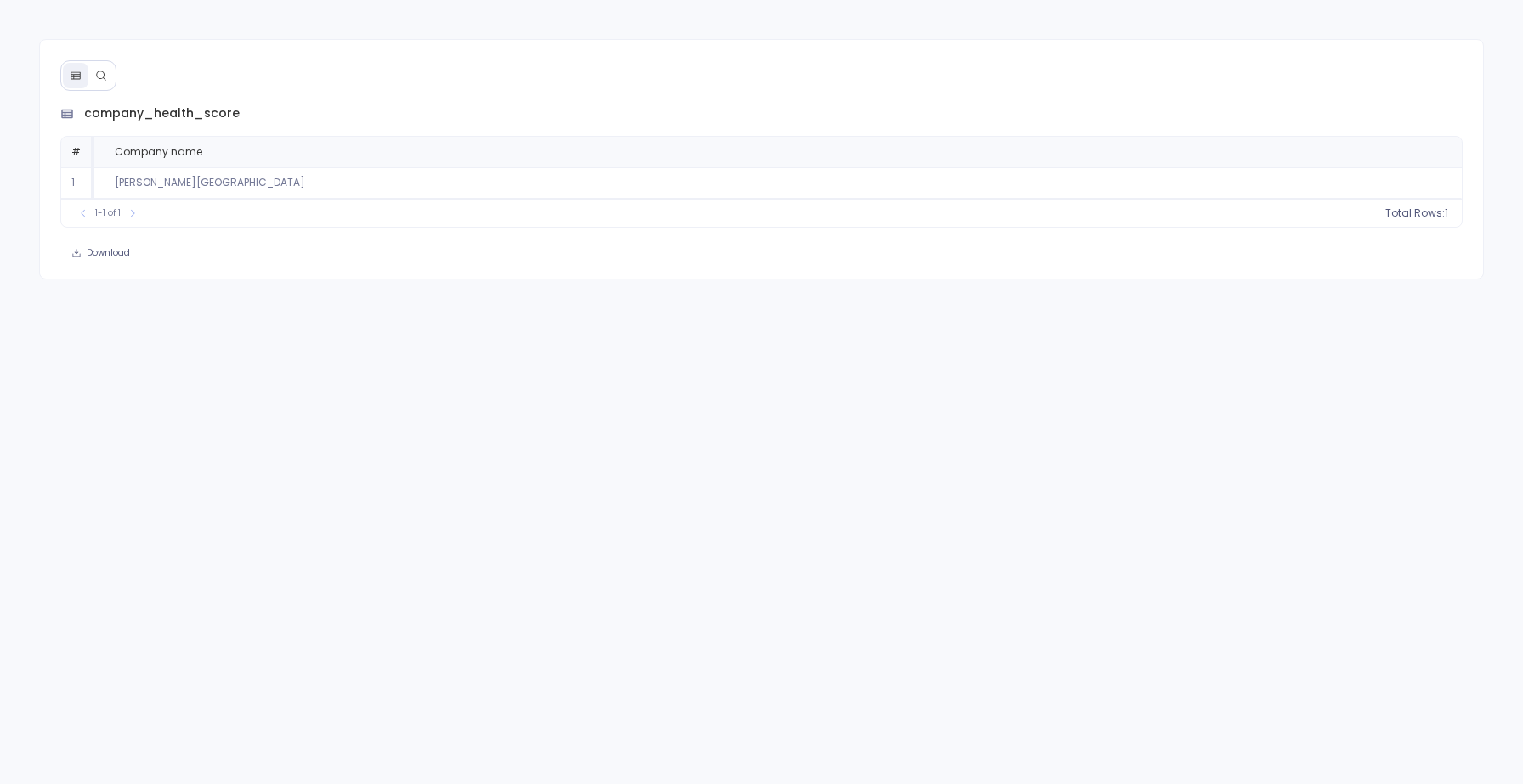
click at [97, 71] on icon at bounding box center [101, 75] width 12 height 12
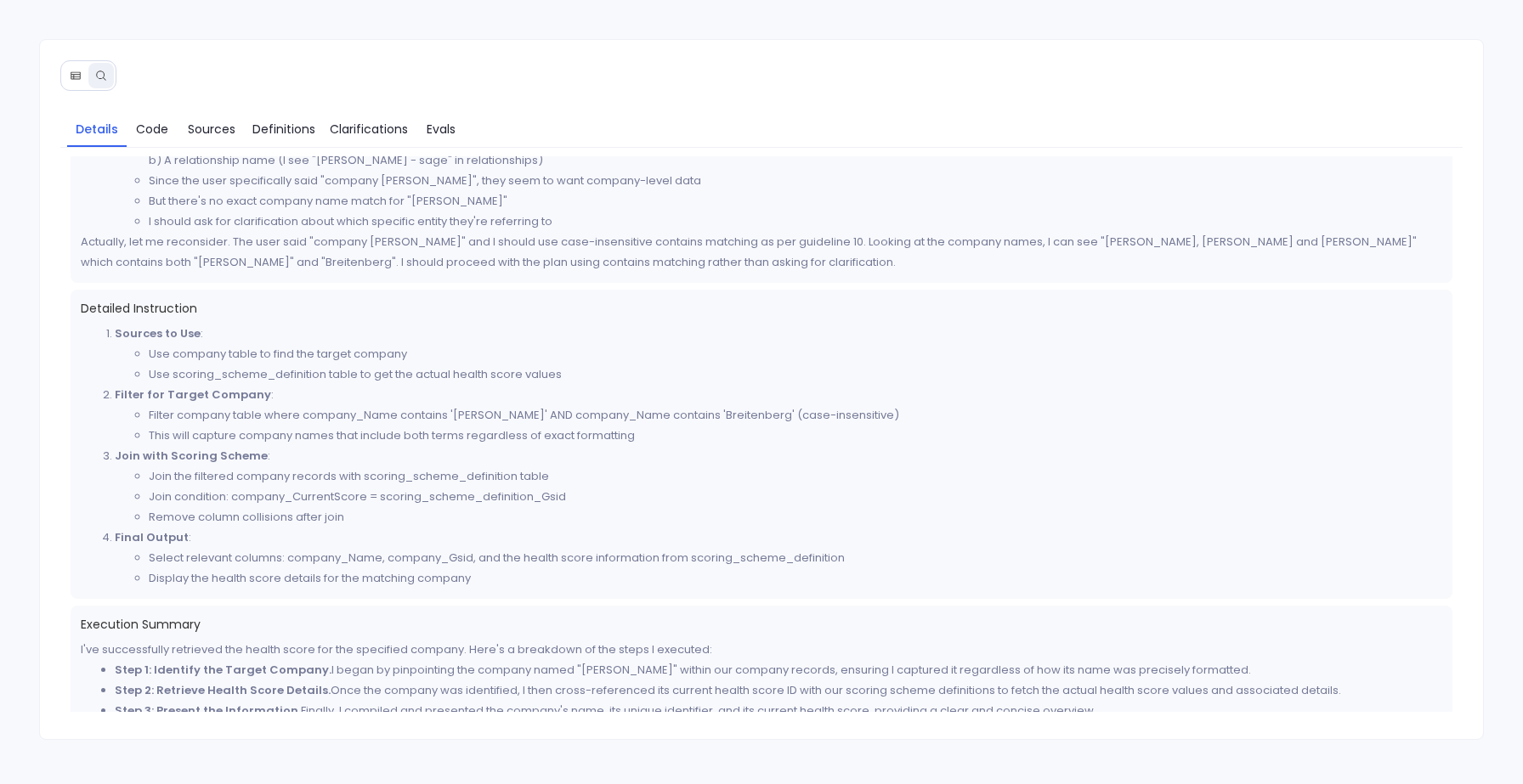
scroll to position [637, 0]
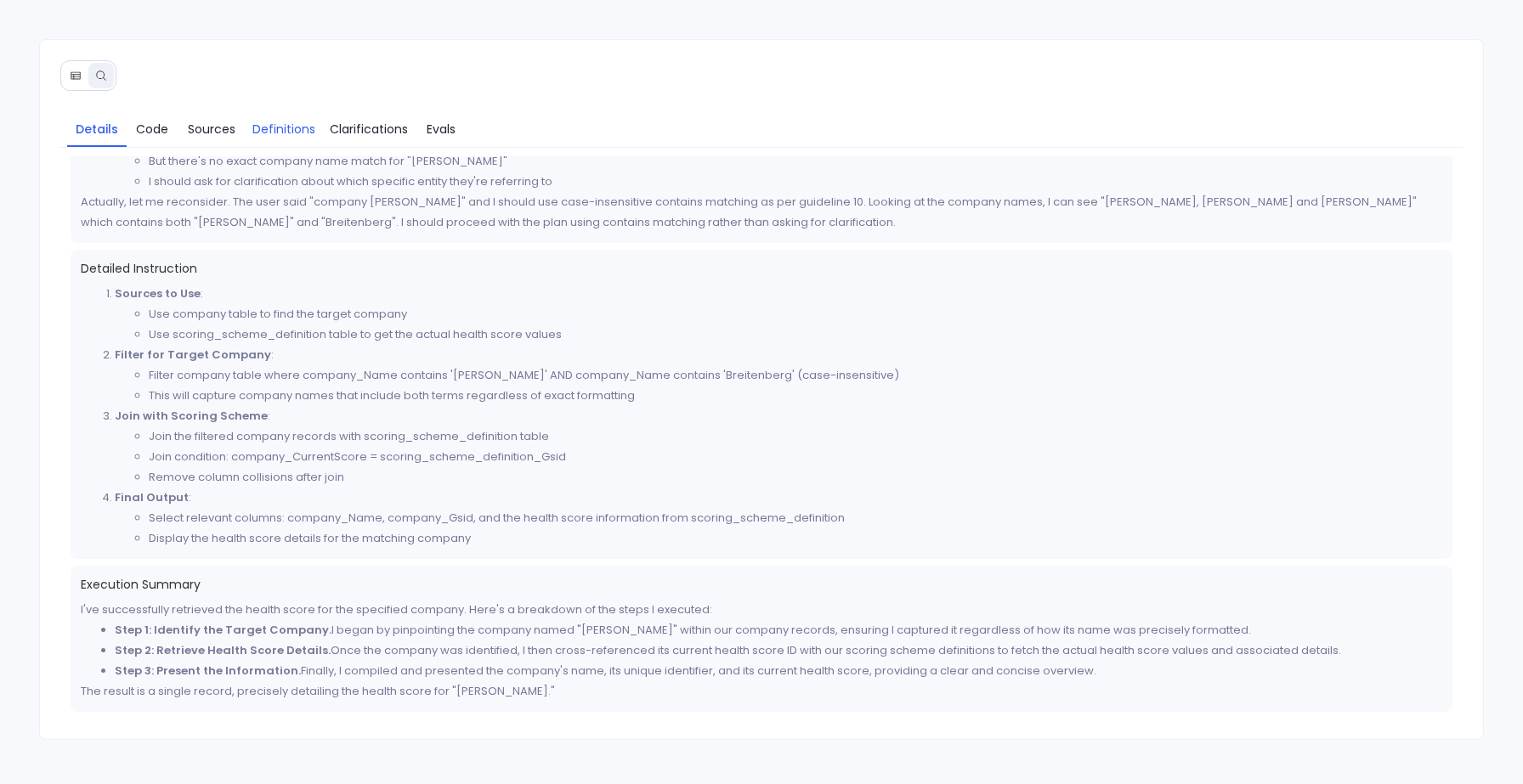
click at [302, 127] on span "Definitions" at bounding box center [283, 129] width 63 height 18
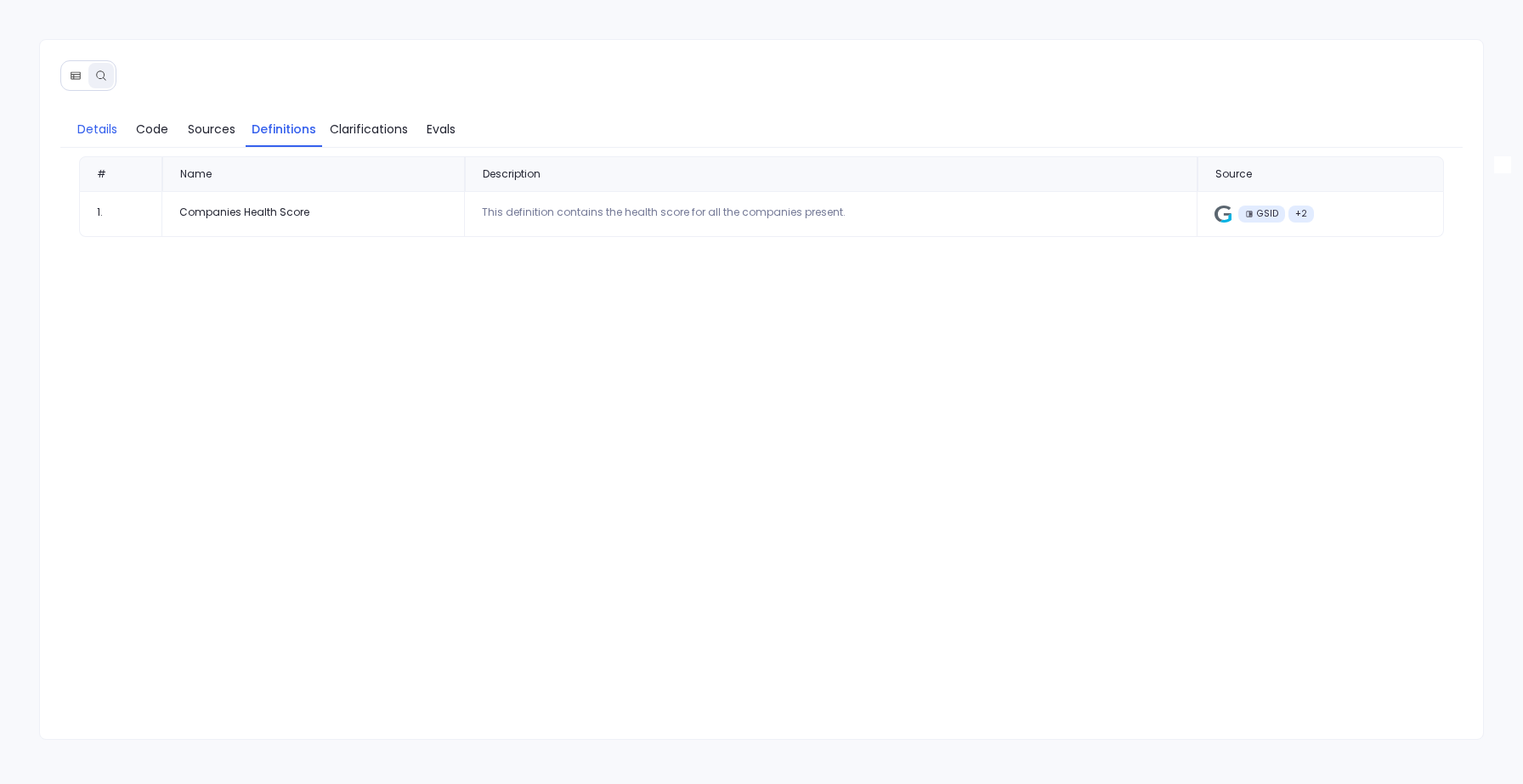
click at [82, 125] on span "Details" at bounding box center [97, 129] width 40 height 18
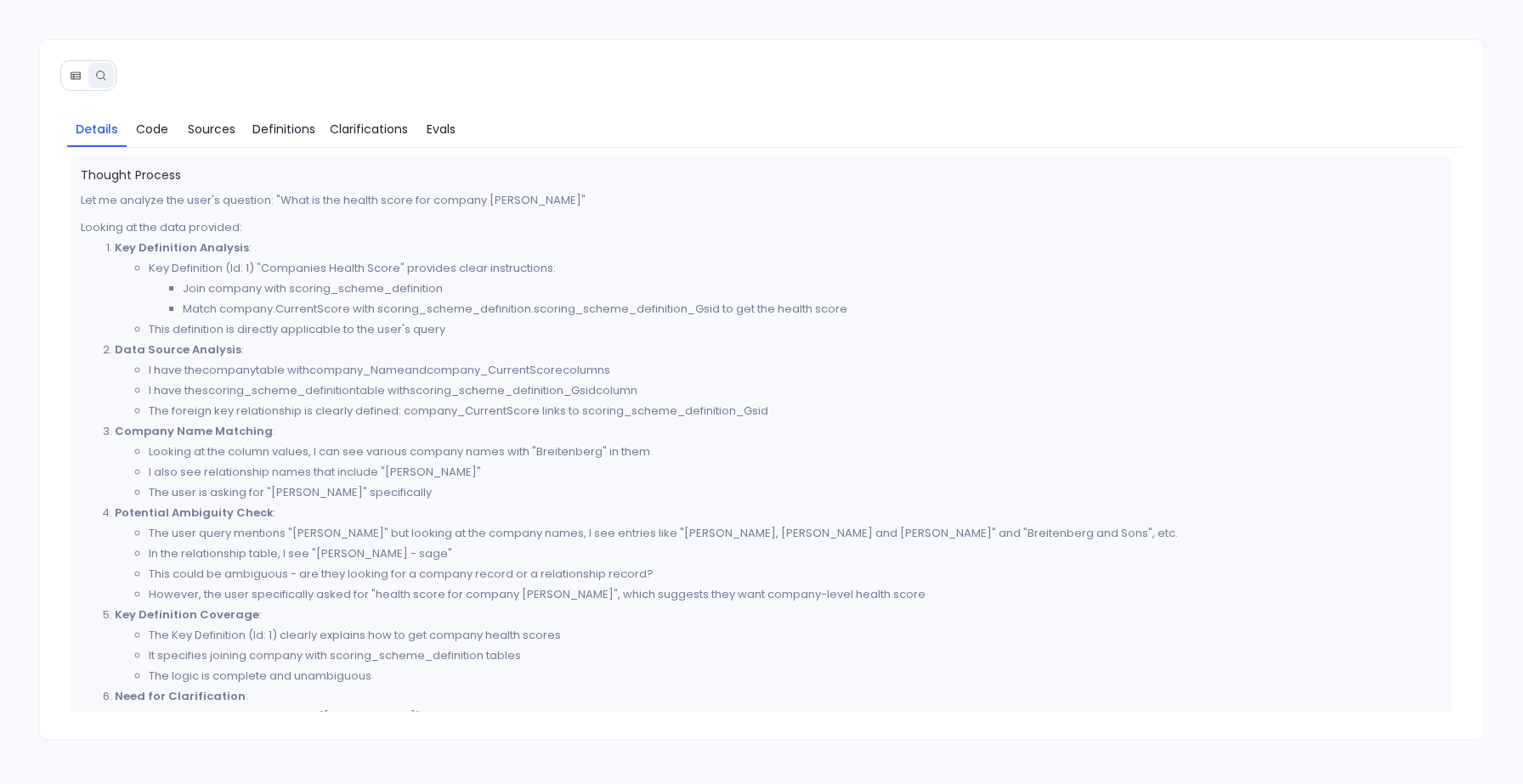
click at [76, 66] on button at bounding box center [75, 75] width 25 height 25
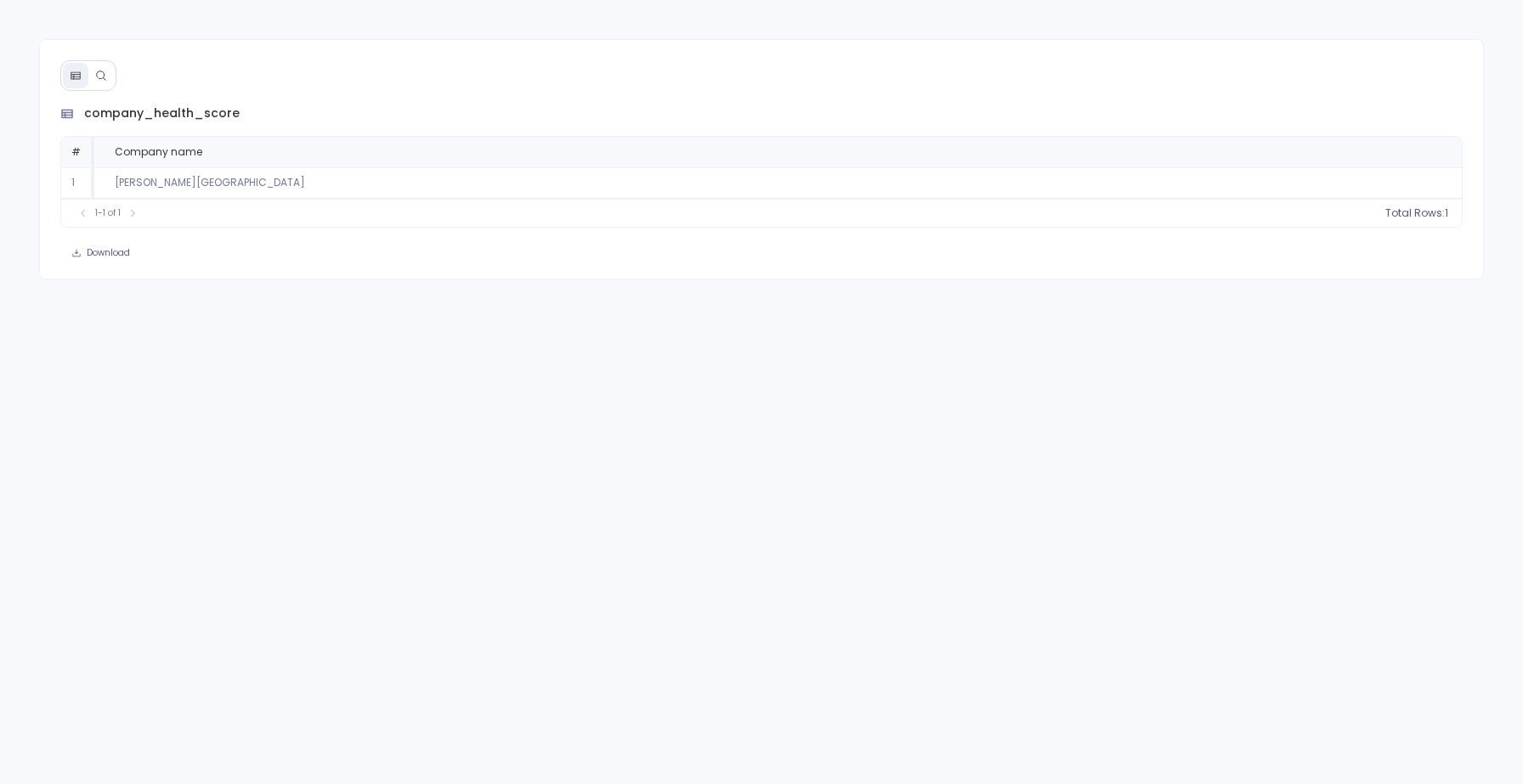
click at [108, 78] on button at bounding box center [101, 75] width 25 height 25
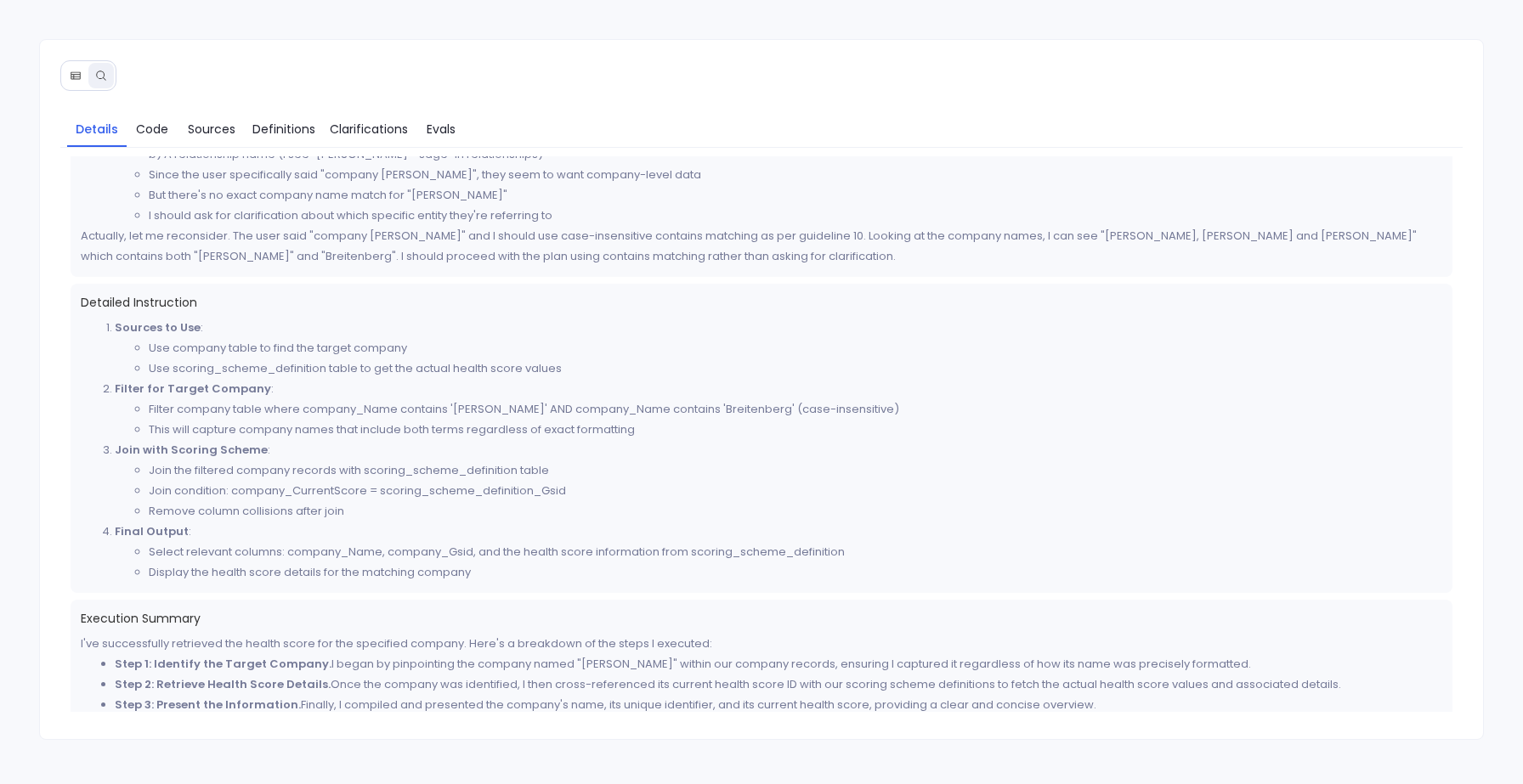
scroll to position [620, 0]
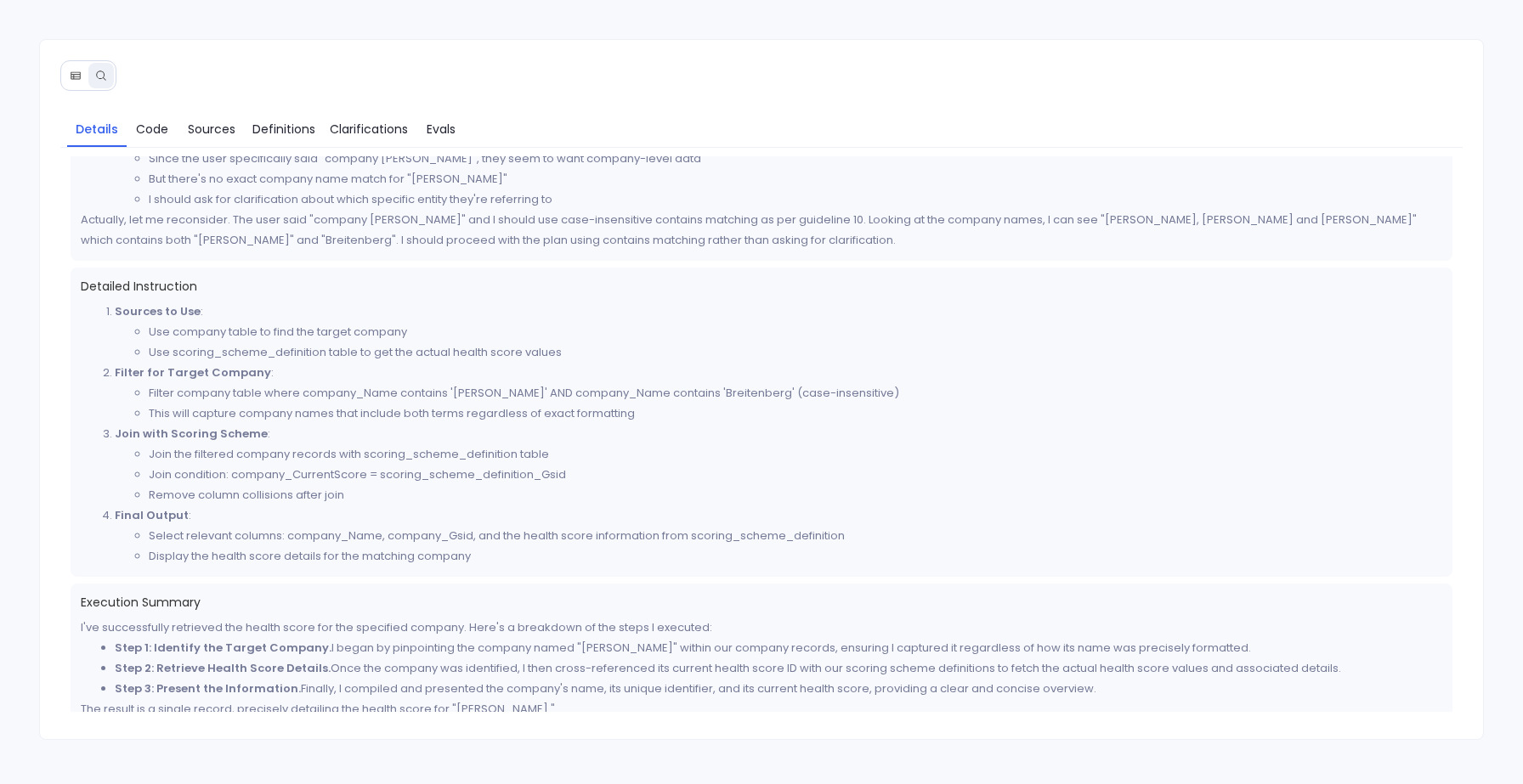
click at [75, 83] on button at bounding box center [75, 75] width 25 height 25
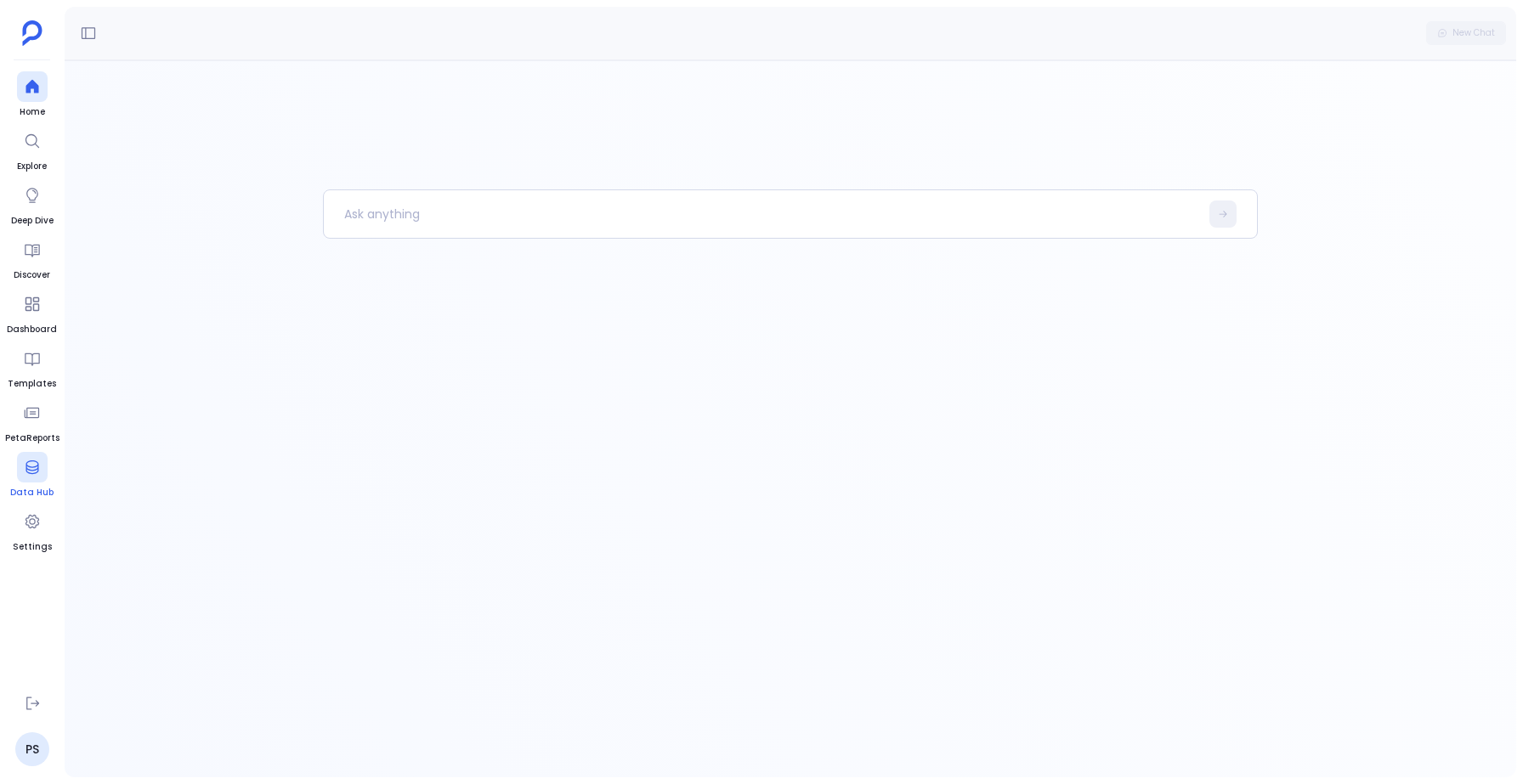
click at [24, 483] on link "Data Hub" at bounding box center [32, 475] width 44 height 47
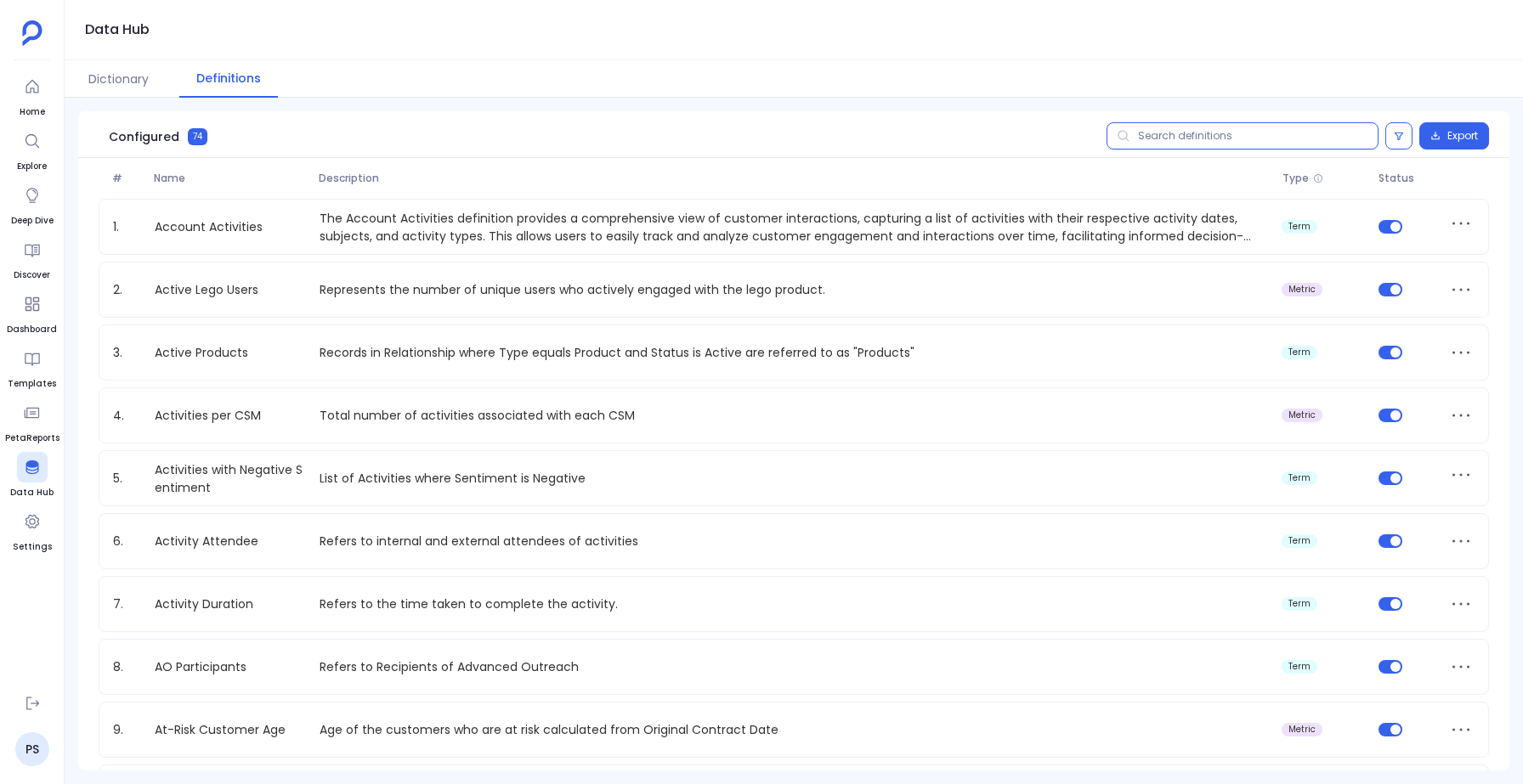
click at [1211, 137] on input "text" at bounding box center [1242, 136] width 272 height 27
click at [1143, 132] on input "text" at bounding box center [1242, 136] width 272 height 27
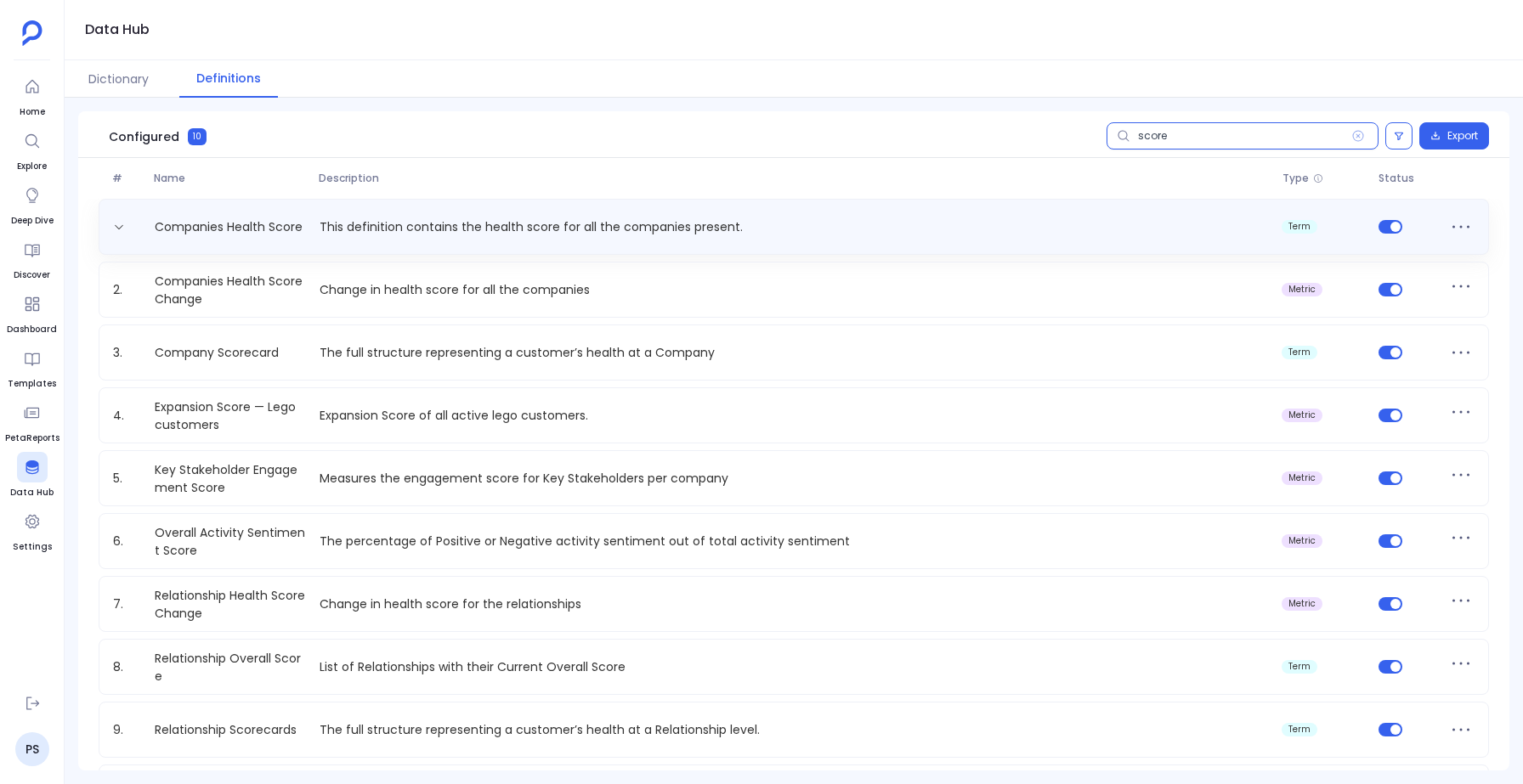
type input "score"
click at [492, 216] on div "Companies Health Score This definition contains the health score for all the co…" at bounding box center [794, 227] width 1375 height 27
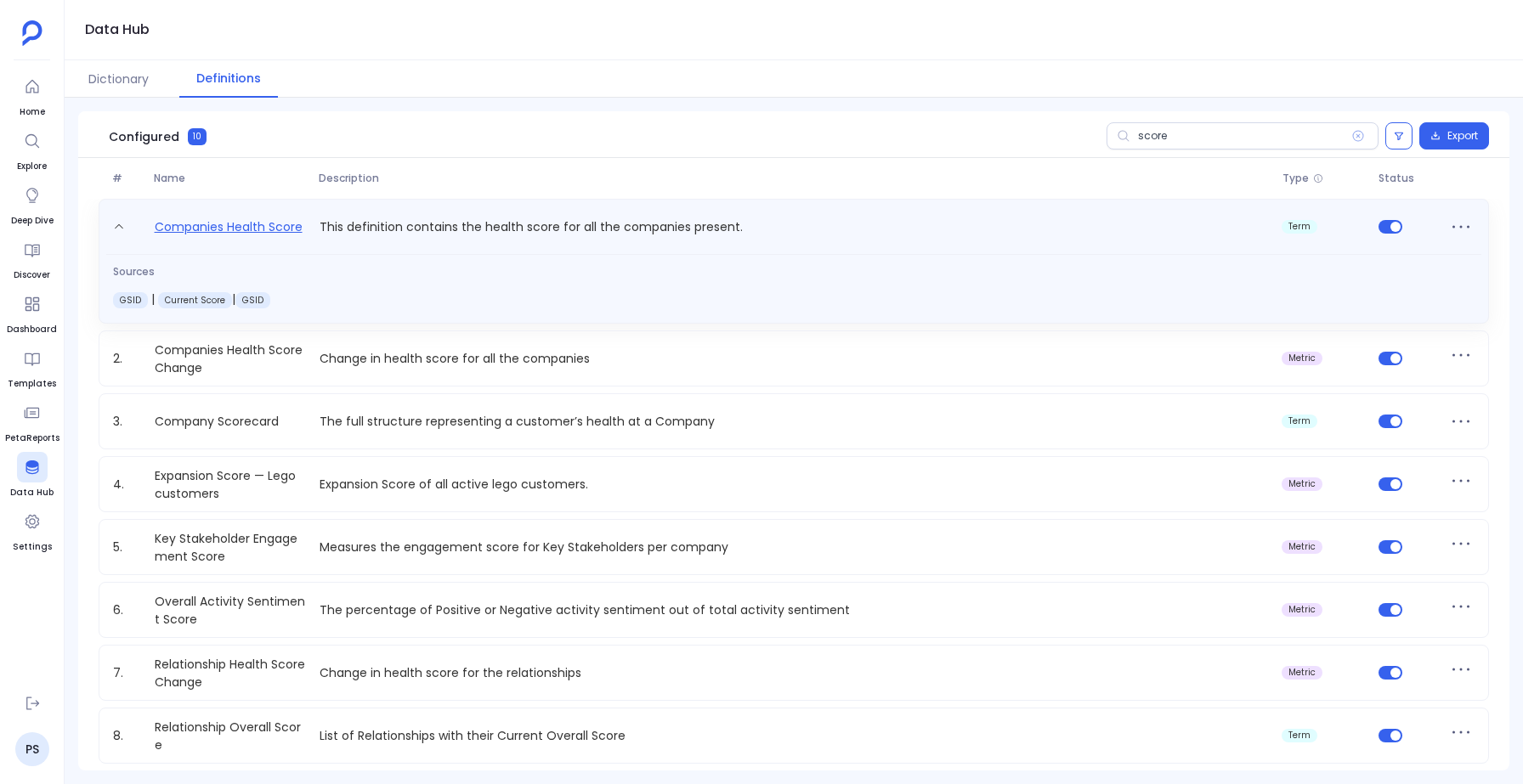
click at [199, 229] on link "Companies Health Score" at bounding box center [228, 230] width 161 height 27
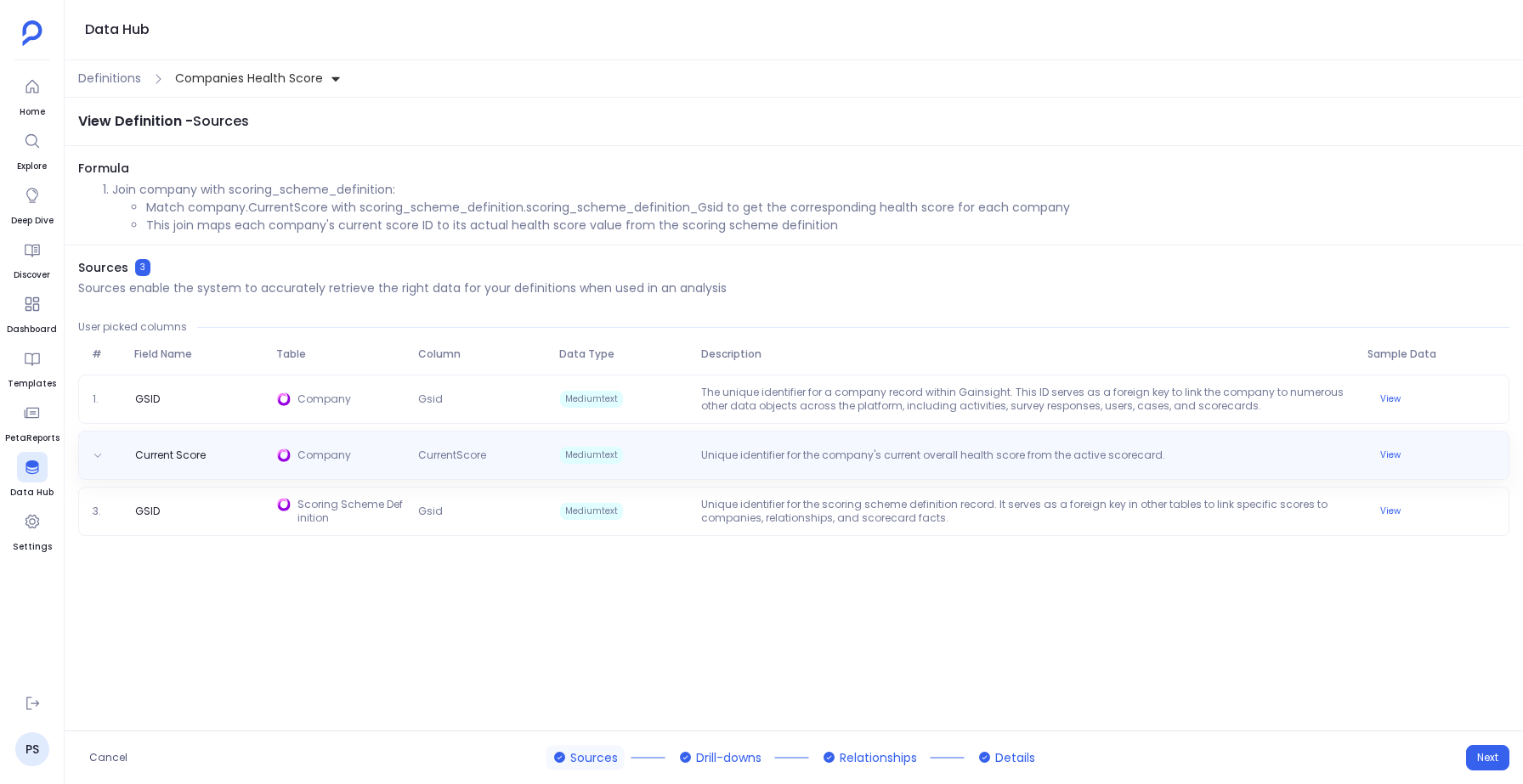
click at [172, 451] on span "Current Score" at bounding box center [170, 455] width 84 height 14
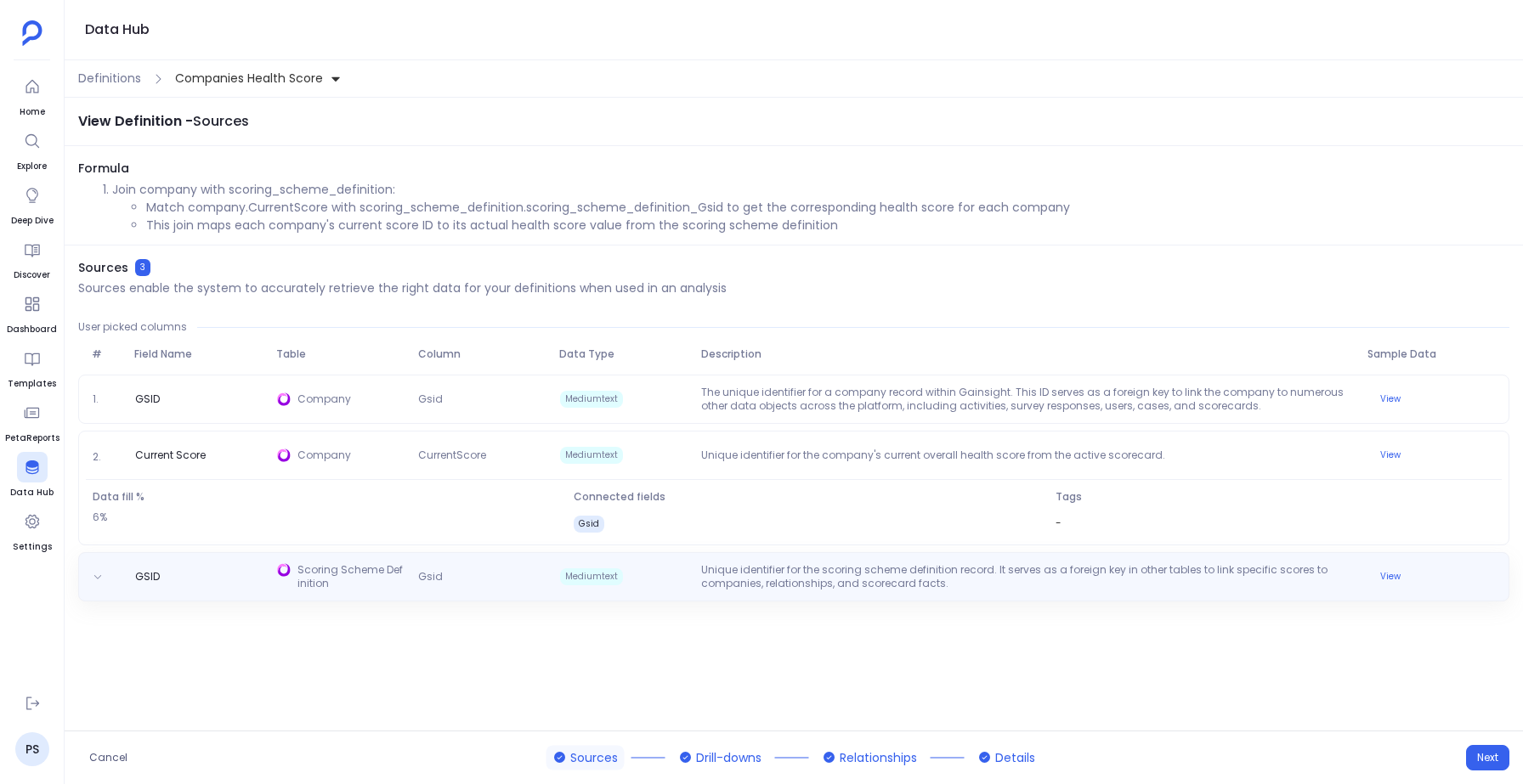
click at [308, 588] on span "Scoring Scheme Definition" at bounding box center [352, 577] width 108 height 27
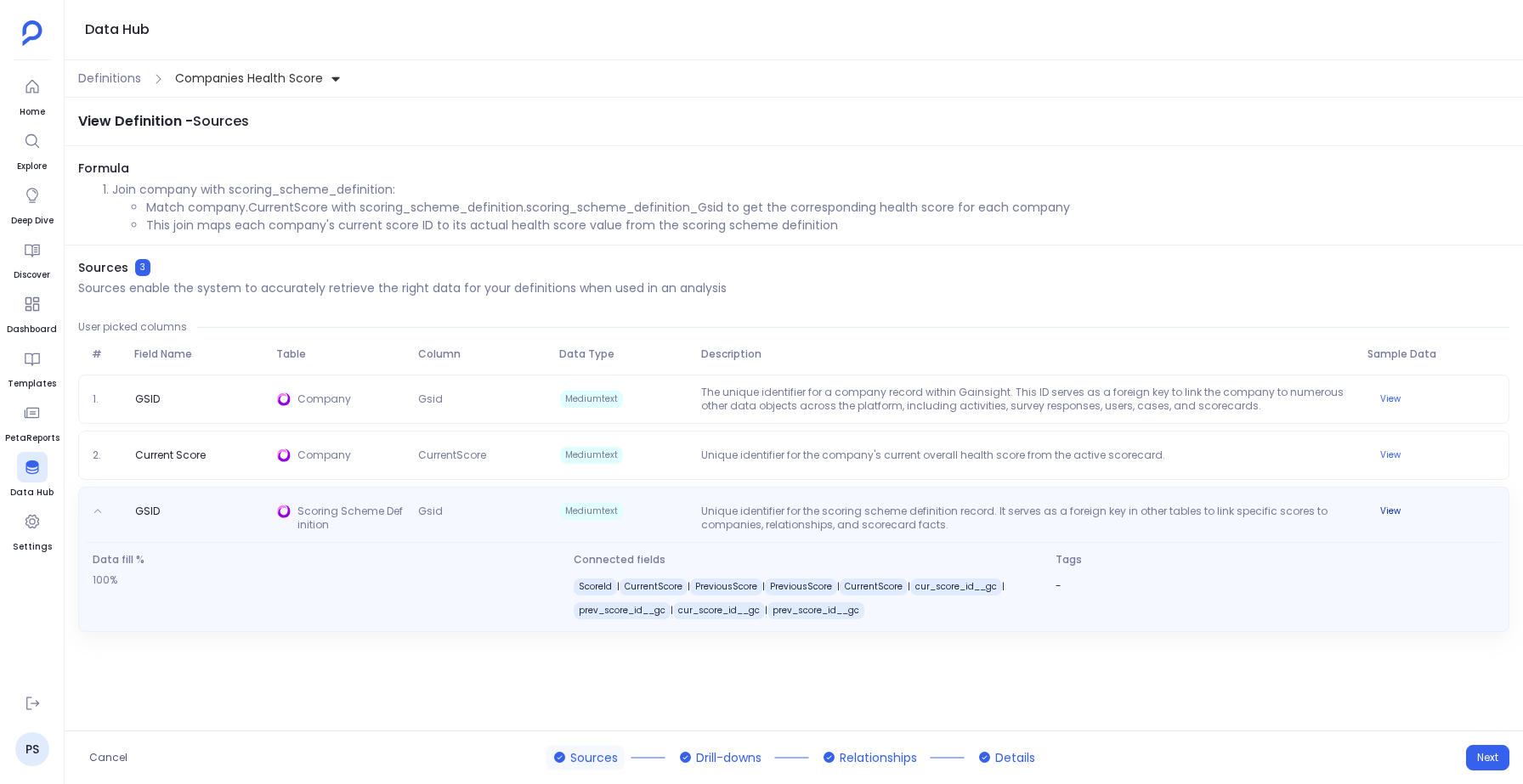
click at [1390, 511] on button "View" at bounding box center [1390, 510] width 41 height 20
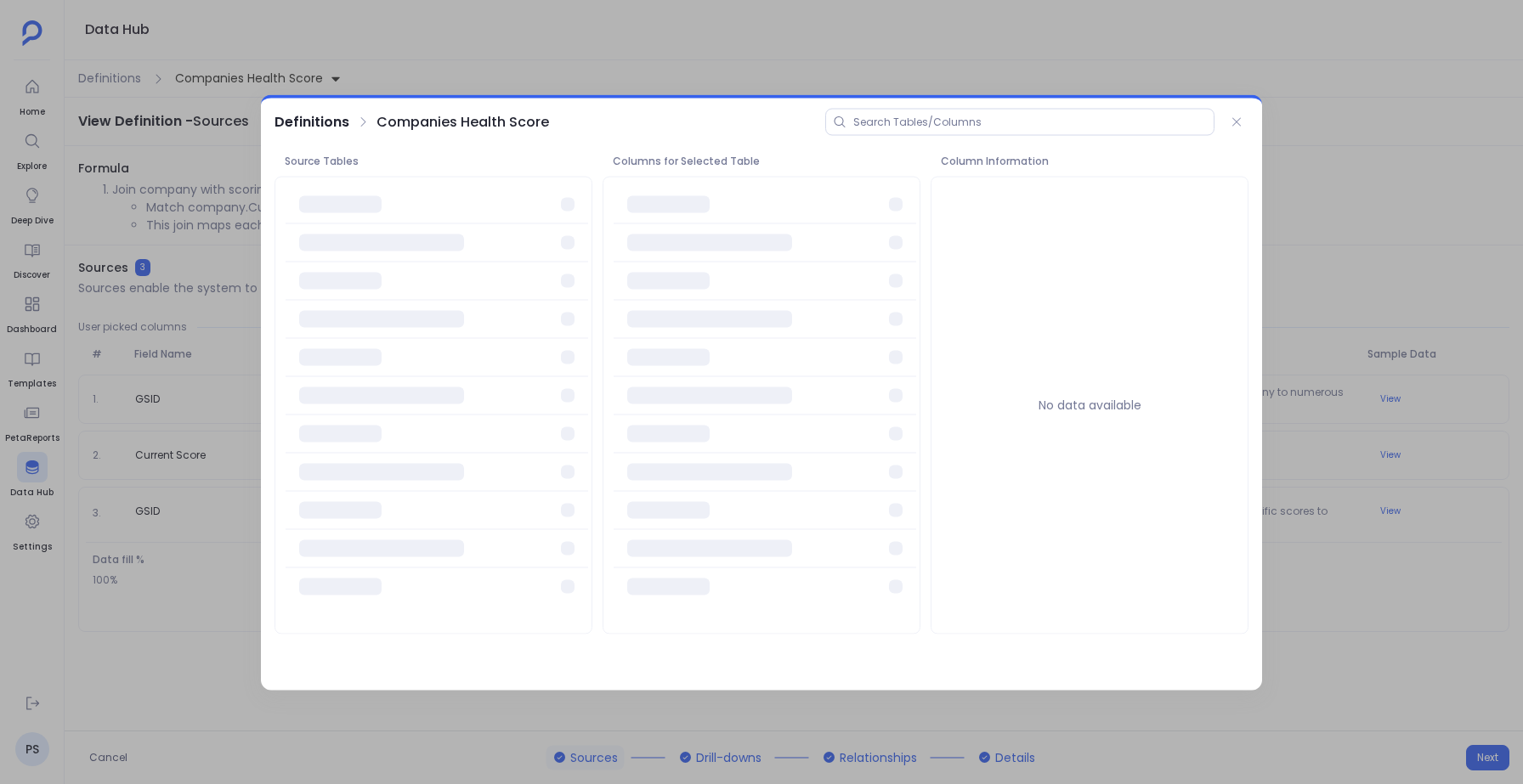
click at [1390, 512] on div at bounding box center [761, 392] width 1523 height 784
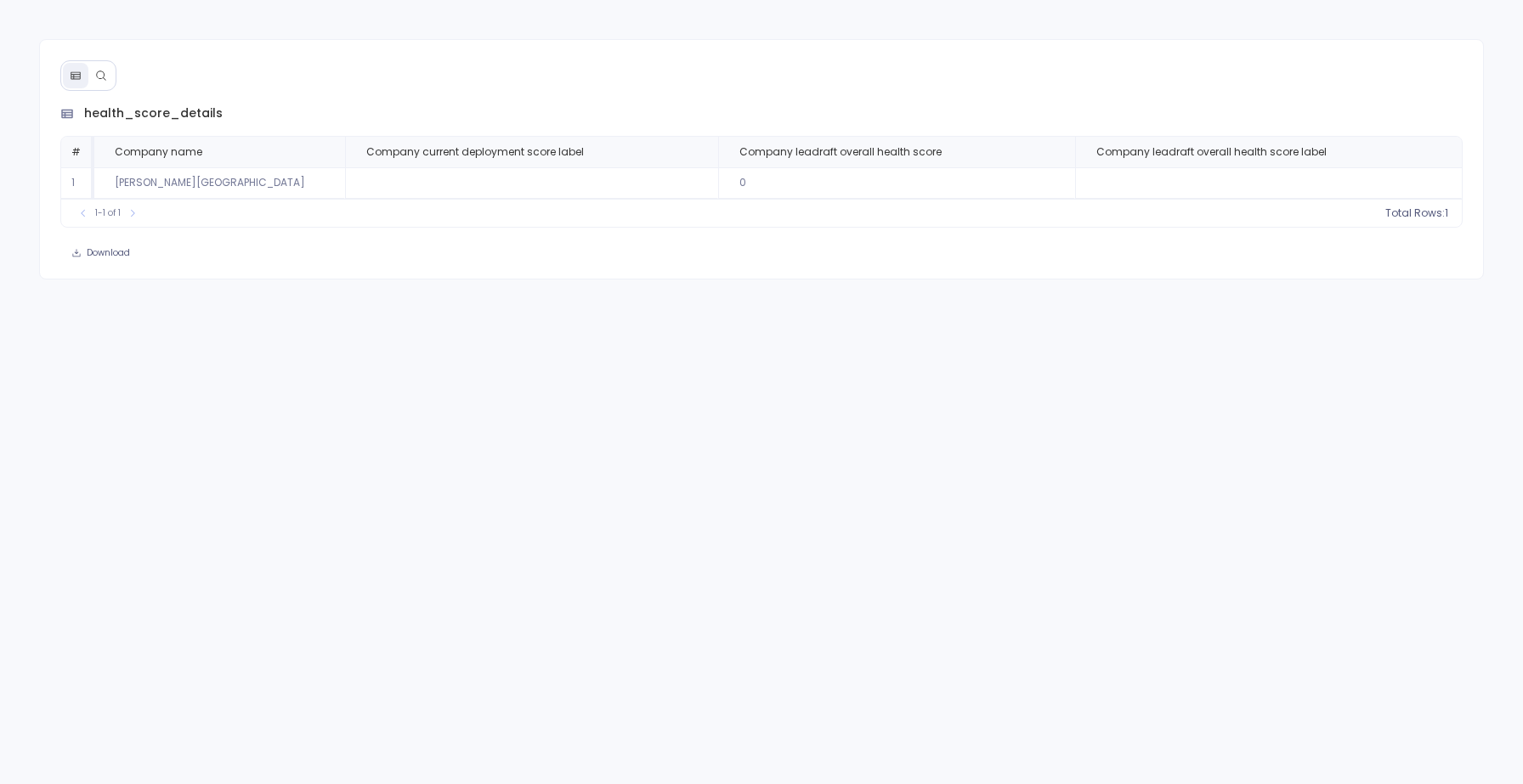
click at [101, 77] on icon at bounding box center [101, 75] width 12 height 12
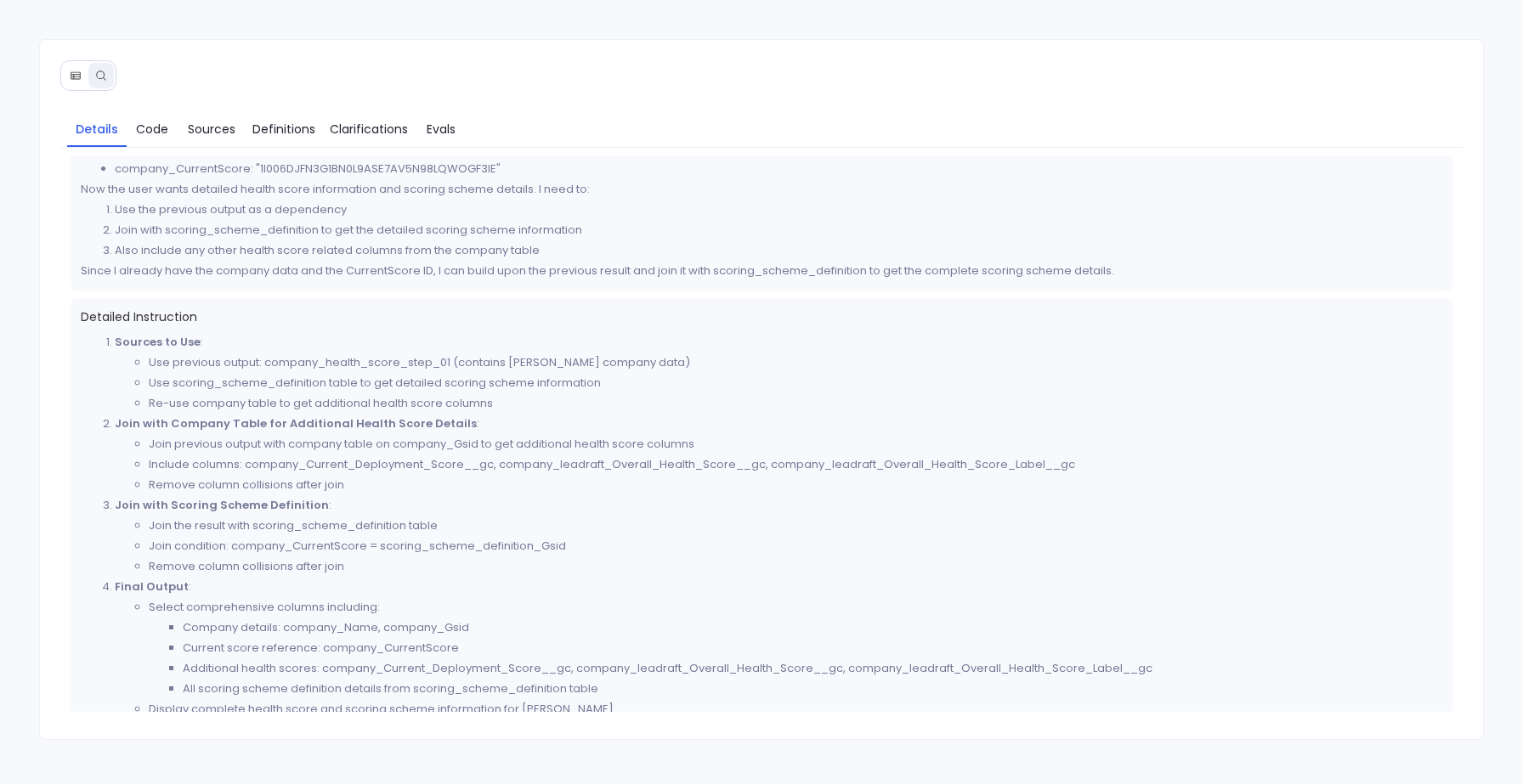
scroll to position [121, 0]
click at [208, 124] on span "Sources" at bounding box center [211, 129] width 47 height 18
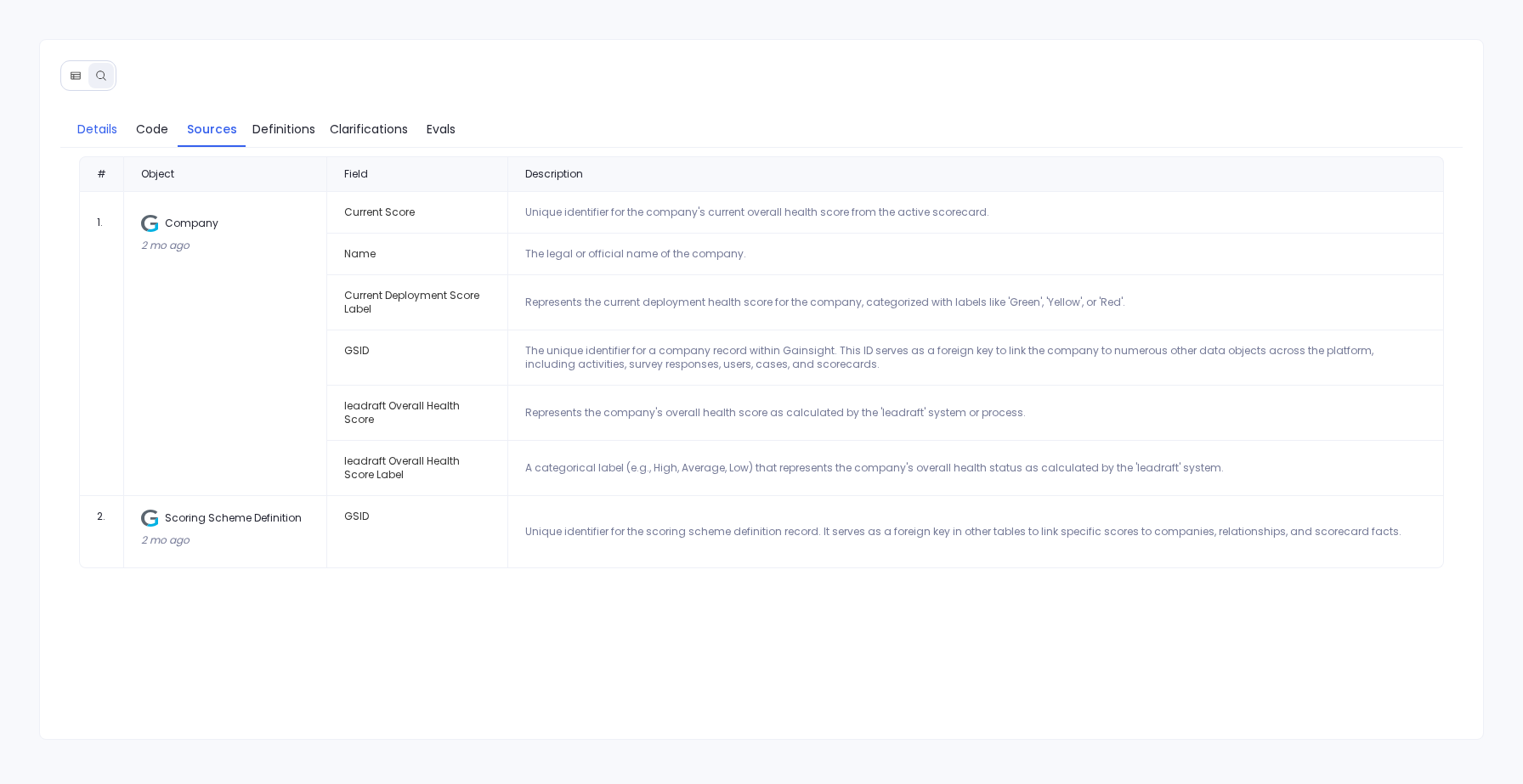
click at [95, 127] on span "Details" at bounding box center [97, 129] width 40 height 18
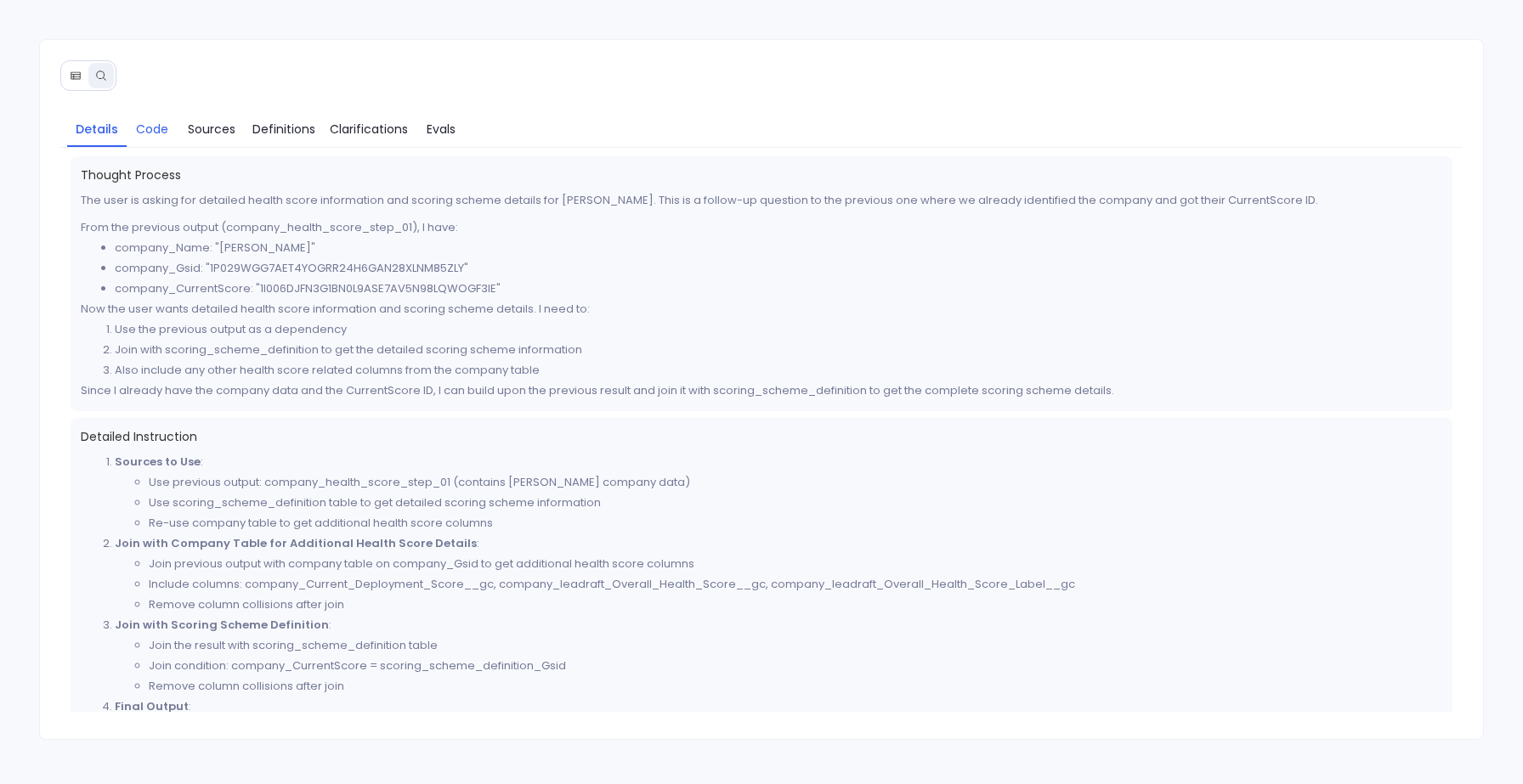
click at [160, 133] on span "Code" at bounding box center [152, 129] width 32 height 18
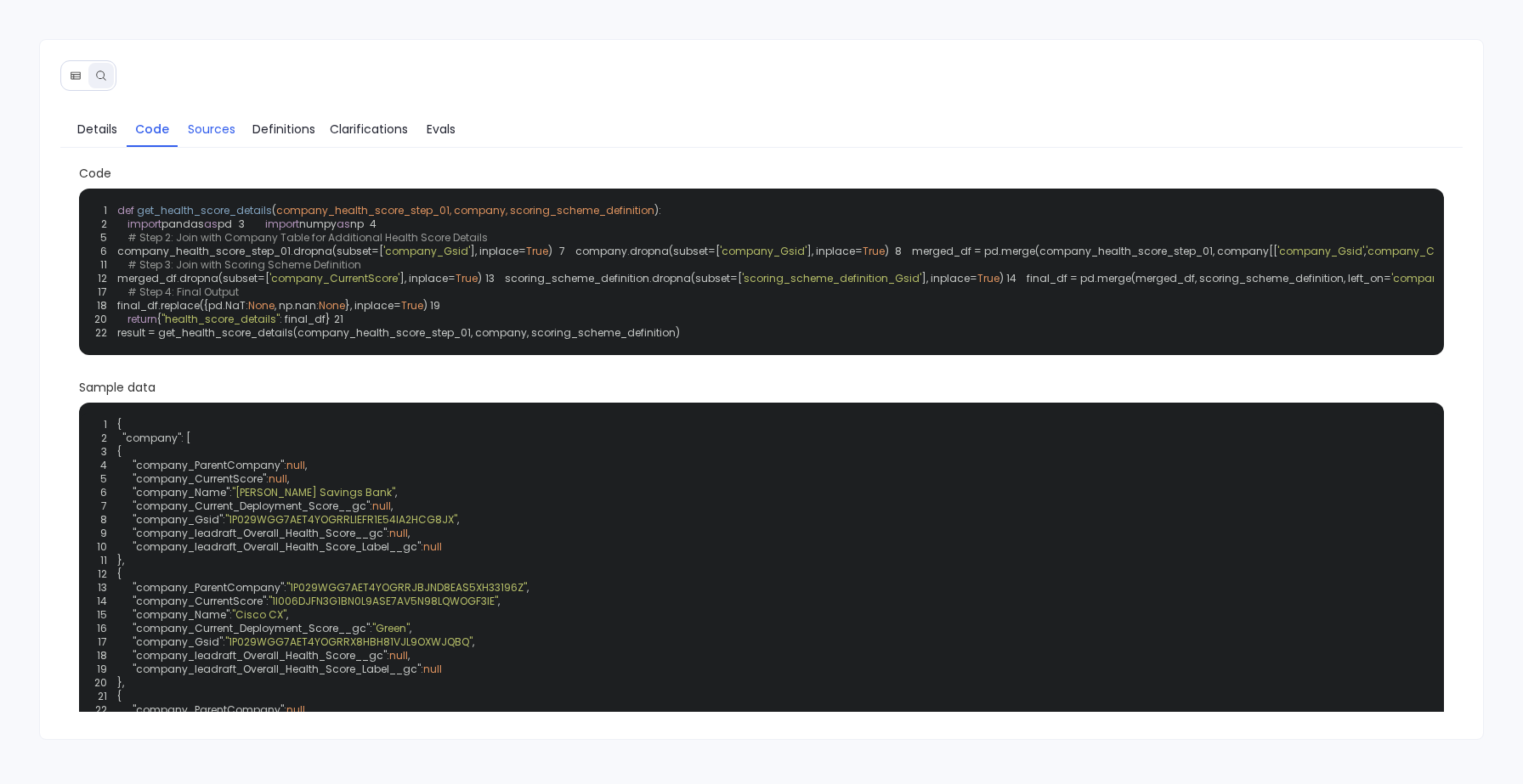
click at [200, 134] on span "Sources" at bounding box center [211, 129] width 47 height 18
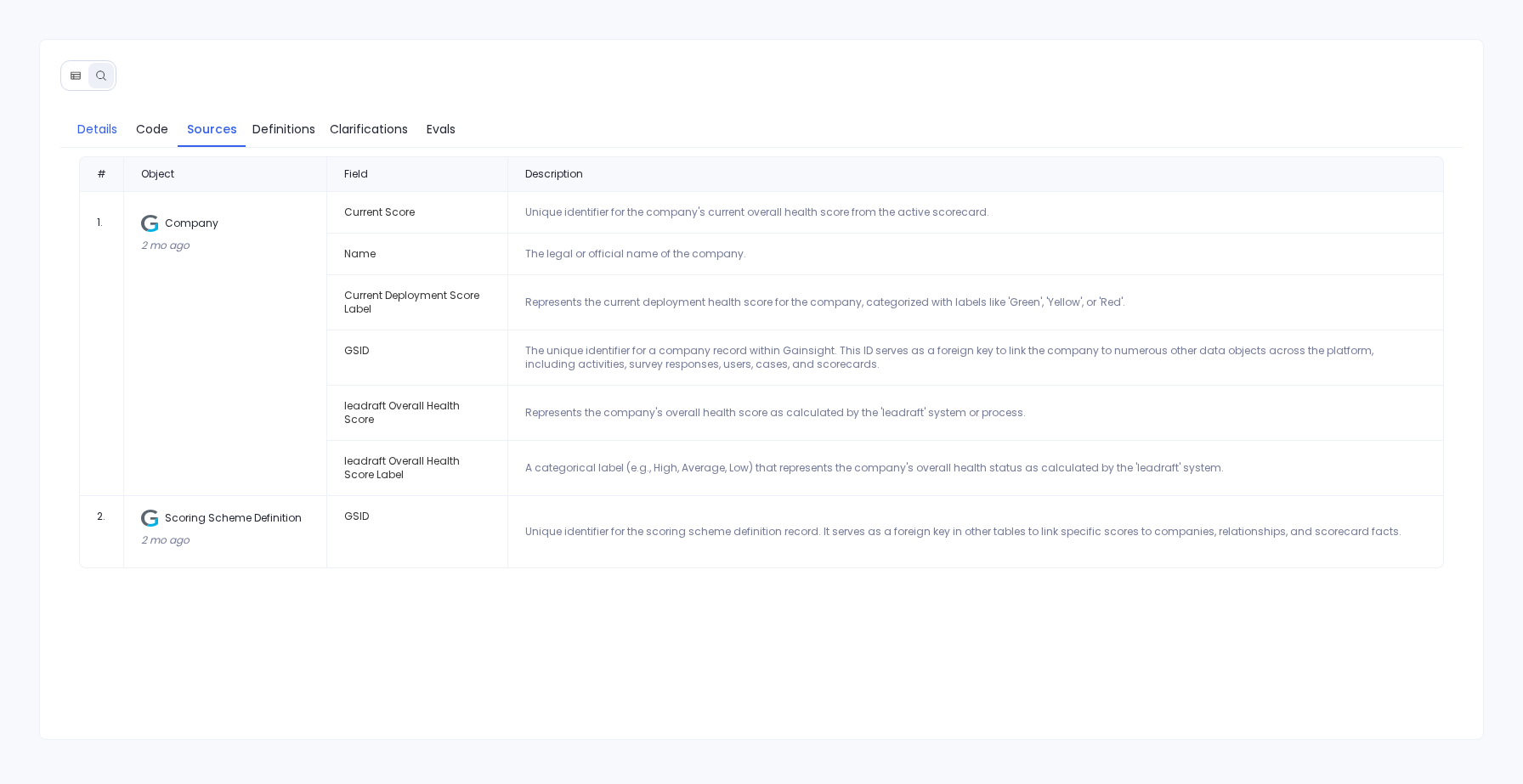
click at [82, 126] on span "Details" at bounding box center [97, 129] width 40 height 18
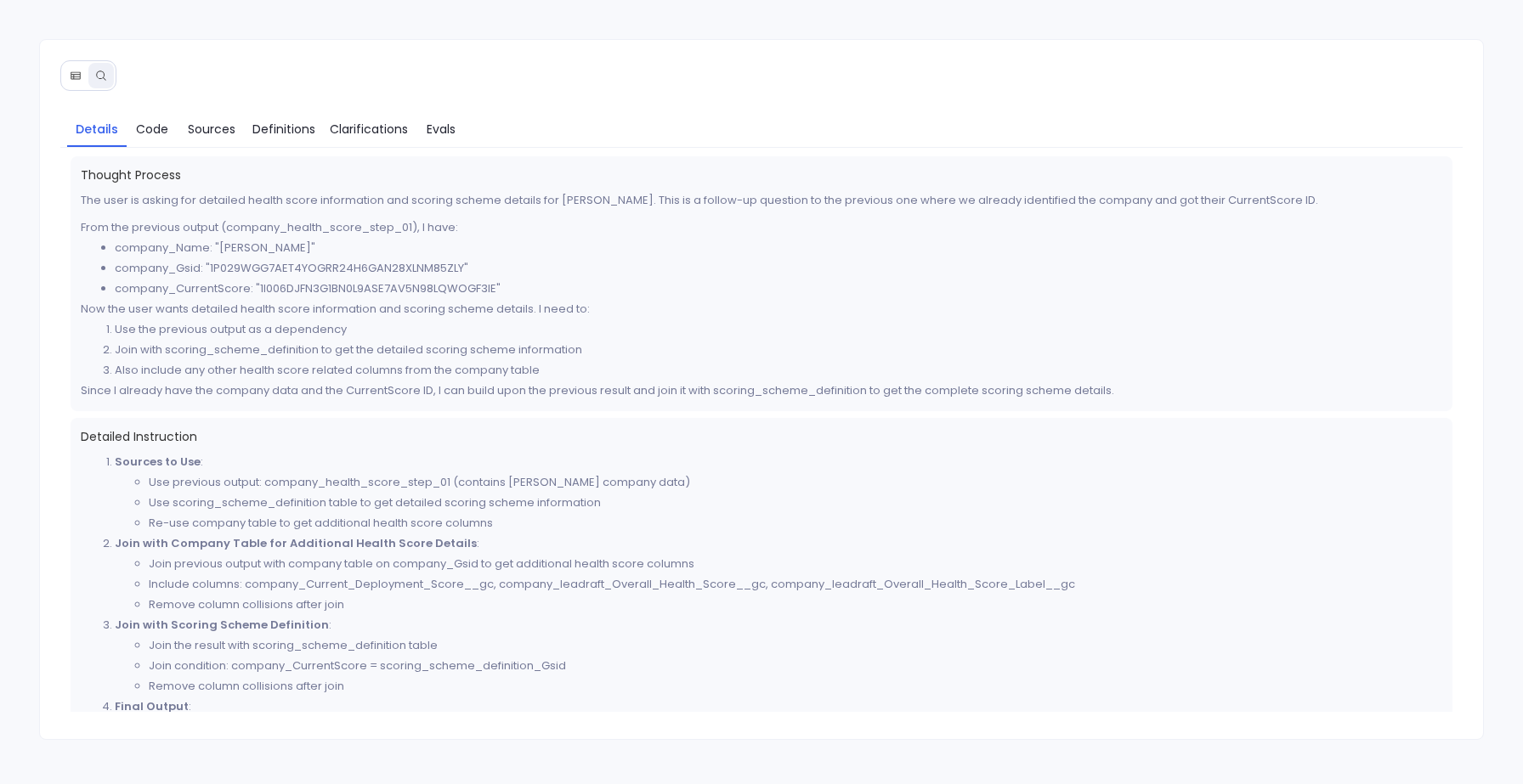
click at [75, 81] on button at bounding box center [75, 75] width 25 height 25
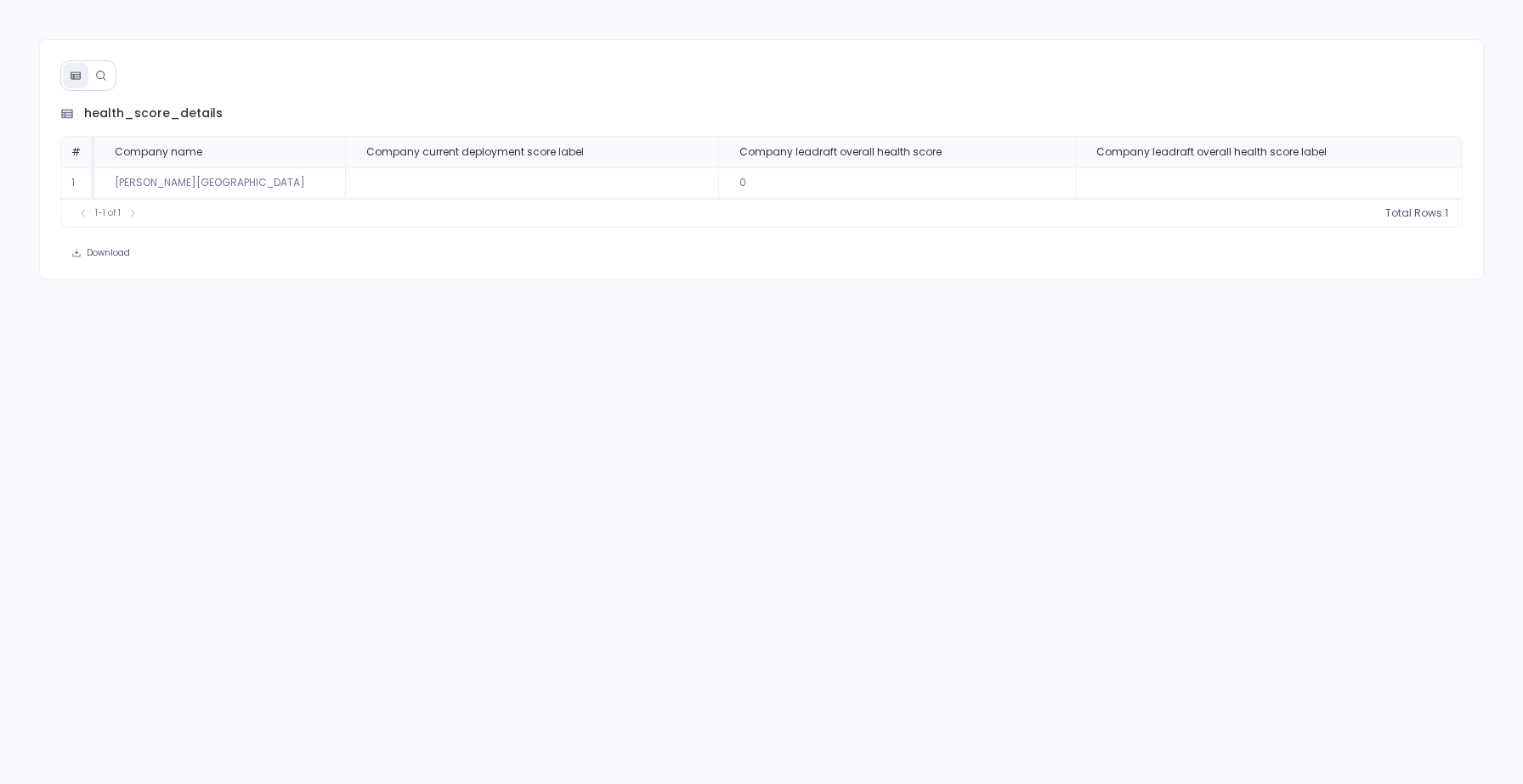
click at [108, 71] on button at bounding box center [101, 75] width 25 height 25
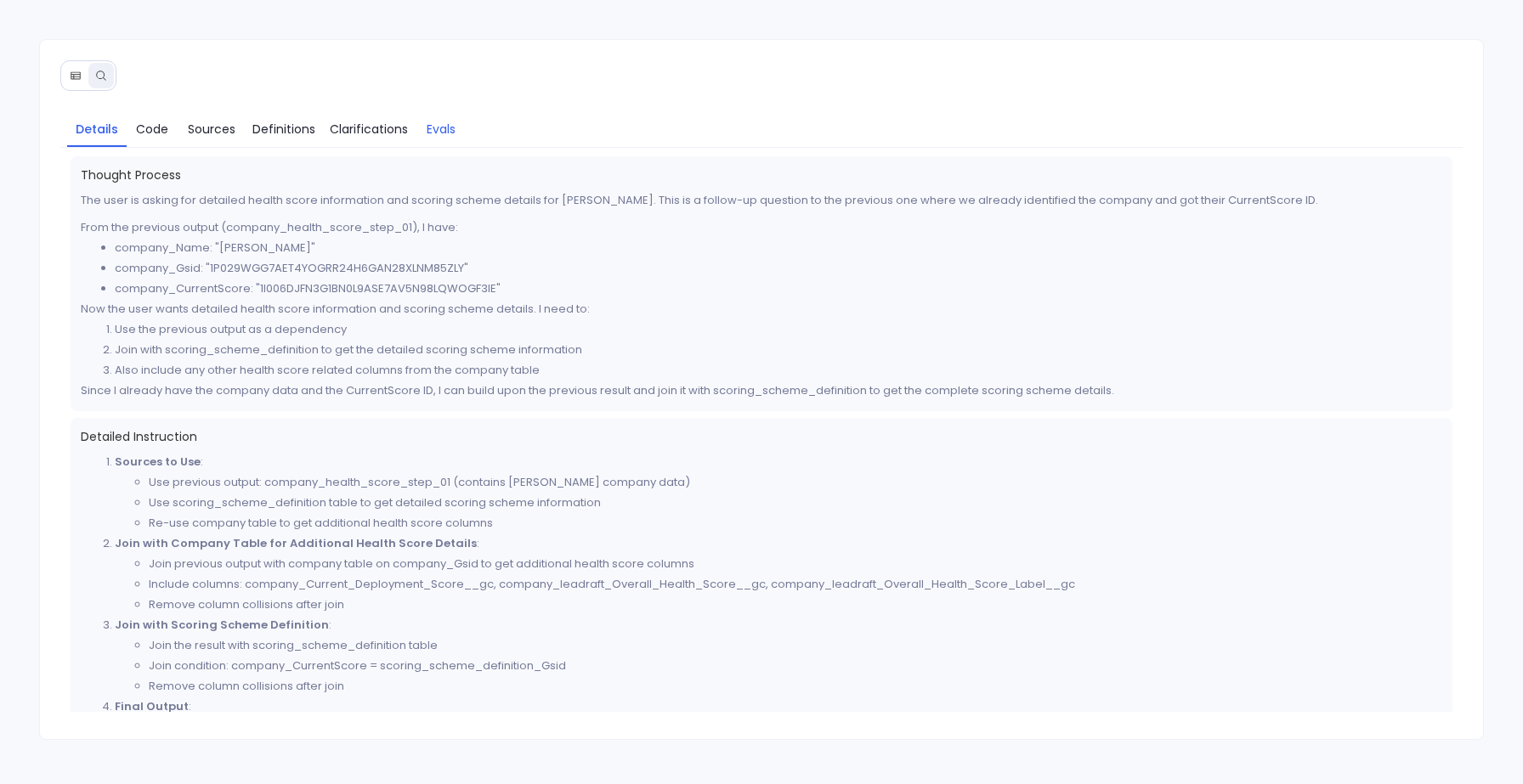
click at [452, 123] on span "Evals" at bounding box center [441, 129] width 29 height 18
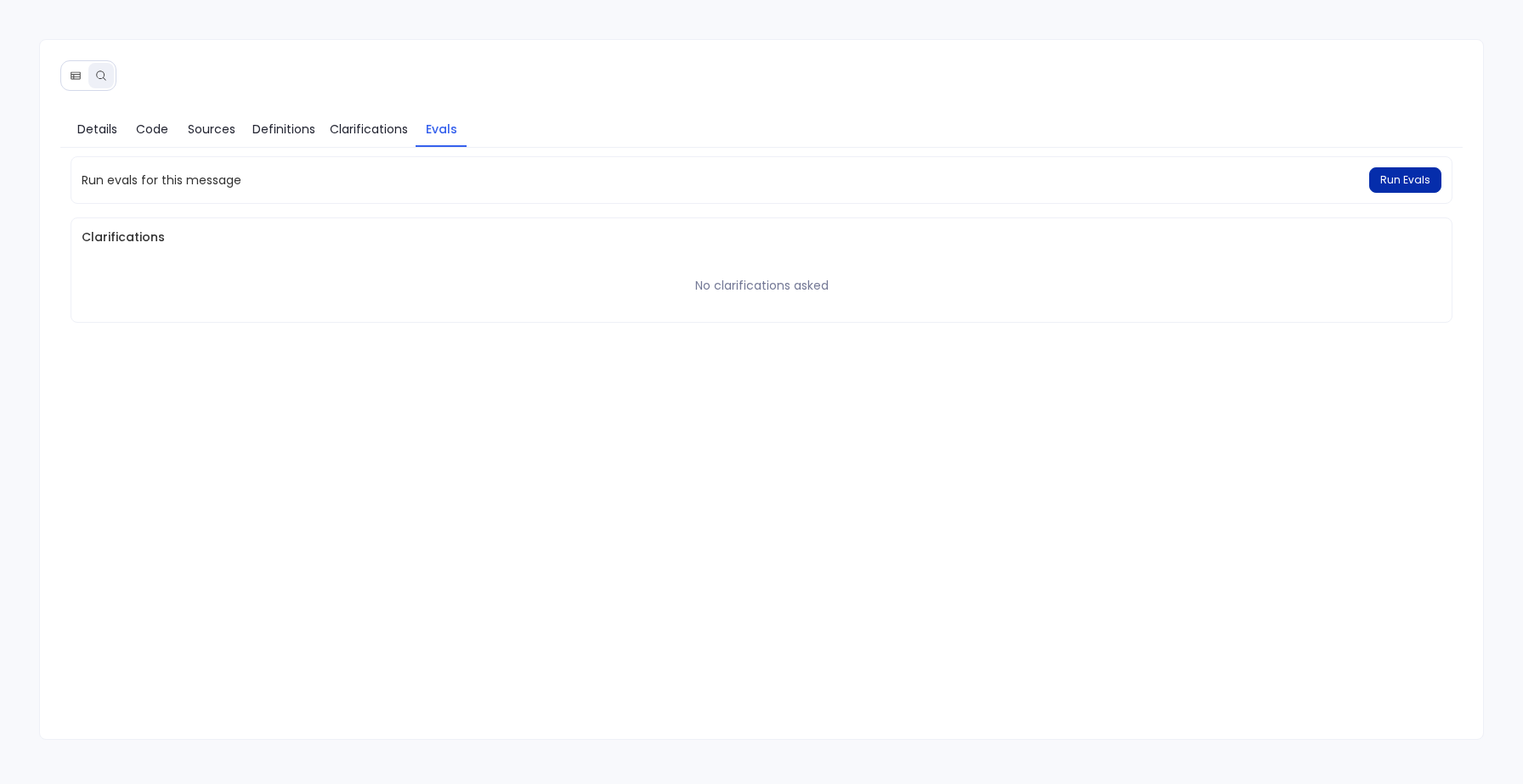
click at [1412, 170] on button "Run Evals" at bounding box center [1405, 180] width 73 height 25
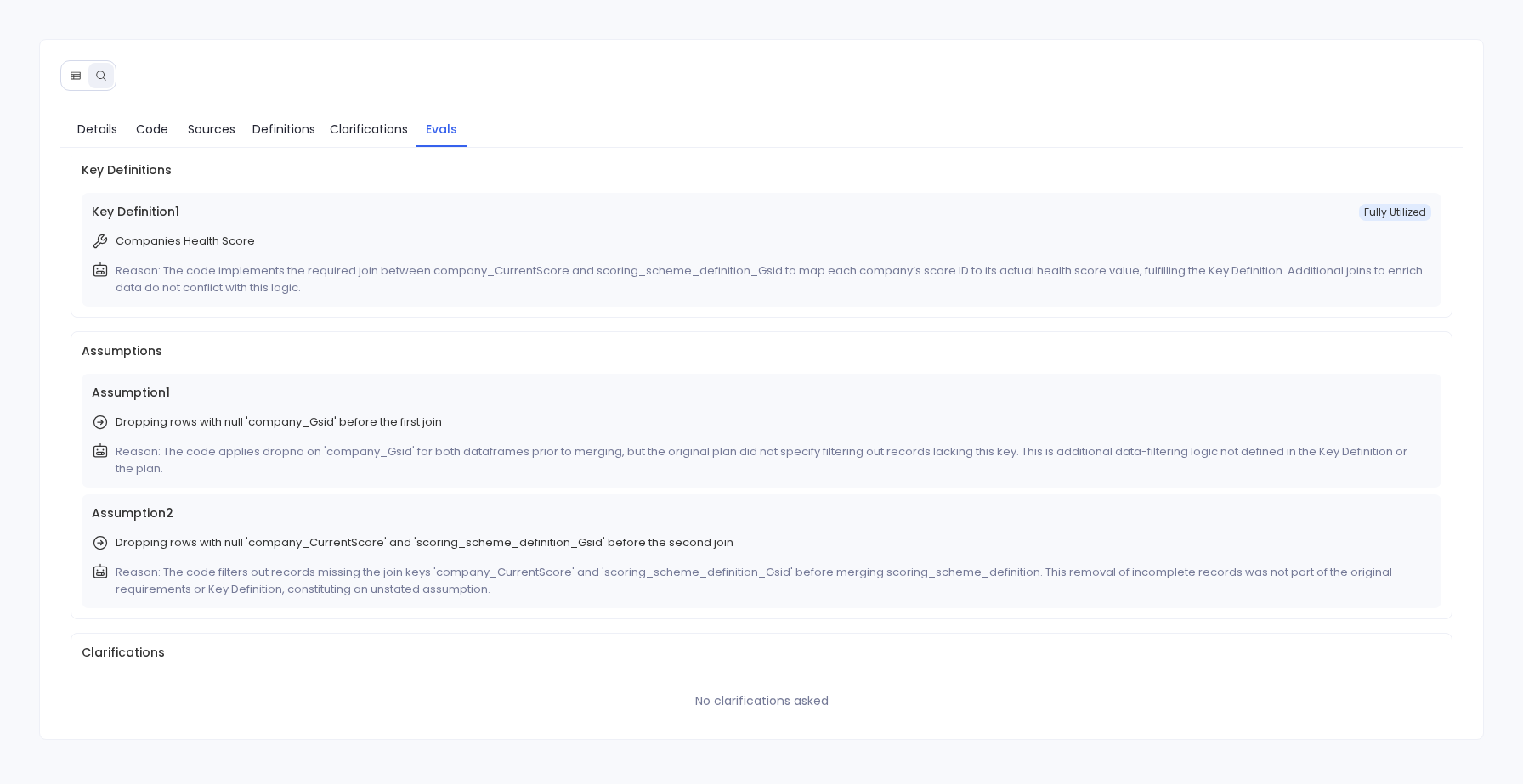
scroll to position [70, 0]
click at [81, 72] on button at bounding box center [75, 75] width 25 height 25
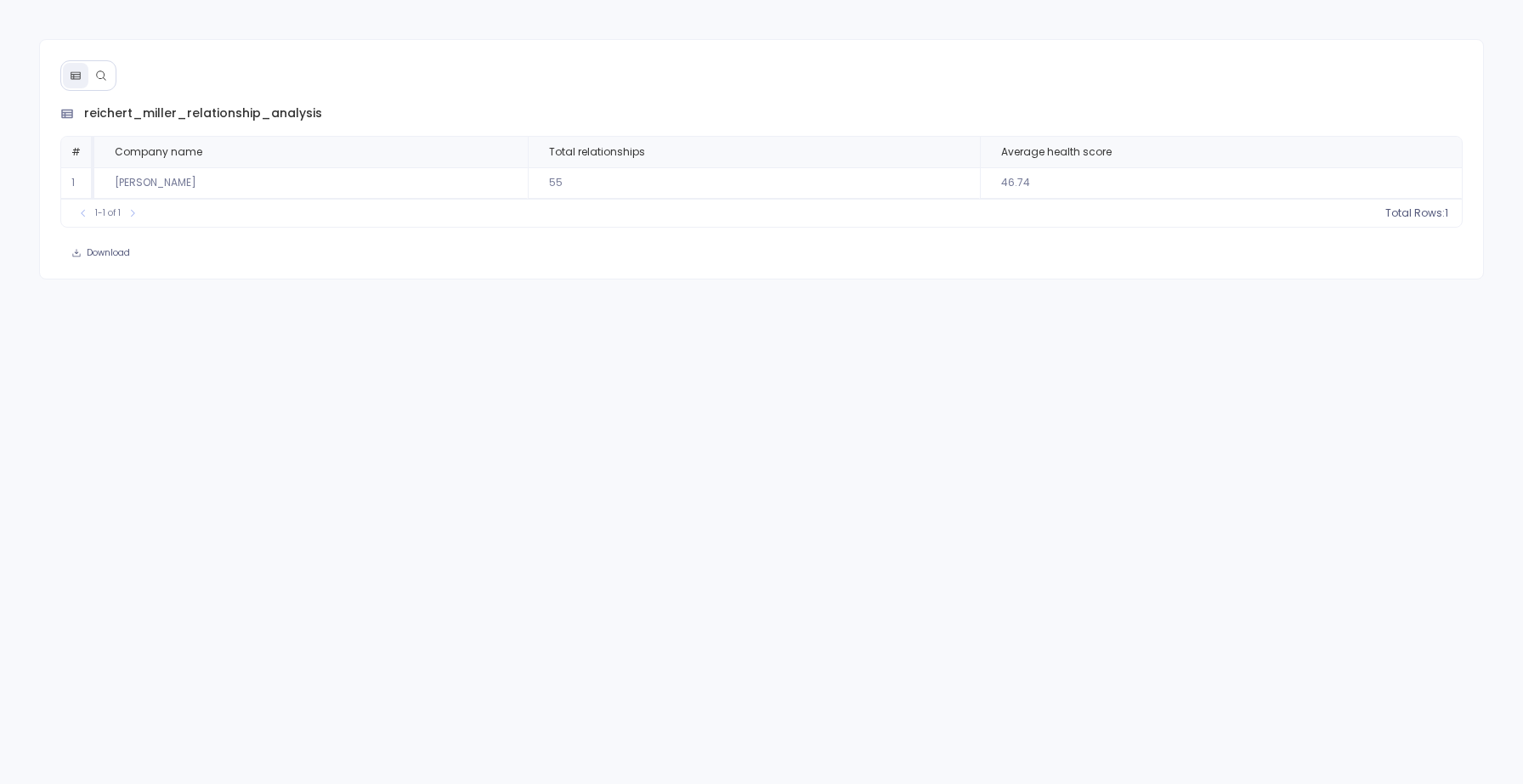
click at [104, 82] on button at bounding box center [101, 75] width 25 height 25
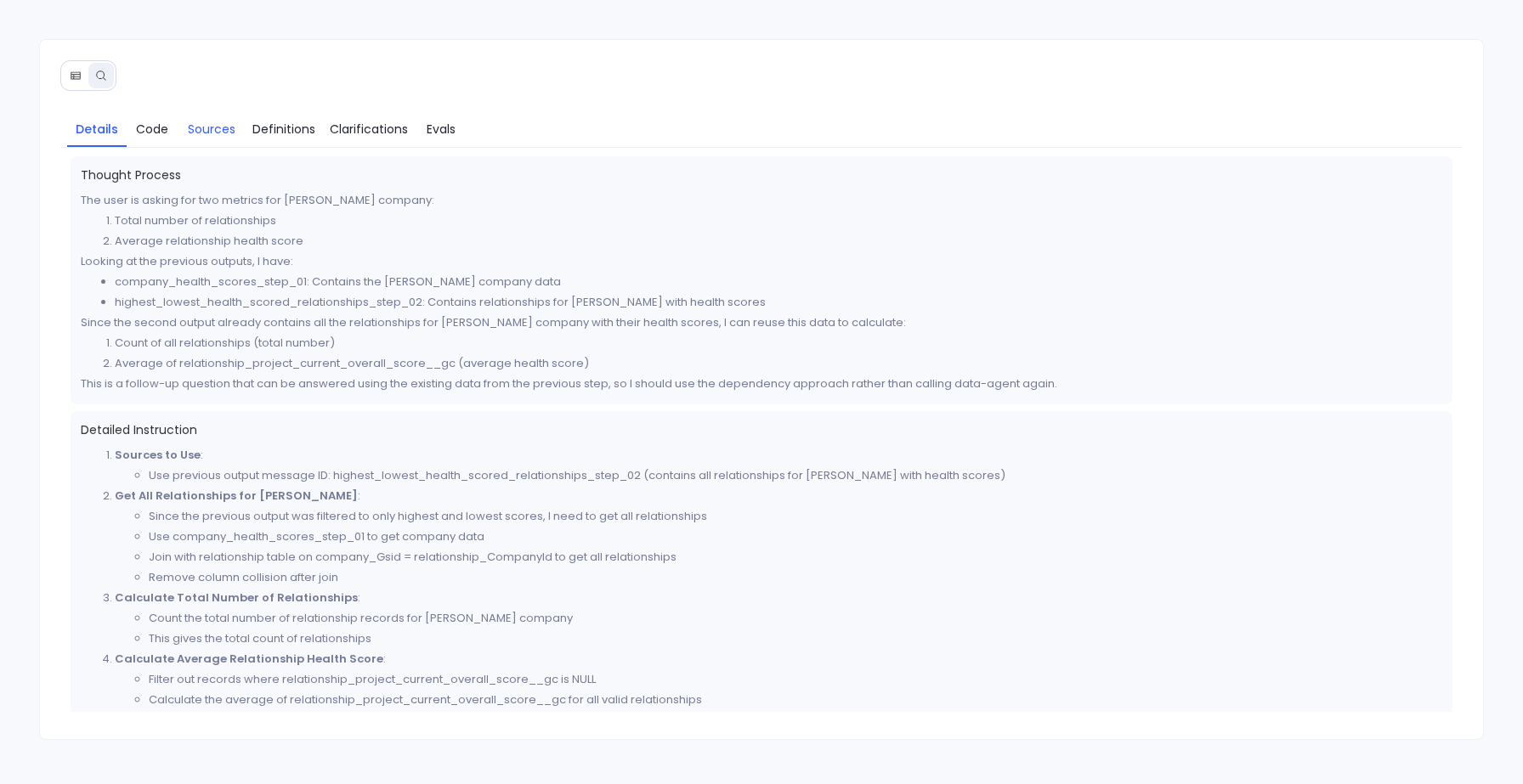
click at [205, 128] on span "Sources" at bounding box center [211, 129] width 47 height 18
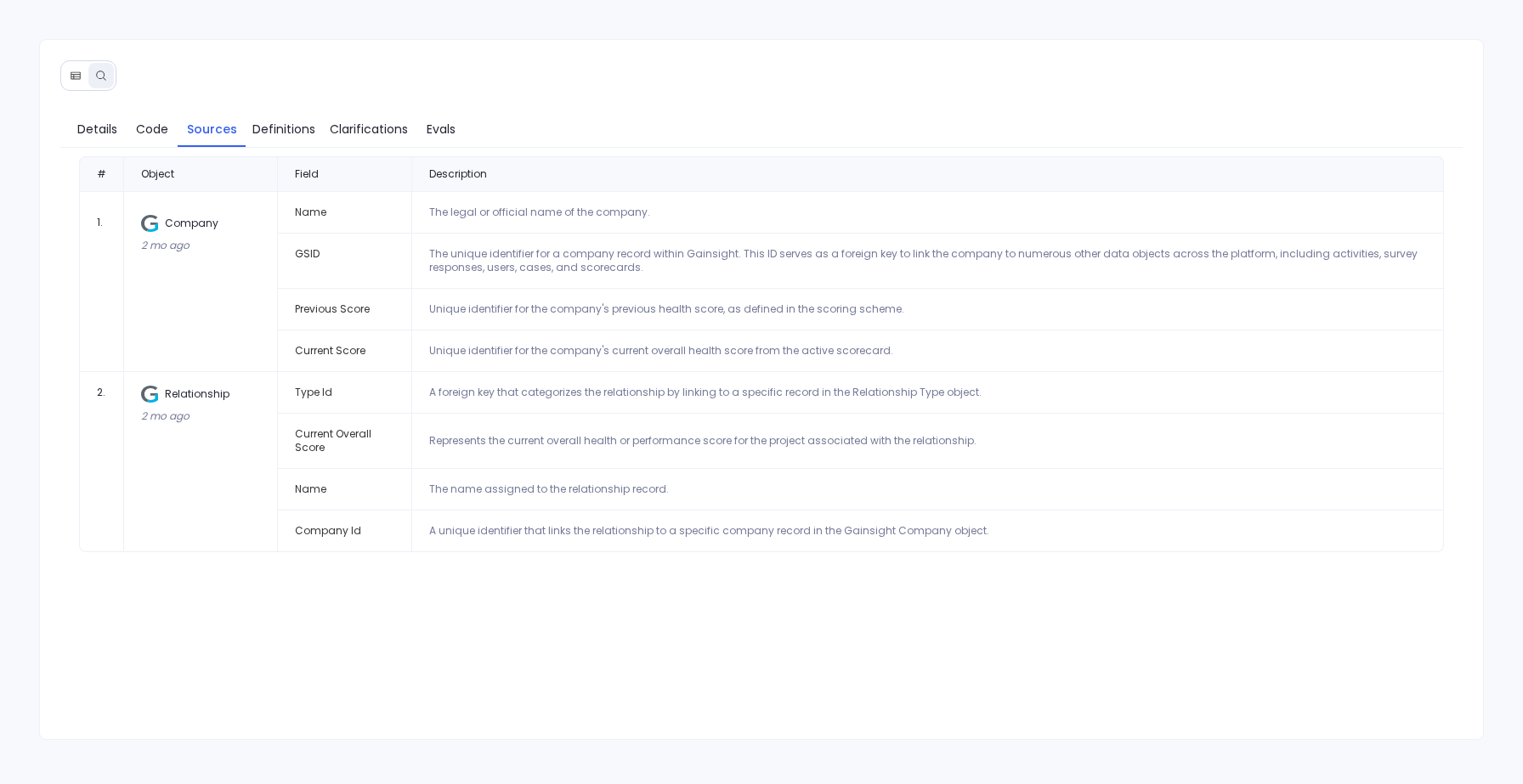
click at [79, 72] on icon at bounding box center [75, 75] width 12 height 12
